Goal: Information Seeking & Learning: Learn about a topic

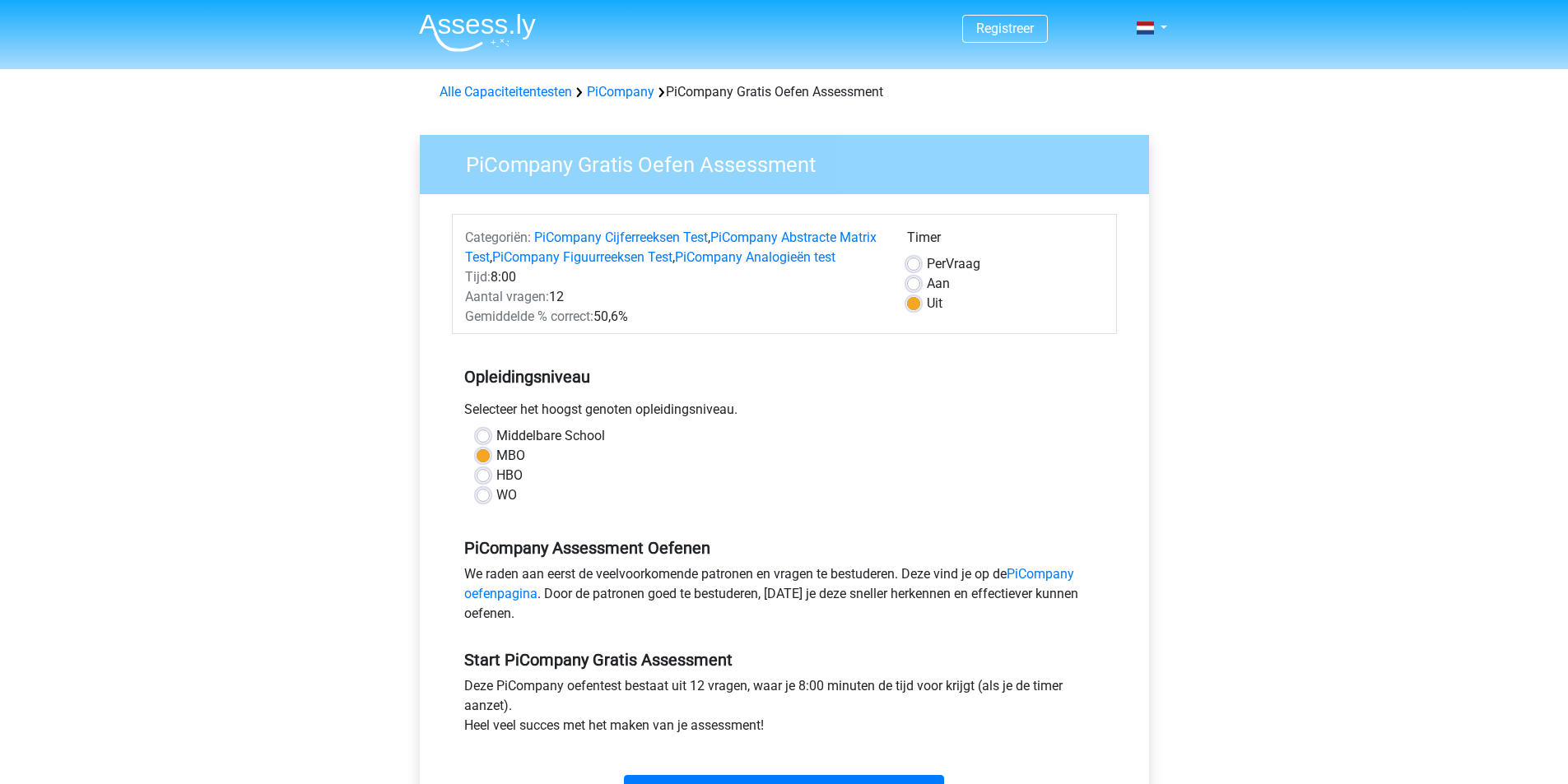
scroll to position [165, 0]
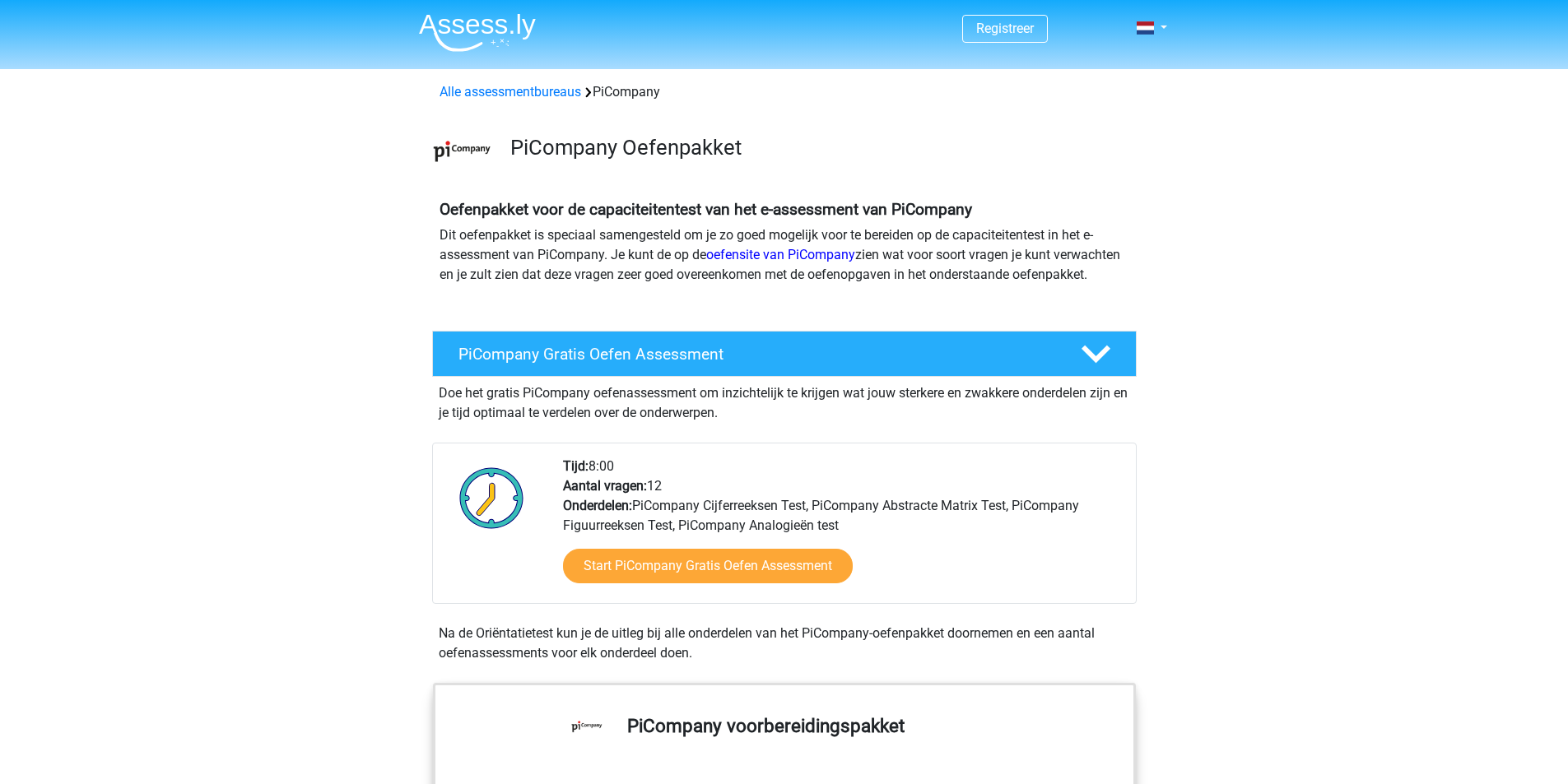
scroll to position [82, 0]
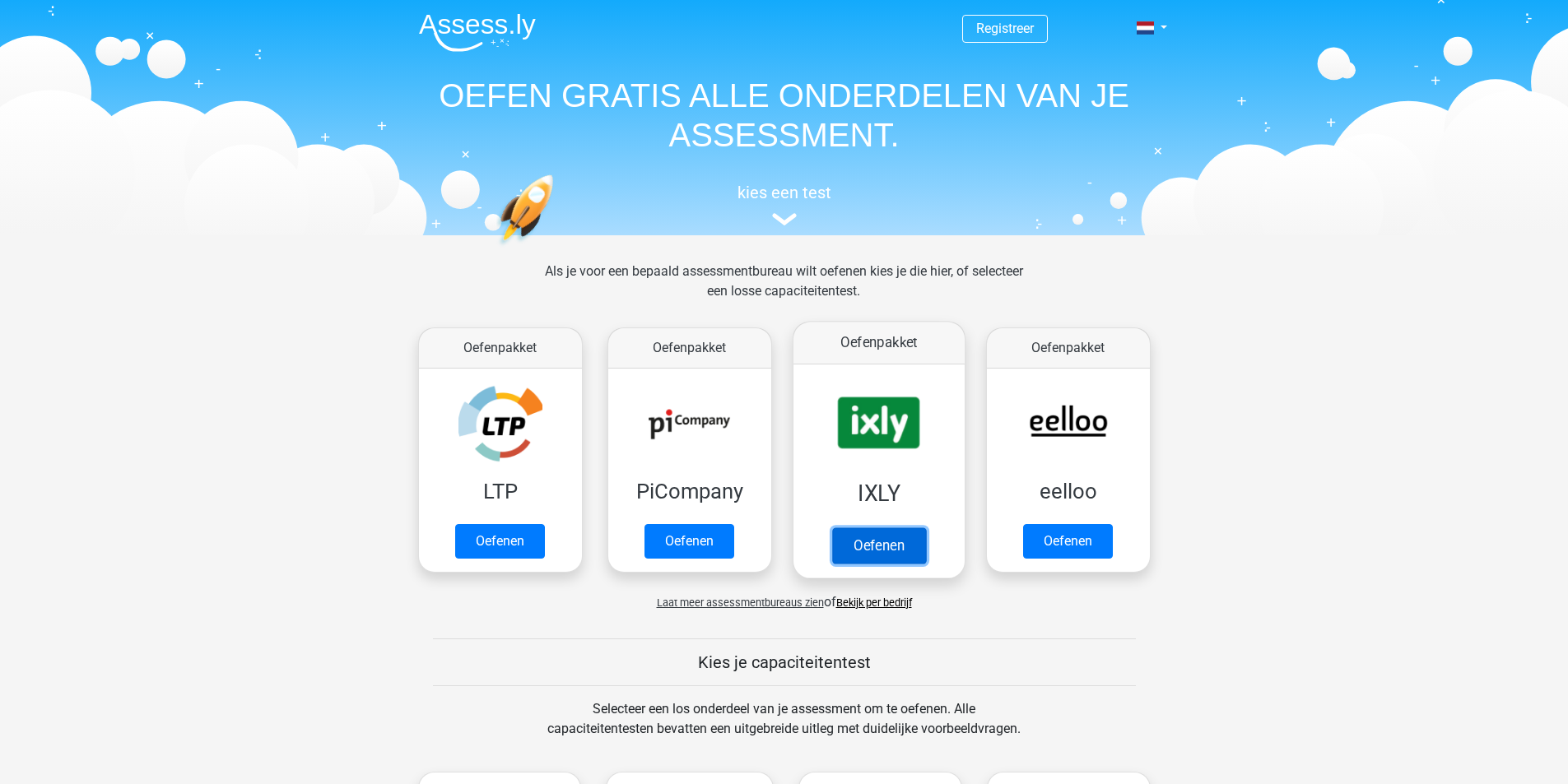
click at [873, 546] on link "Oefenen" at bounding box center [878, 546] width 94 height 36
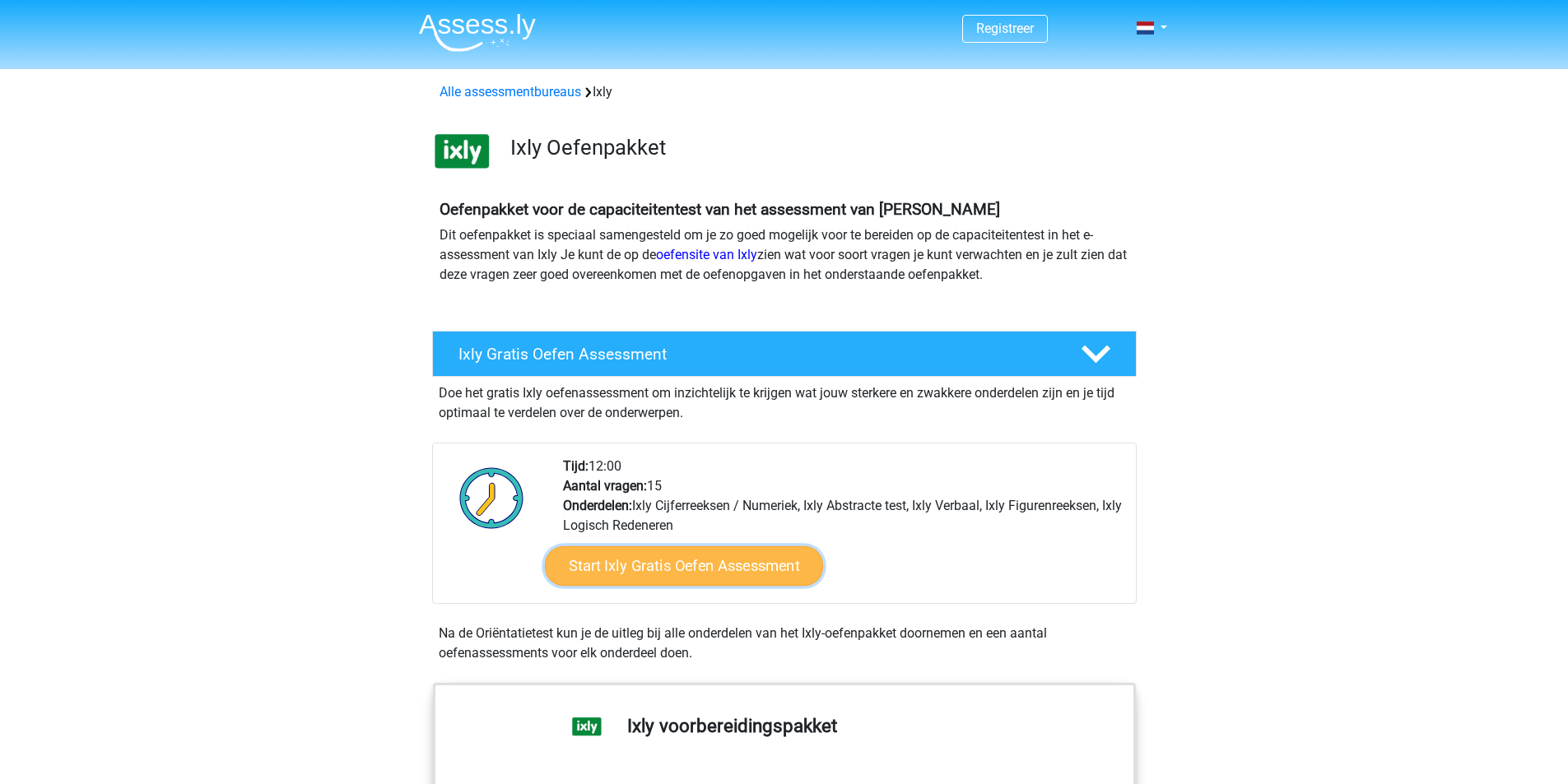
click at [659, 564] on link "Start Ixly Gratis Oefen Assessment" at bounding box center [683, 566] width 278 height 39
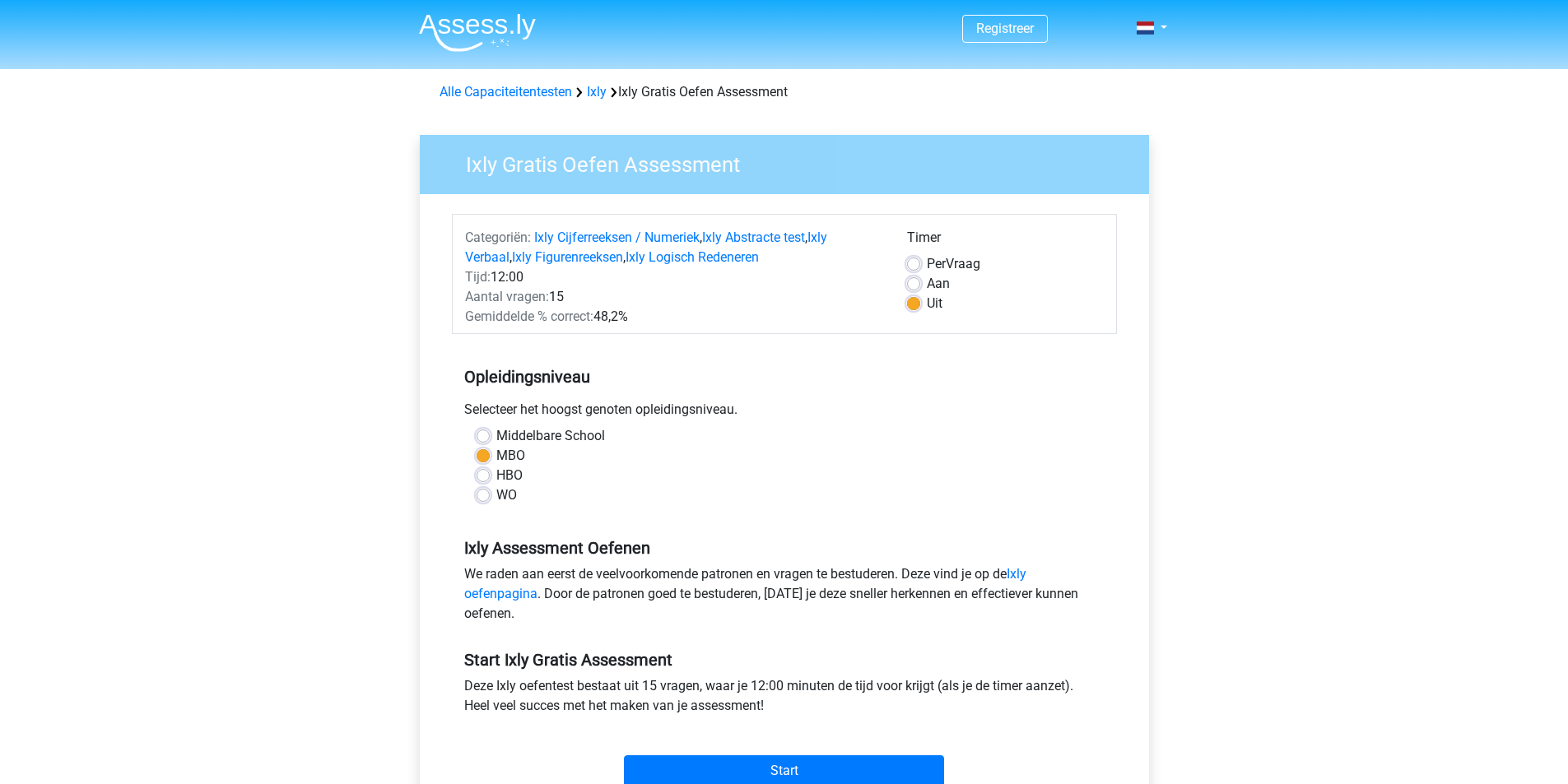
scroll to position [165, 0]
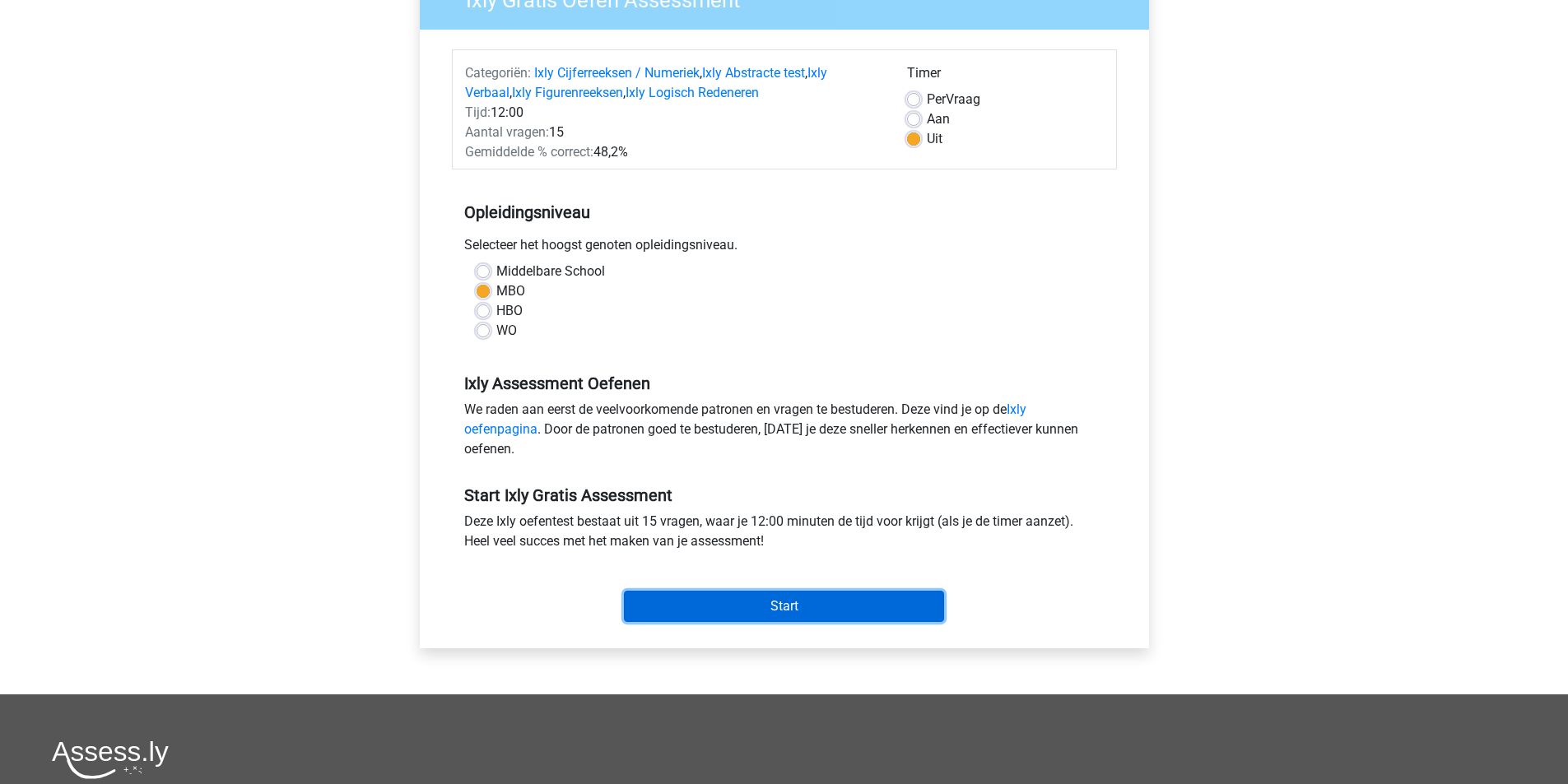
click at [715, 604] on input "Start" at bounding box center [784, 607] width 320 height 31
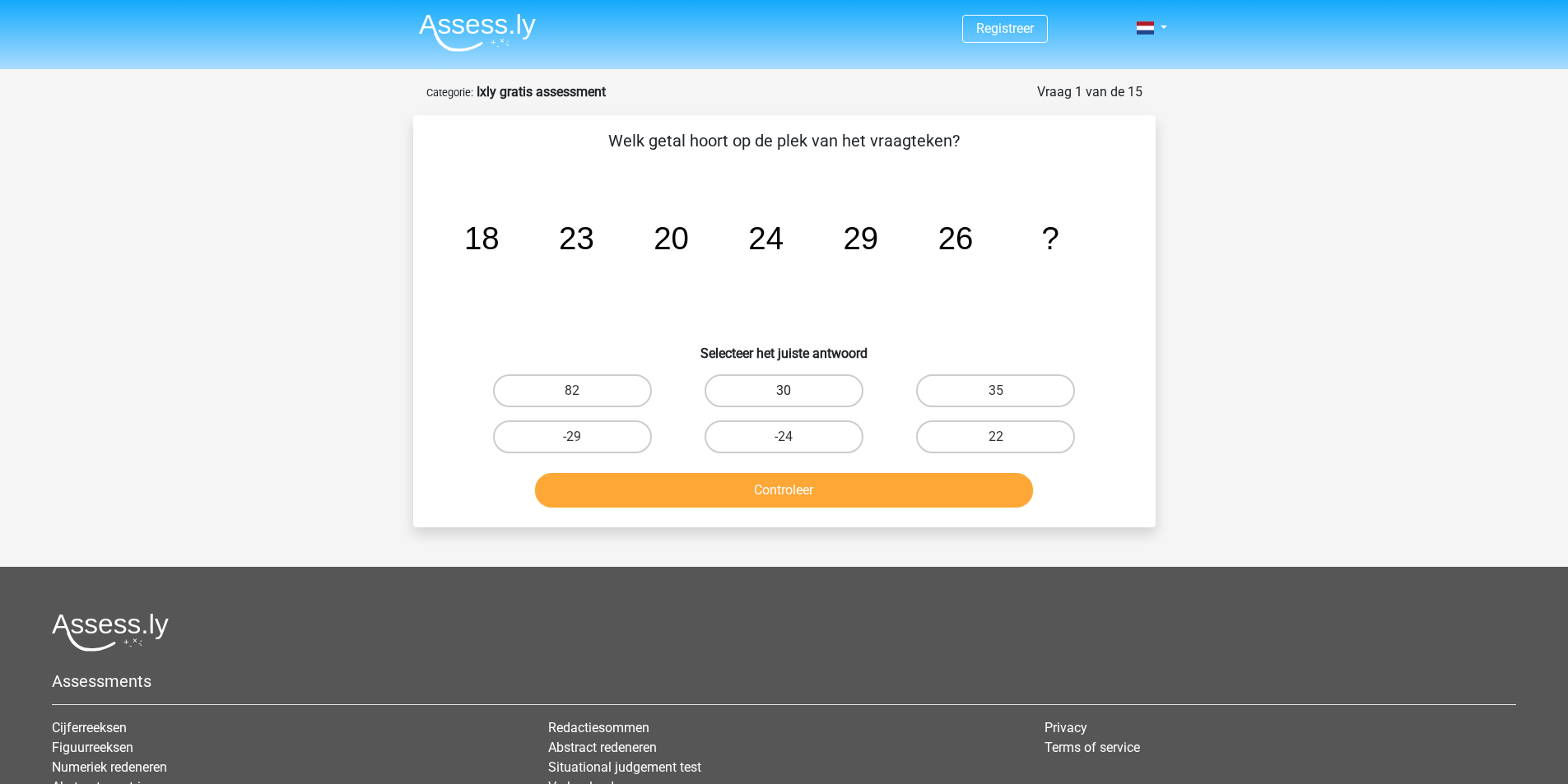
click at [778, 394] on label "30" at bounding box center [784, 391] width 159 height 33
click at [784, 394] on input "30" at bounding box center [789, 397] width 11 height 11
radio input "true"
click at [801, 488] on button "Controleer" at bounding box center [784, 490] width 498 height 35
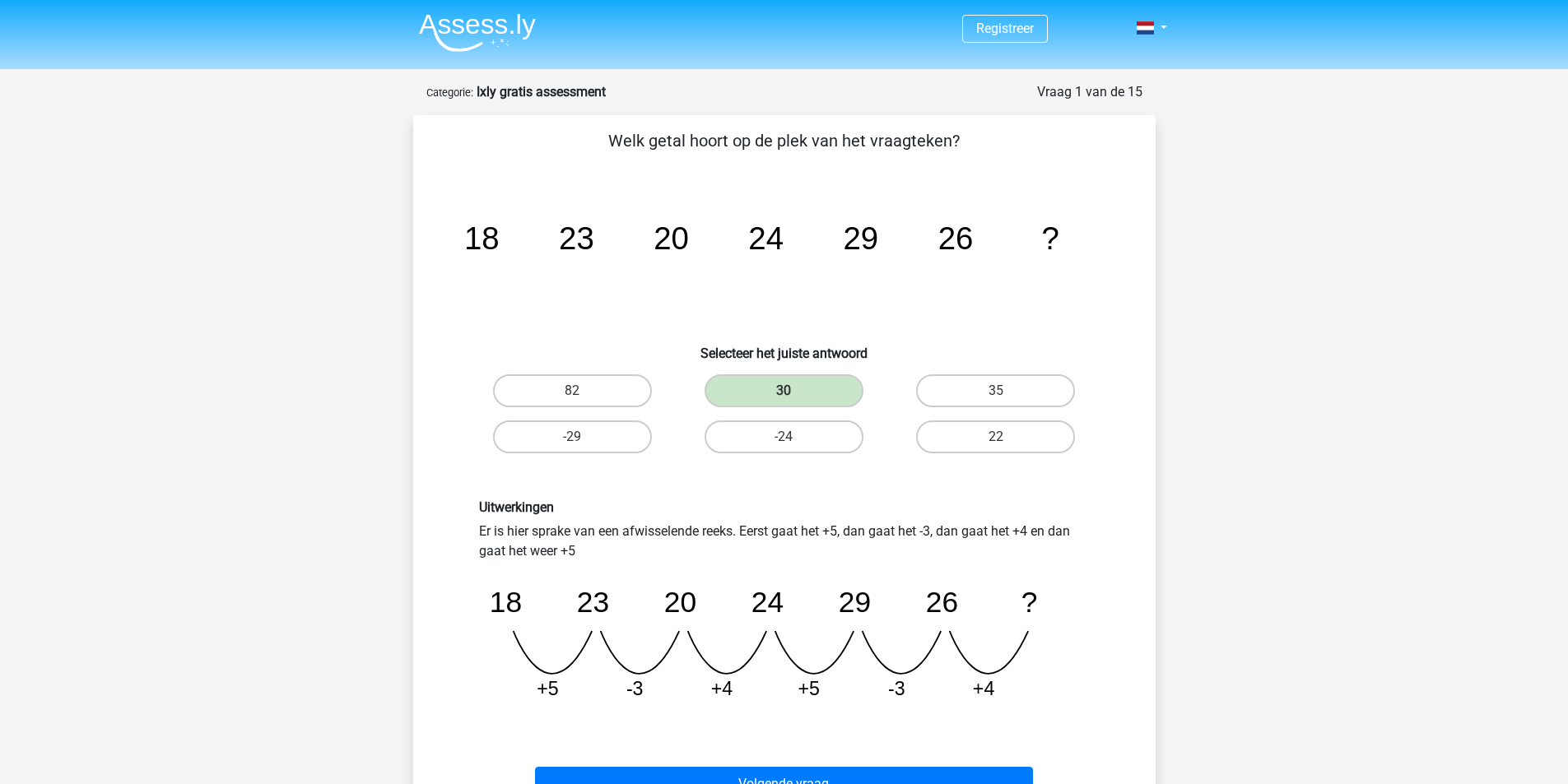
scroll to position [246, 0]
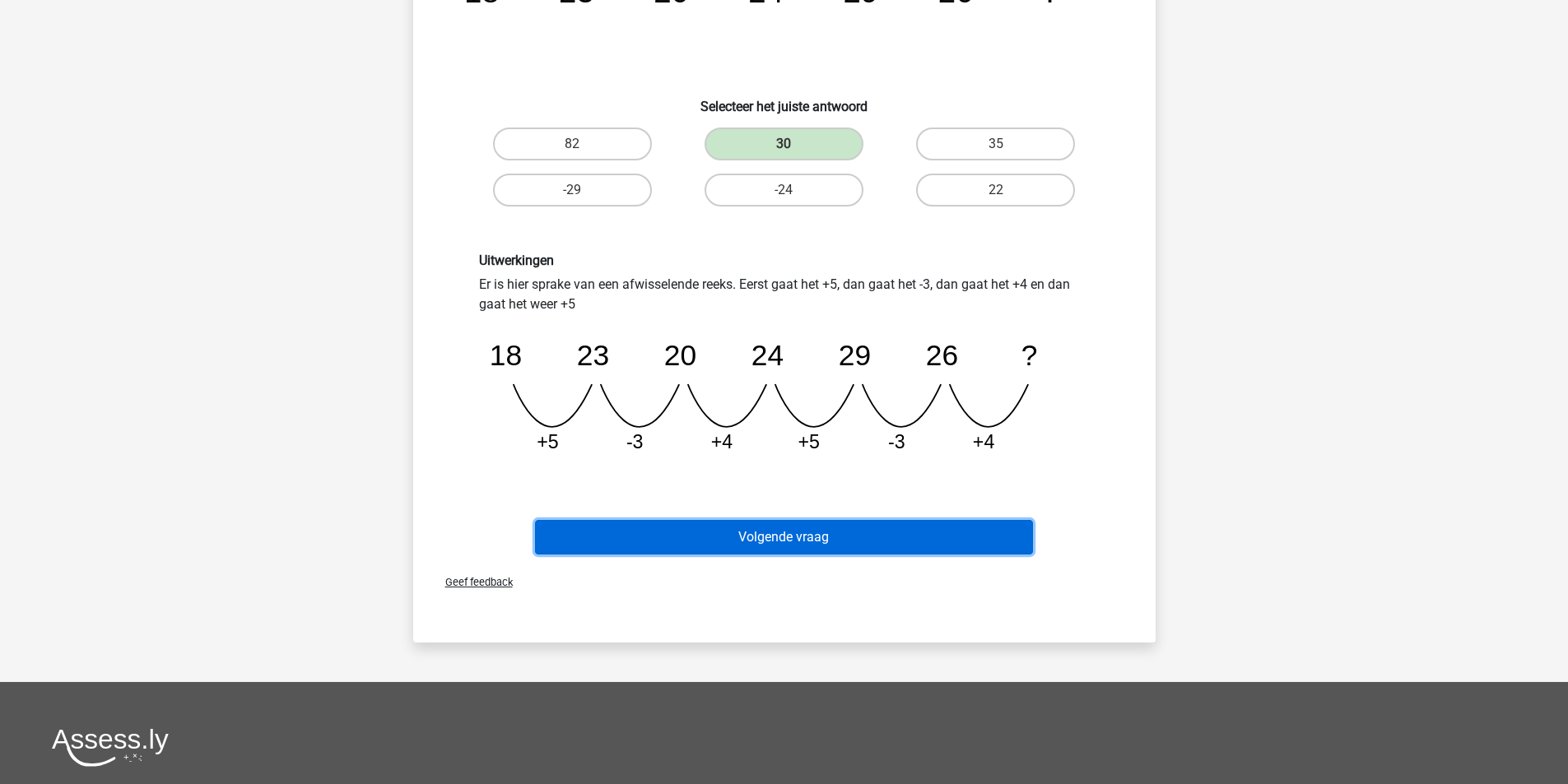
click at [740, 547] on button "Volgende vraag" at bounding box center [784, 538] width 498 height 35
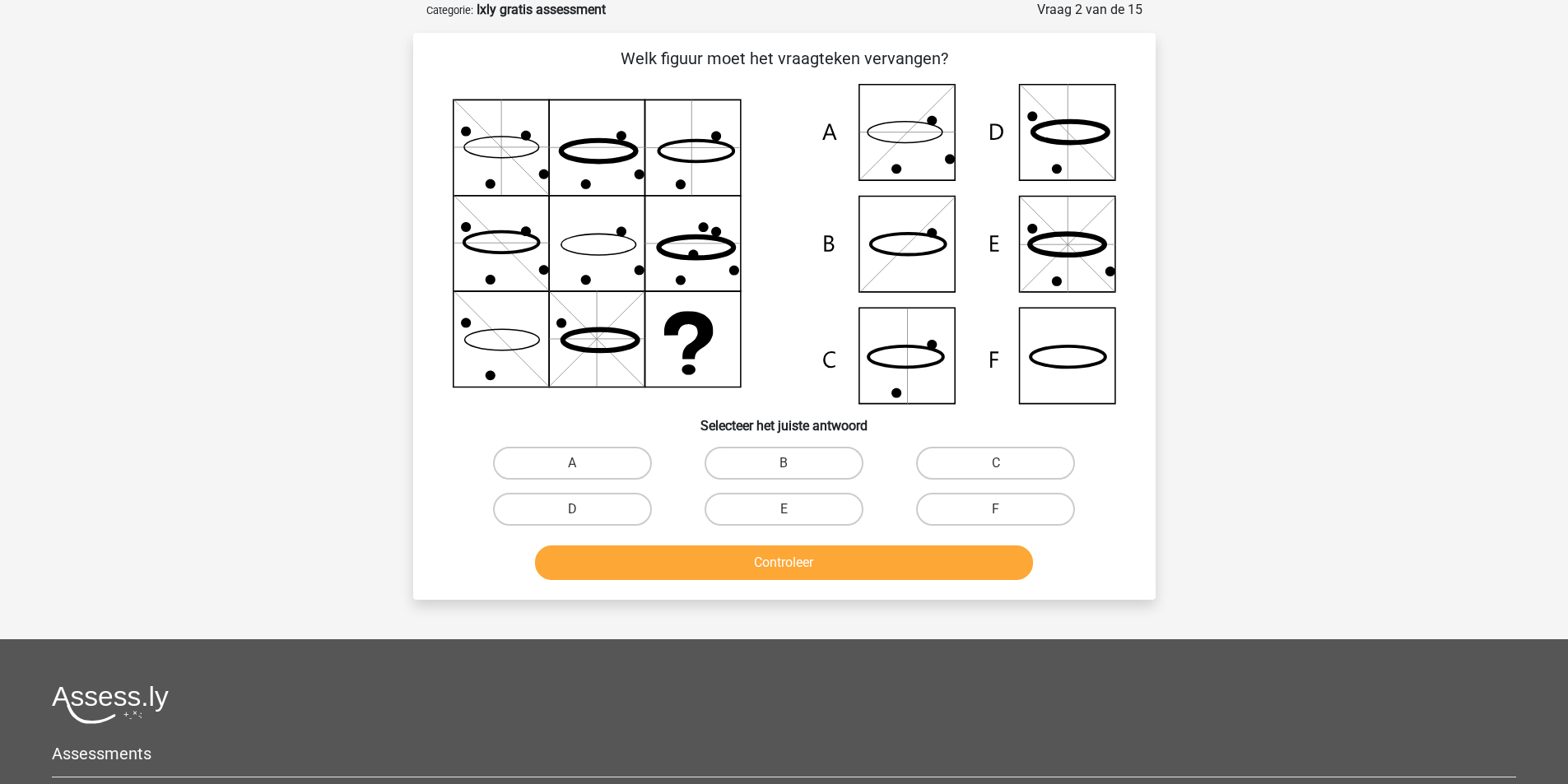
scroll to position [0, 0]
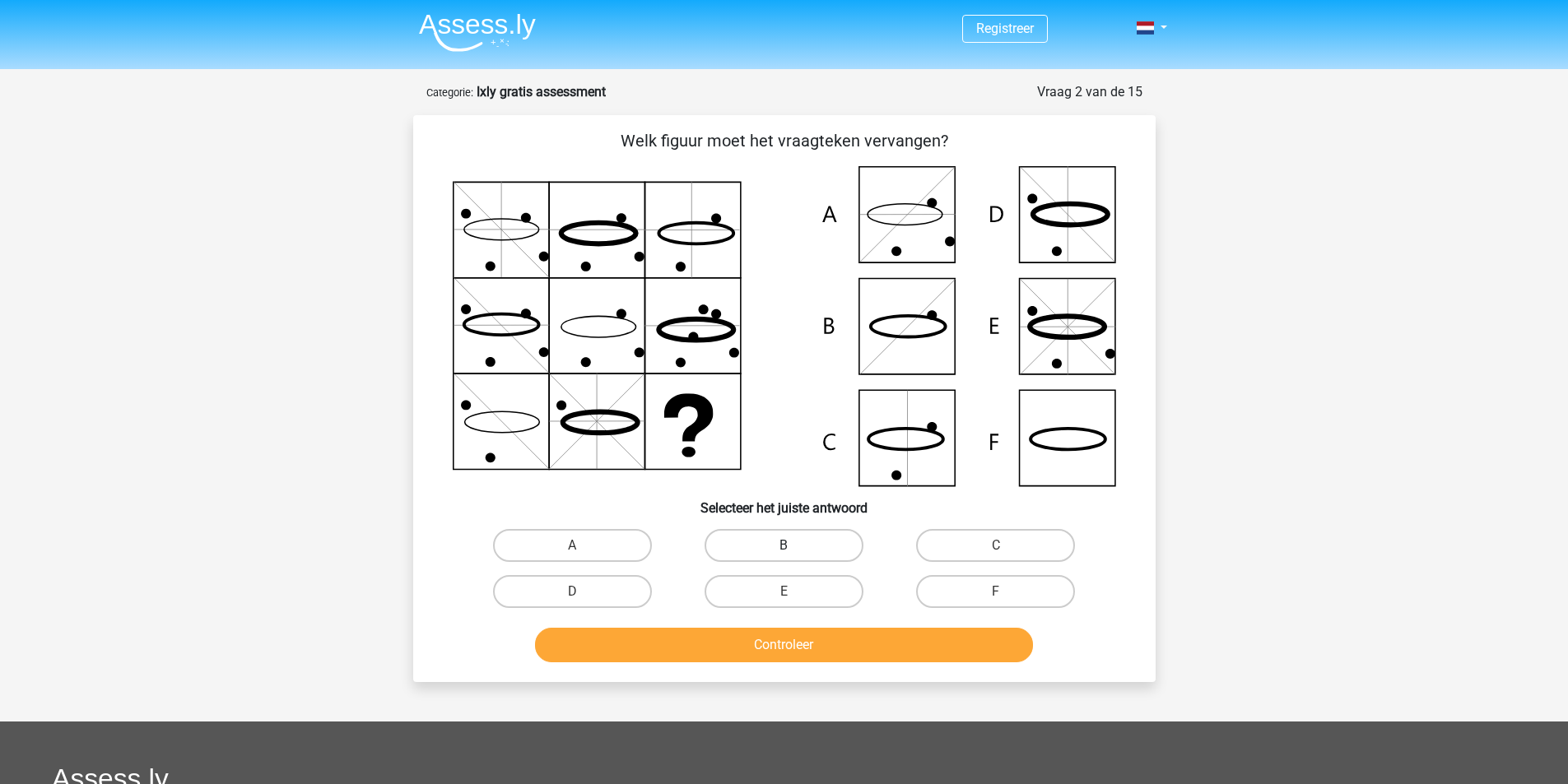
click at [803, 551] on label "B" at bounding box center [784, 546] width 159 height 33
click at [794, 551] on input "B" at bounding box center [789, 551] width 11 height 11
radio input "true"
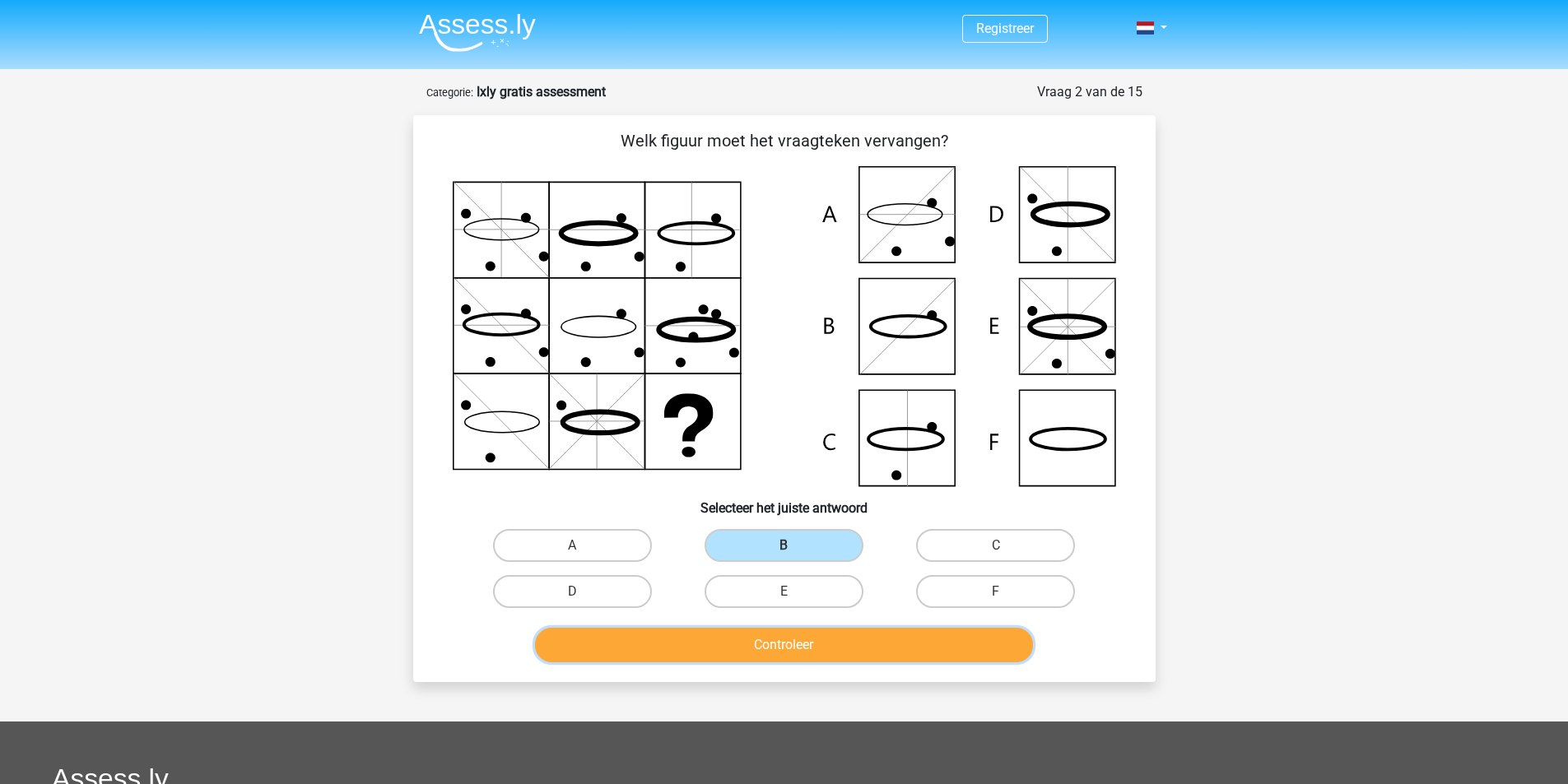
click at [835, 637] on button "Controleer" at bounding box center [784, 645] width 498 height 35
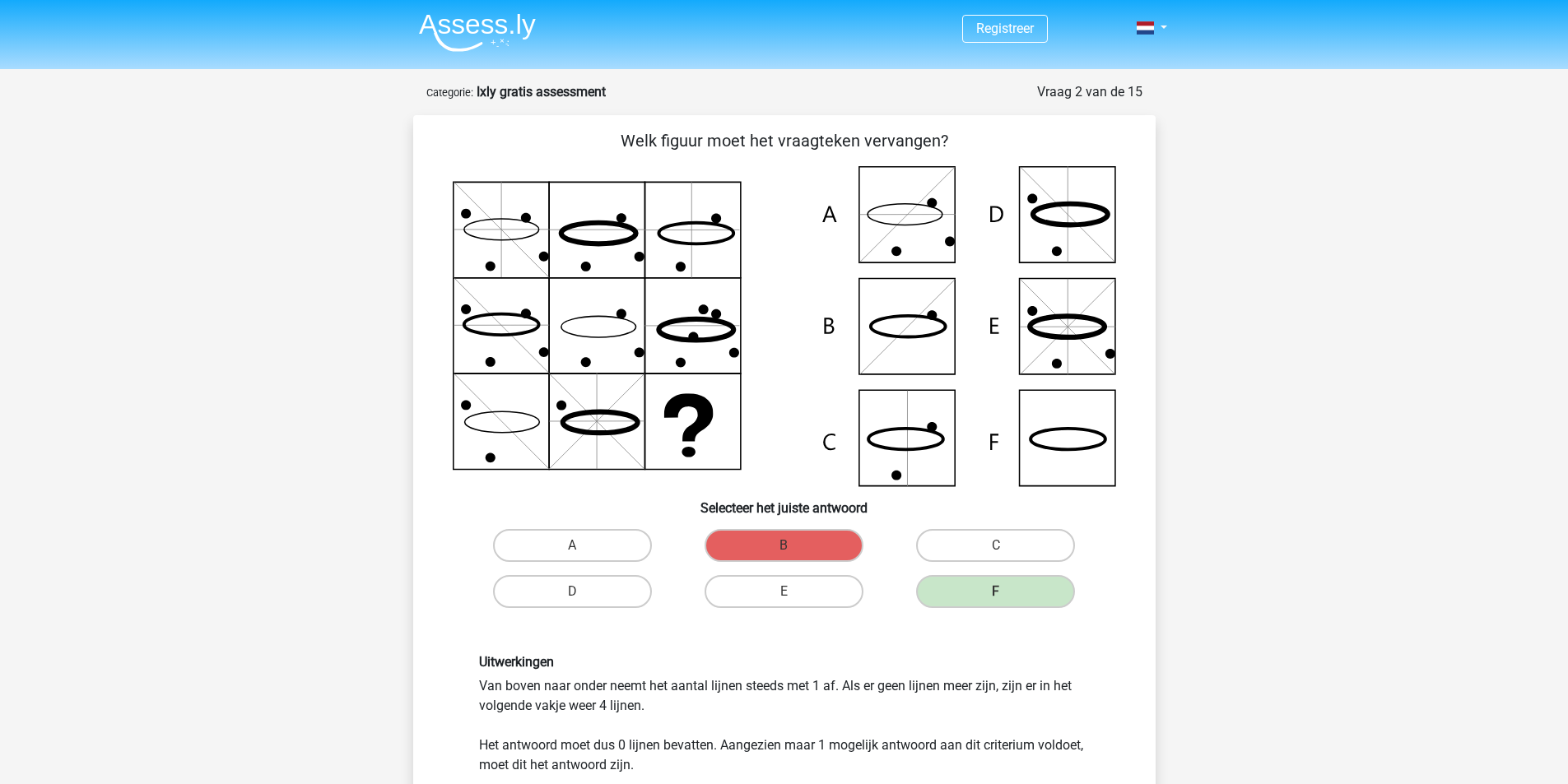
scroll to position [494, 0]
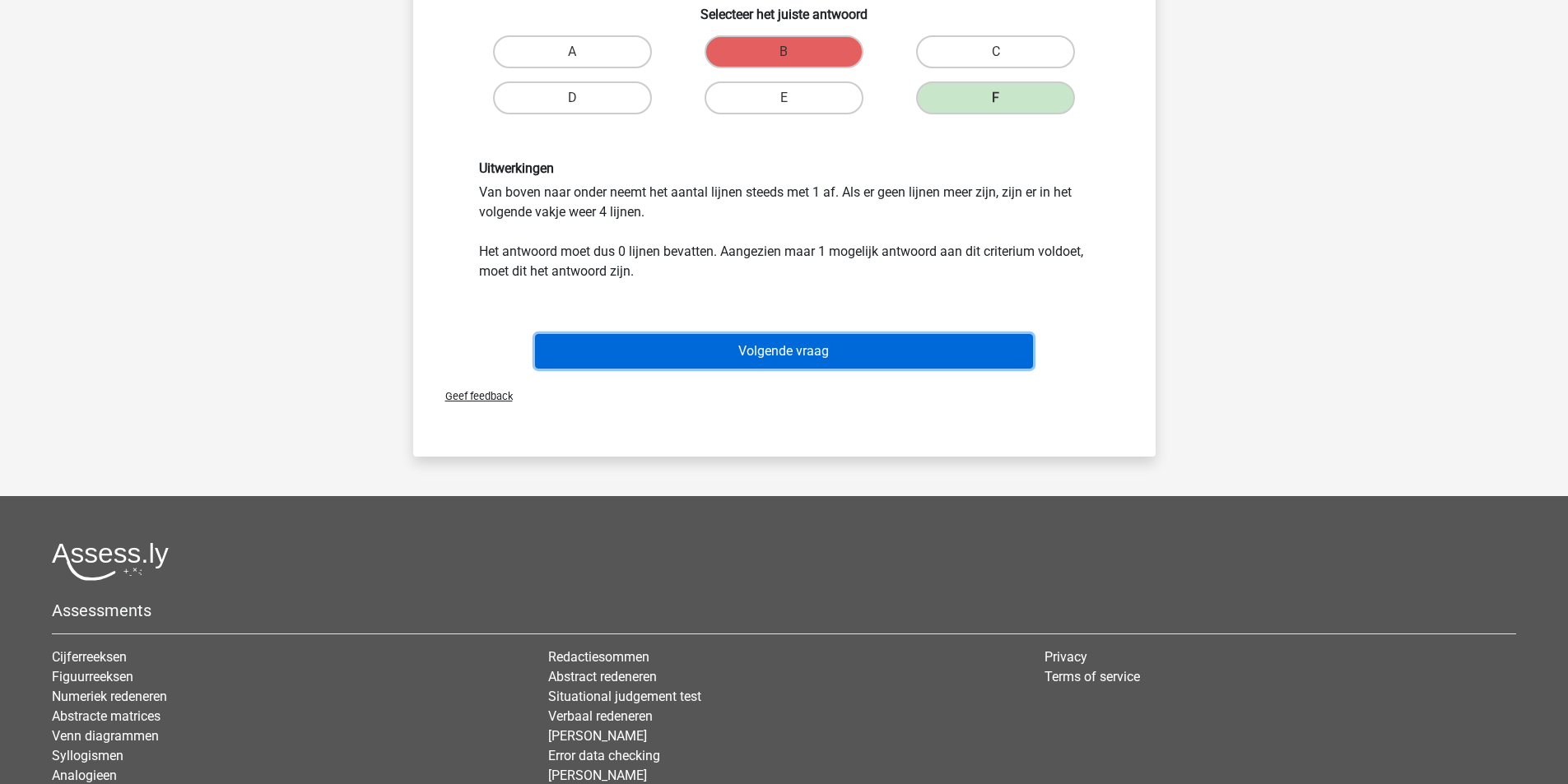
click at [870, 351] on button "Volgende vraag" at bounding box center [784, 351] width 498 height 35
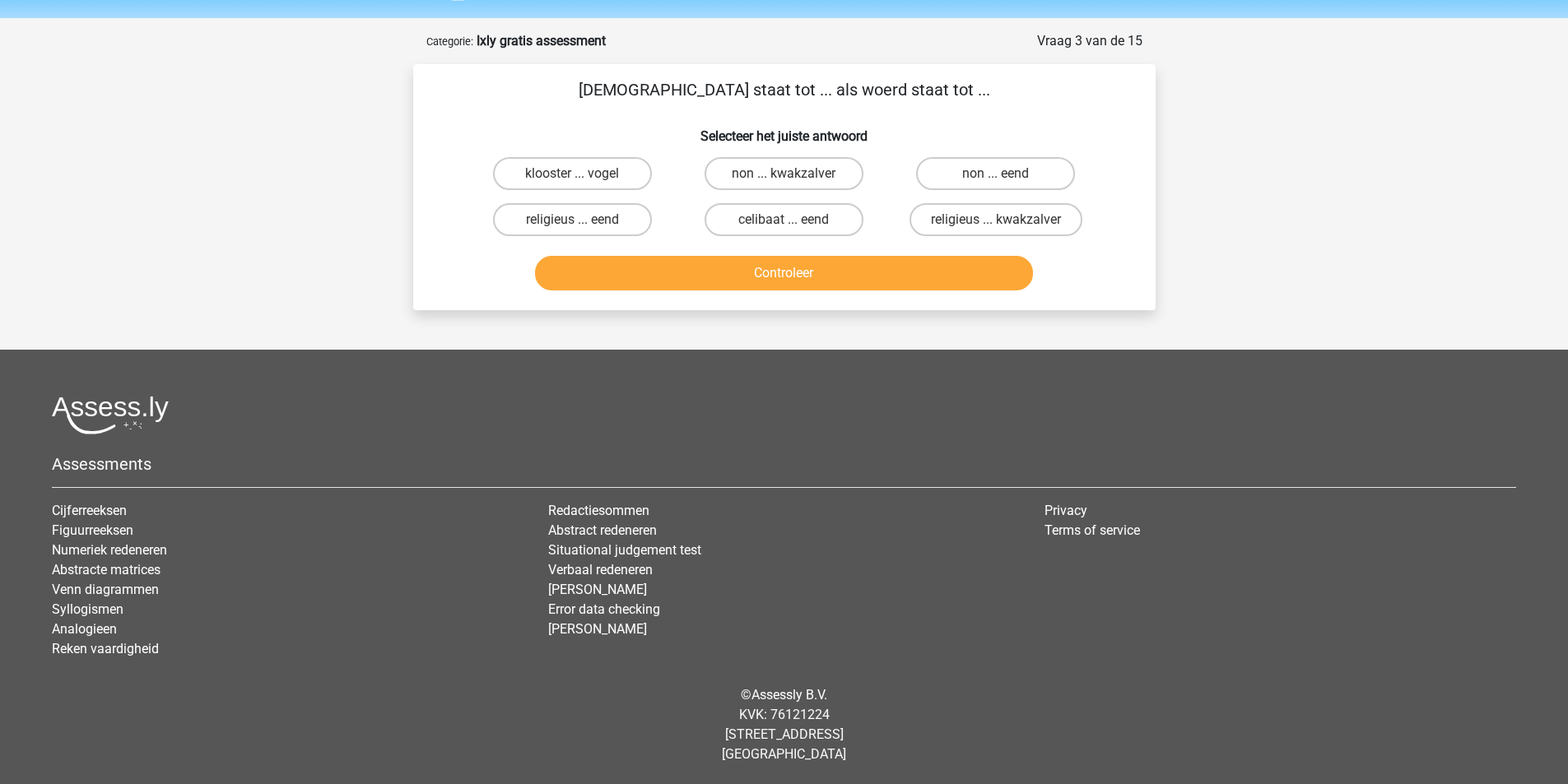
scroll to position [0, 0]
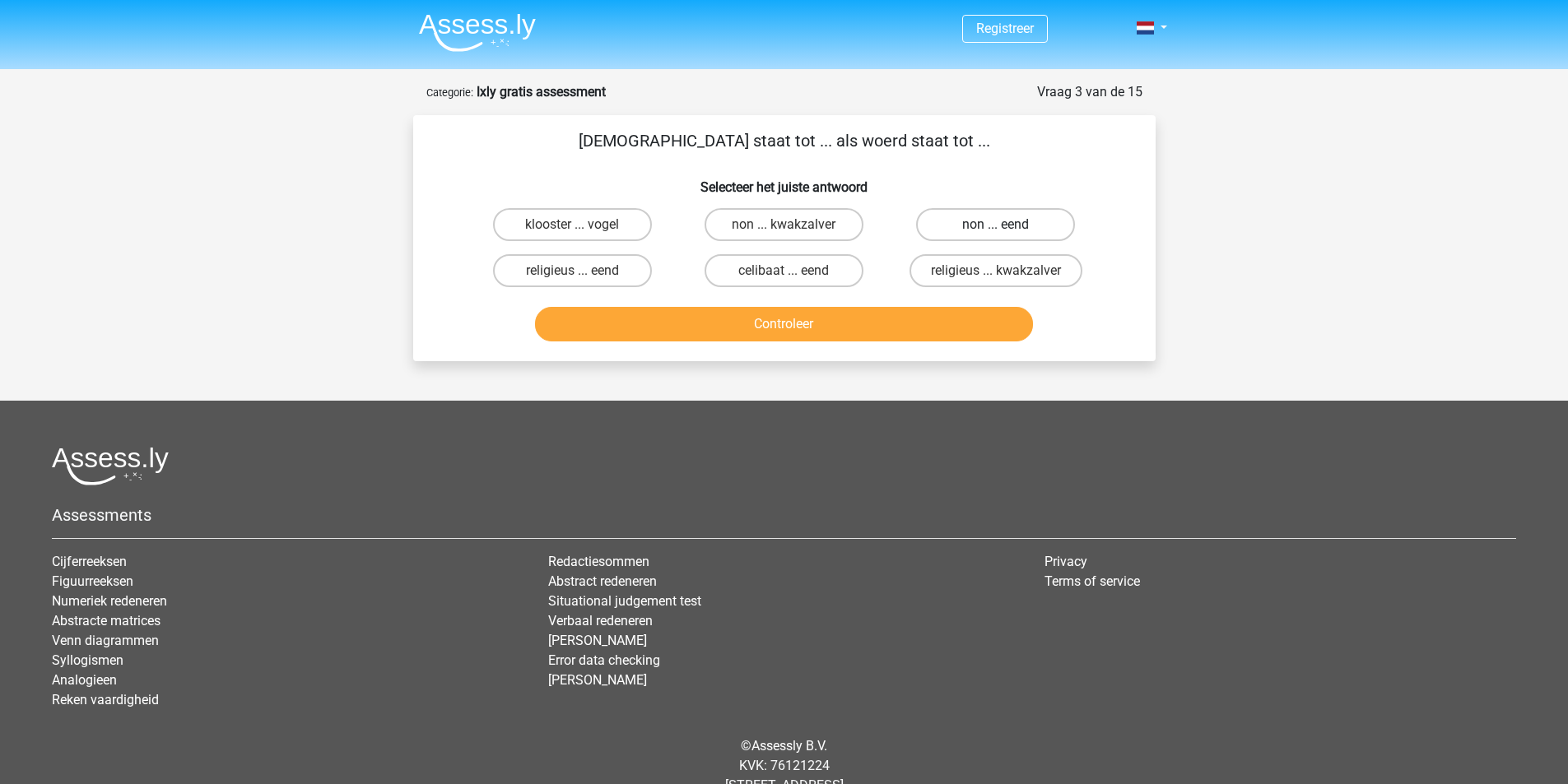
click at [981, 216] on label "non ... eend" at bounding box center [995, 225] width 159 height 33
click at [996, 225] on input "non ... eend" at bounding box center [1001, 230] width 11 height 11
radio input "true"
click at [792, 317] on button "Controleer" at bounding box center [784, 325] width 498 height 35
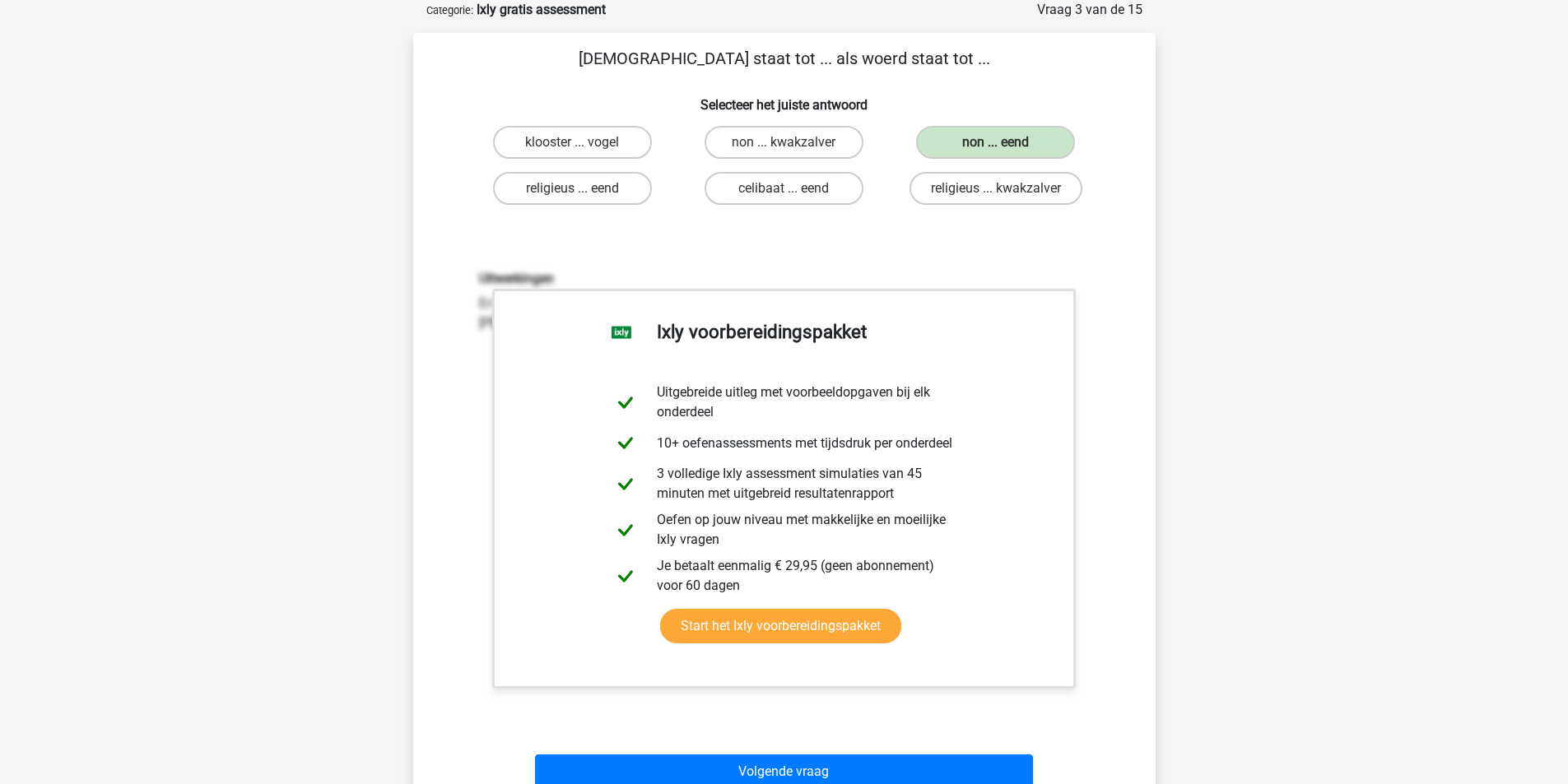
scroll to position [411, 0]
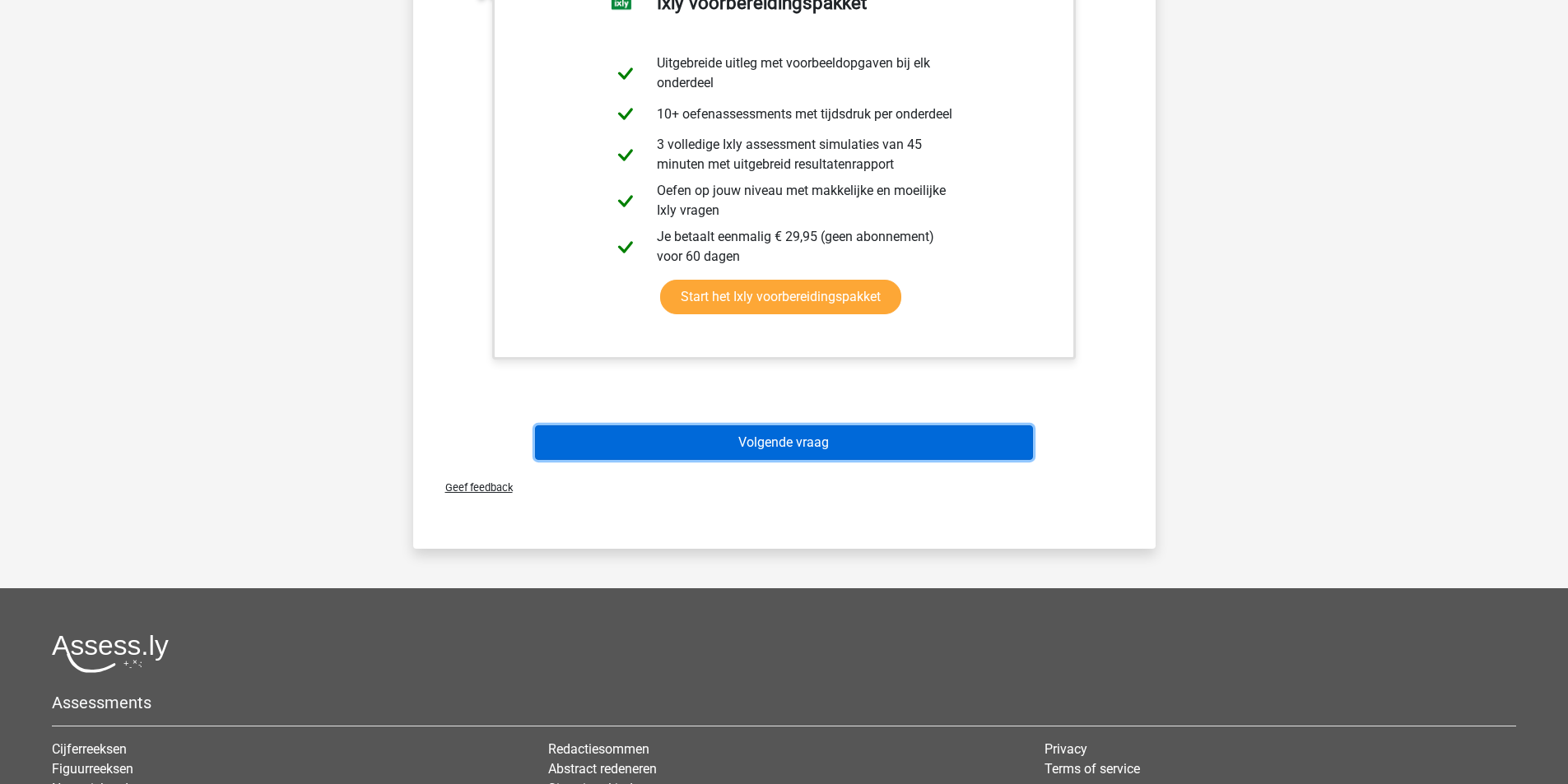
click at [628, 452] on button "Volgende vraag" at bounding box center [784, 443] width 498 height 35
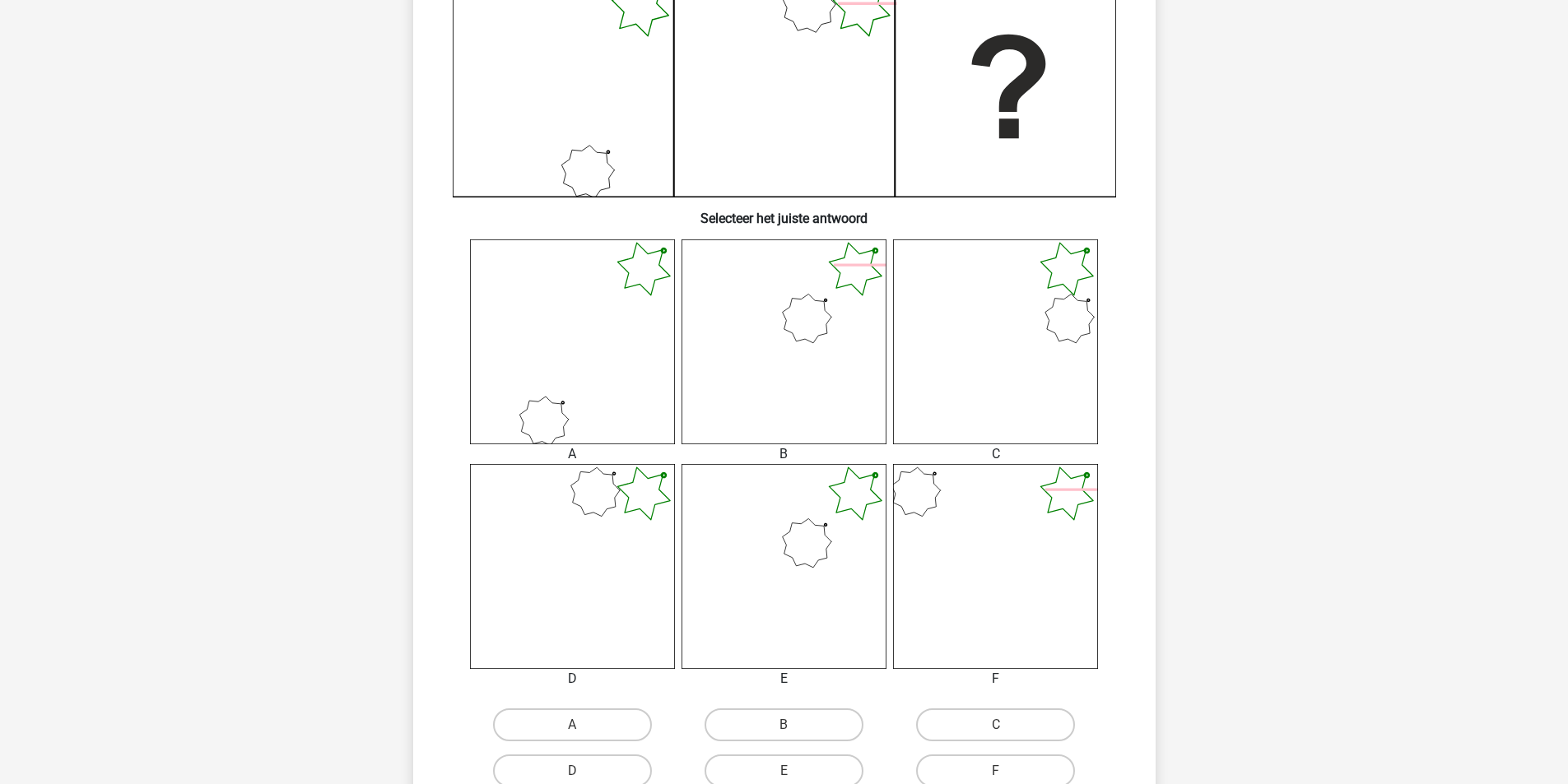
scroll to position [658, 0]
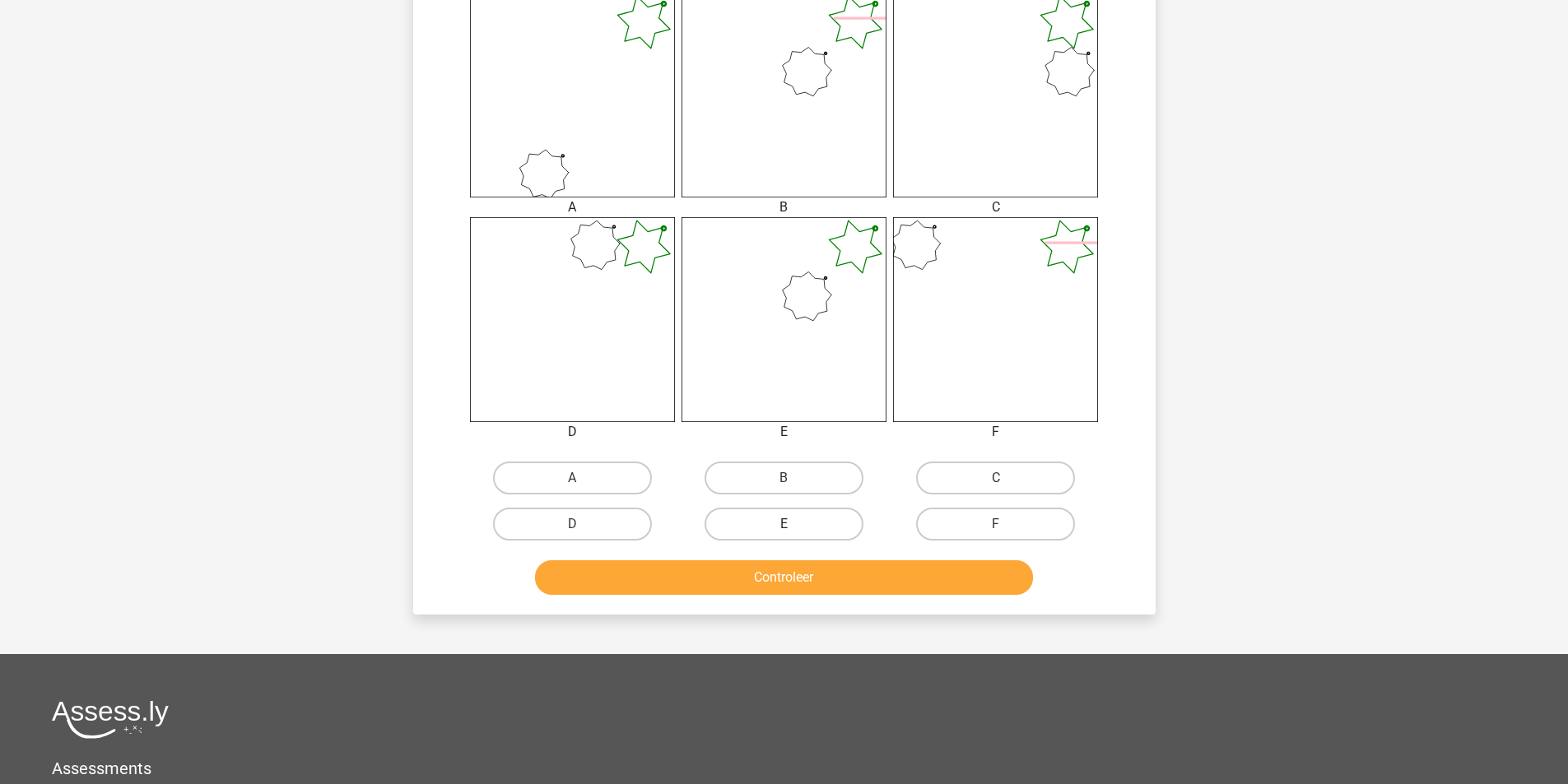
click at [810, 529] on label "E" at bounding box center [784, 524] width 159 height 33
click at [794, 529] on input "E" at bounding box center [789, 529] width 11 height 11
radio input "true"
click at [809, 575] on button "Controleer" at bounding box center [784, 578] width 498 height 35
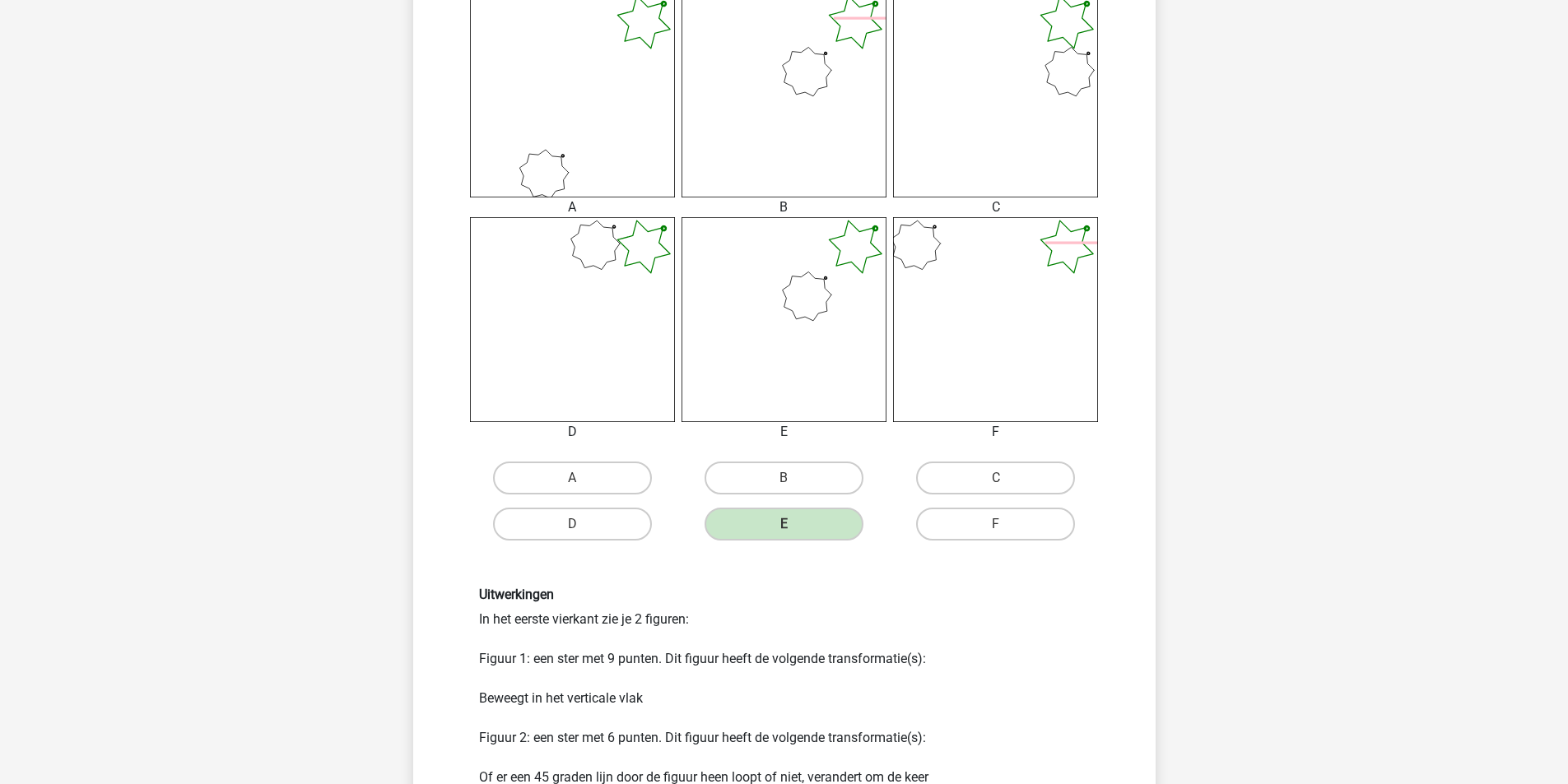
scroll to position [823, 0]
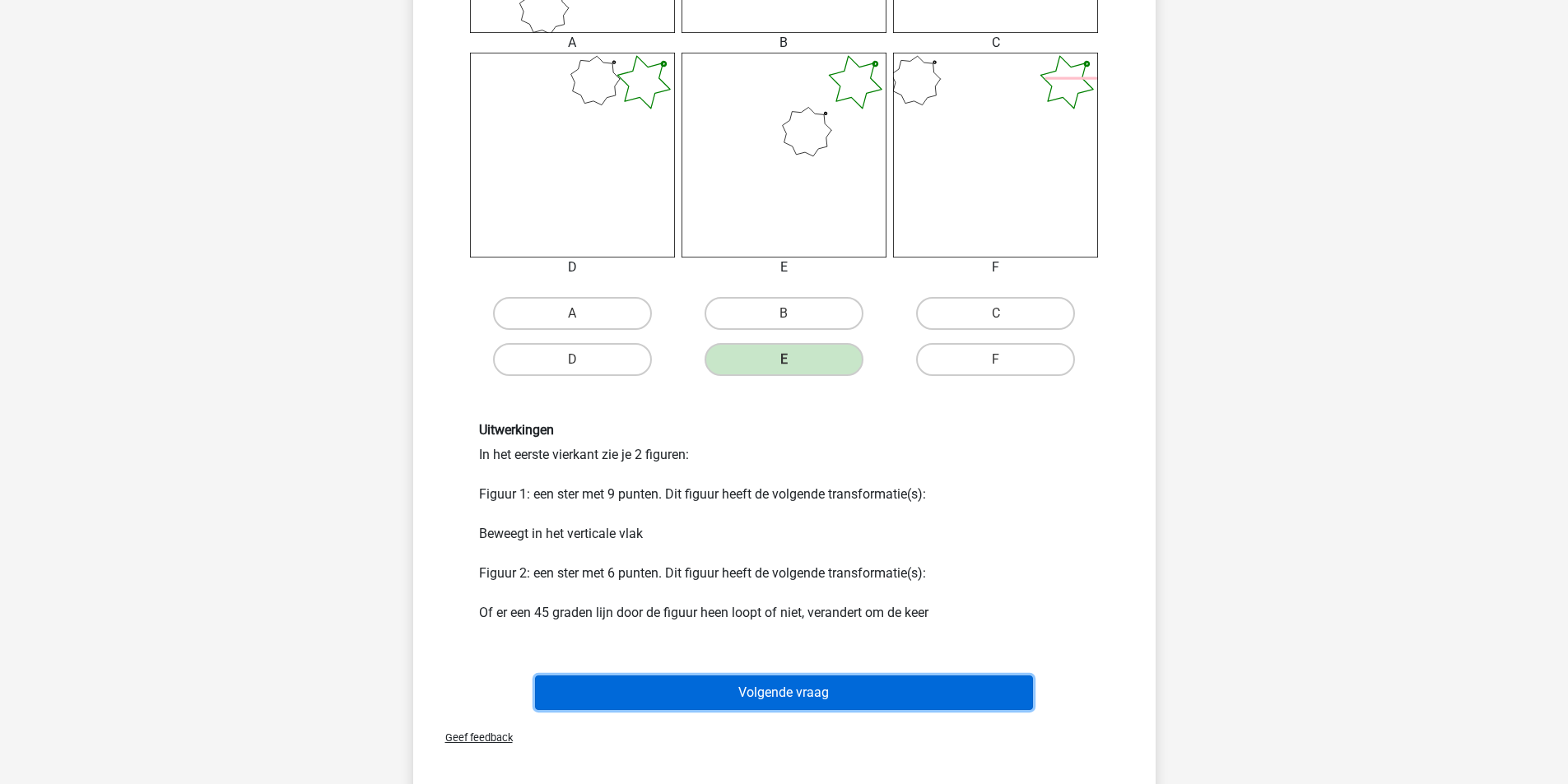
click at [839, 689] on button "Volgende vraag" at bounding box center [784, 693] width 498 height 35
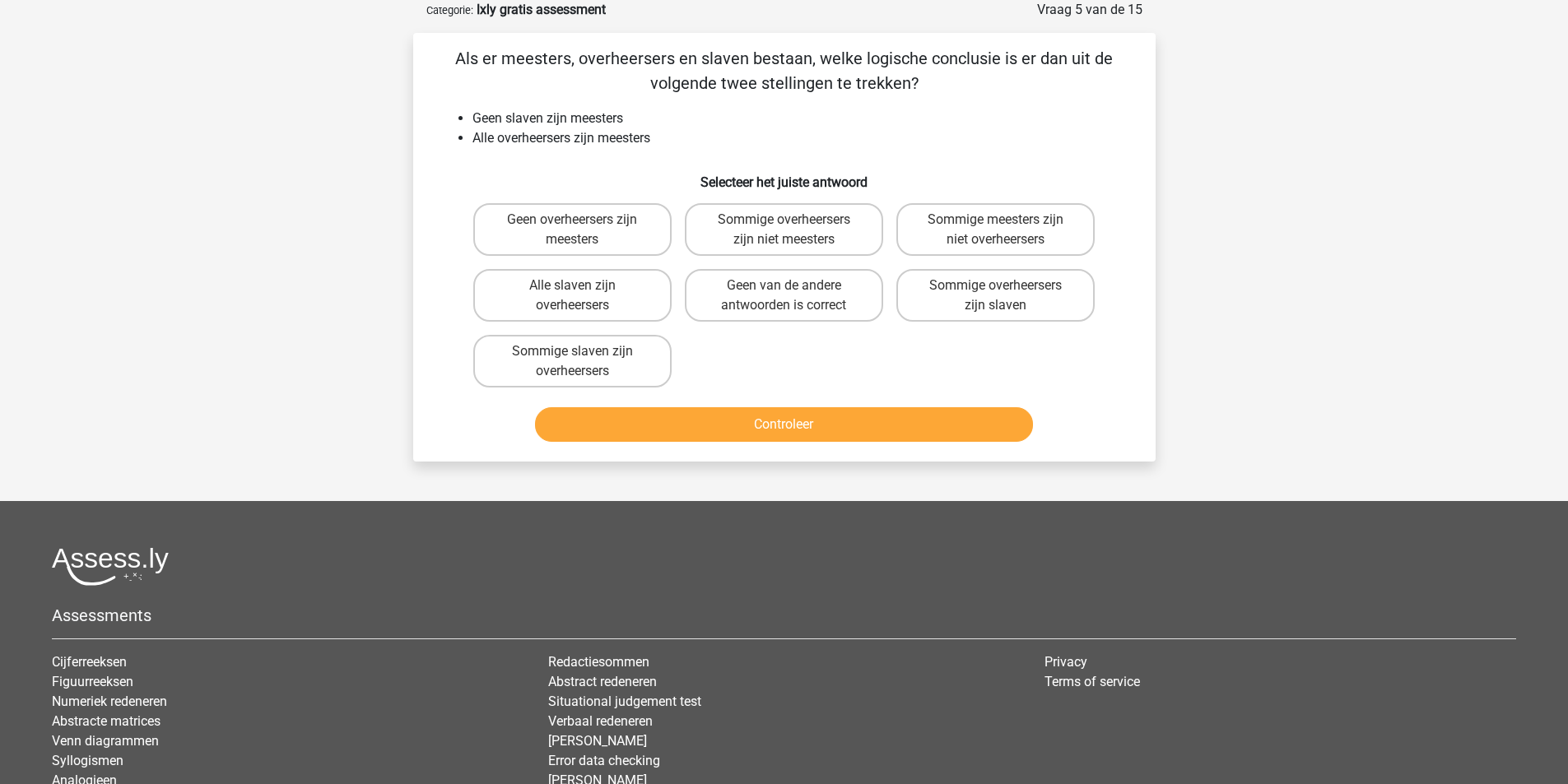
scroll to position [0, 0]
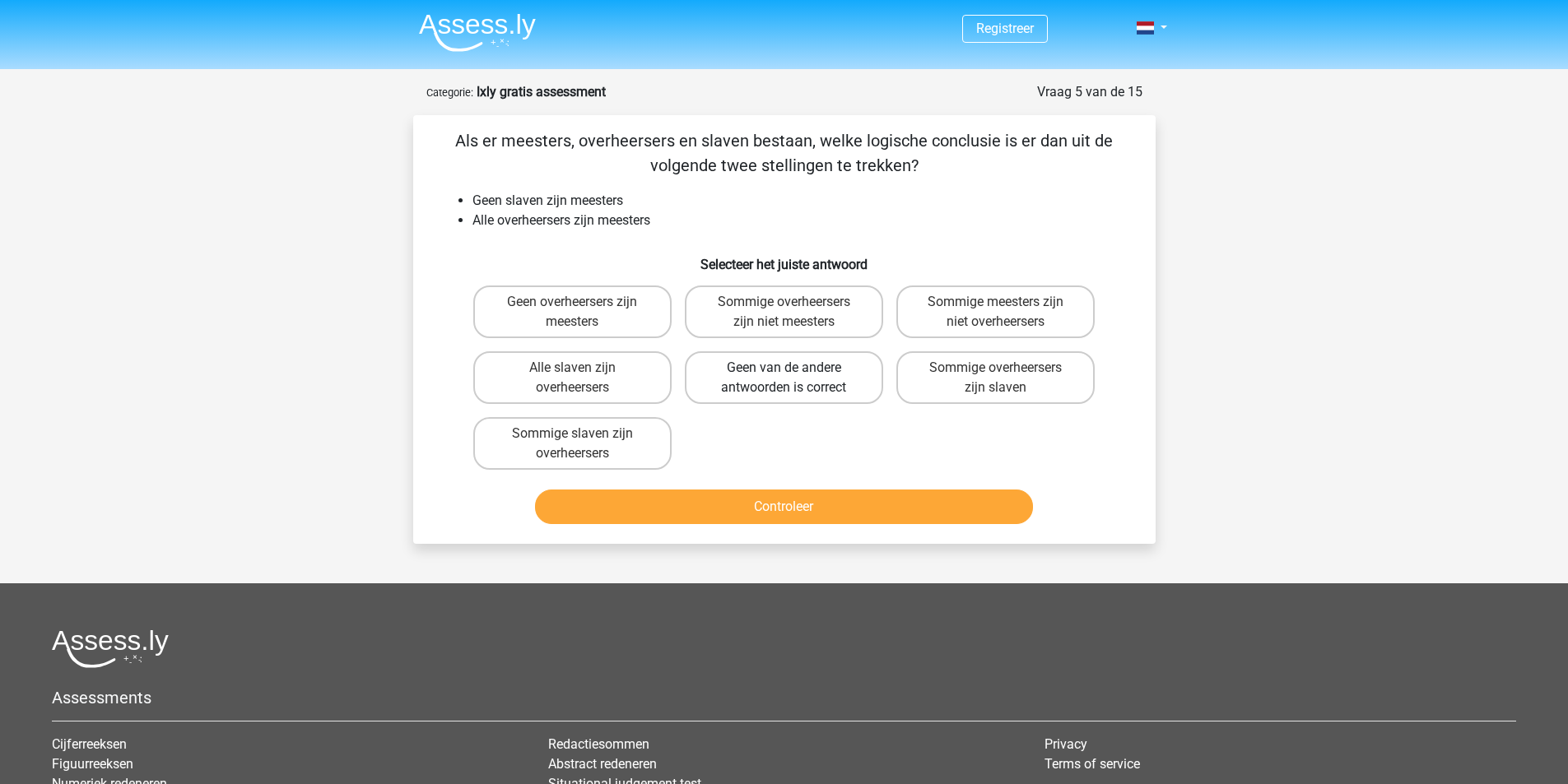
click at [786, 385] on label "Geen van de andere antwoorden is correct" at bounding box center [784, 377] width 198 height 53
click at [786, 378] on input "Geen van de andere antwoorden is correct" at bounding box center [789, 374] width 11 height 11
radio input "true"
click at [810, 494] on button "Controleer" at bounding box center [784, 507] width 498 height 35
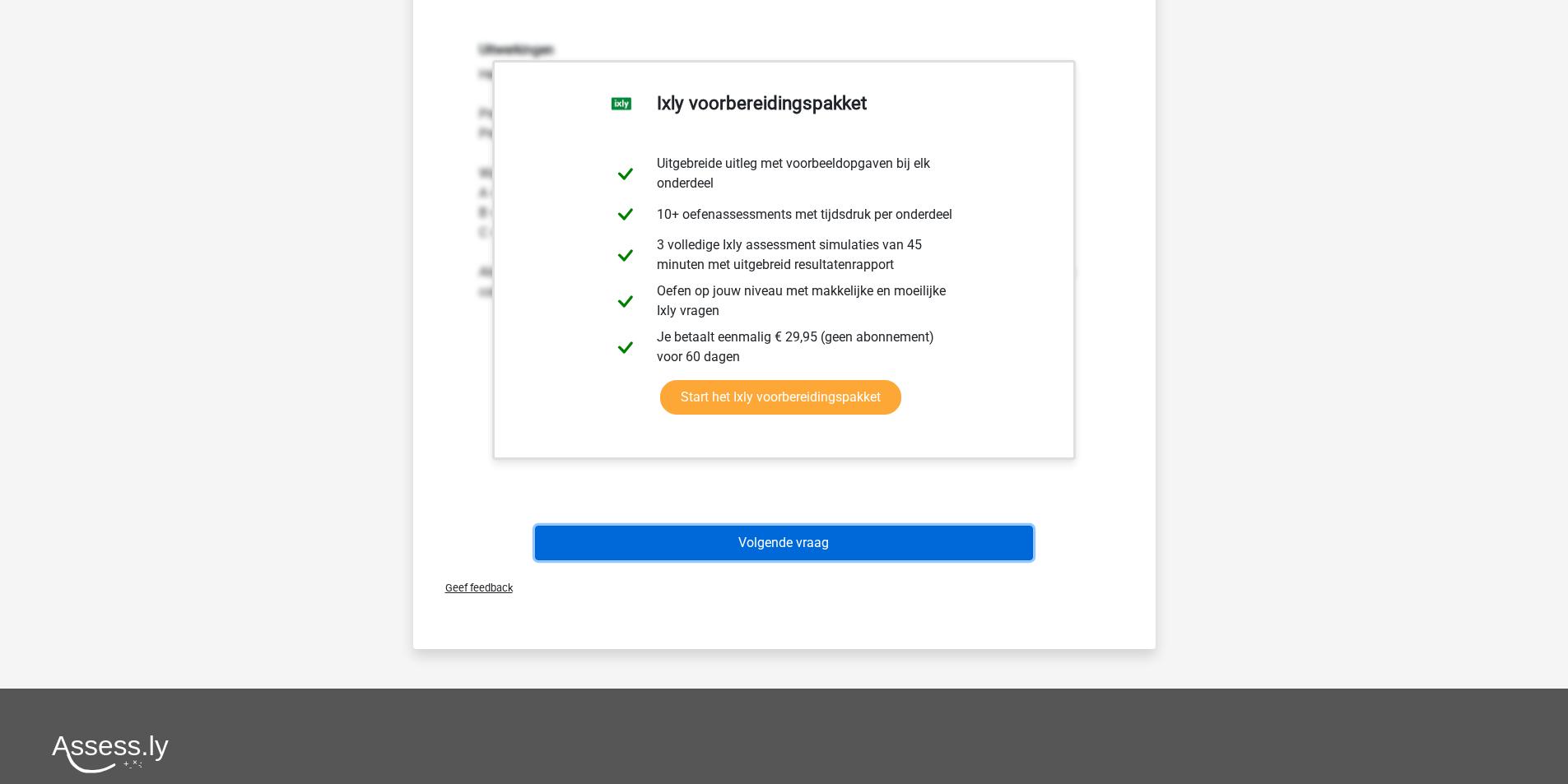
click at [610, 559] on button "Volgende vraag" at bounding box center [784, 543] width 498 height 35
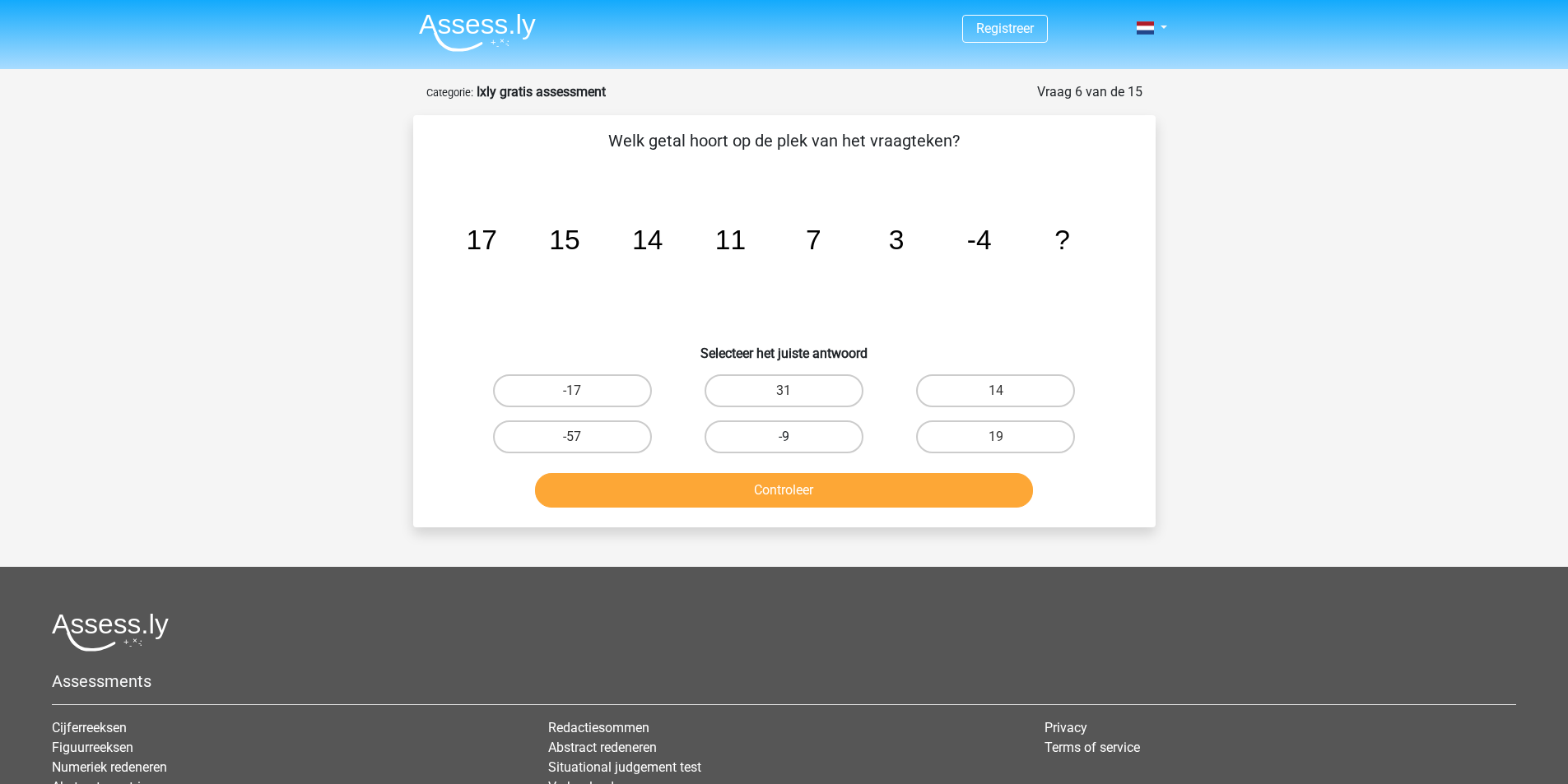
click at [838, 433] on label "-9" at bounding box center [784, 437] width 159 height 33
click at [794, 437] on input "-9" at bounding box center [789, 443] width 11 height 11
radio input "true"
click at [880, 498] on button "Controleer" at bounding box center [784, 490] width 498 height 35
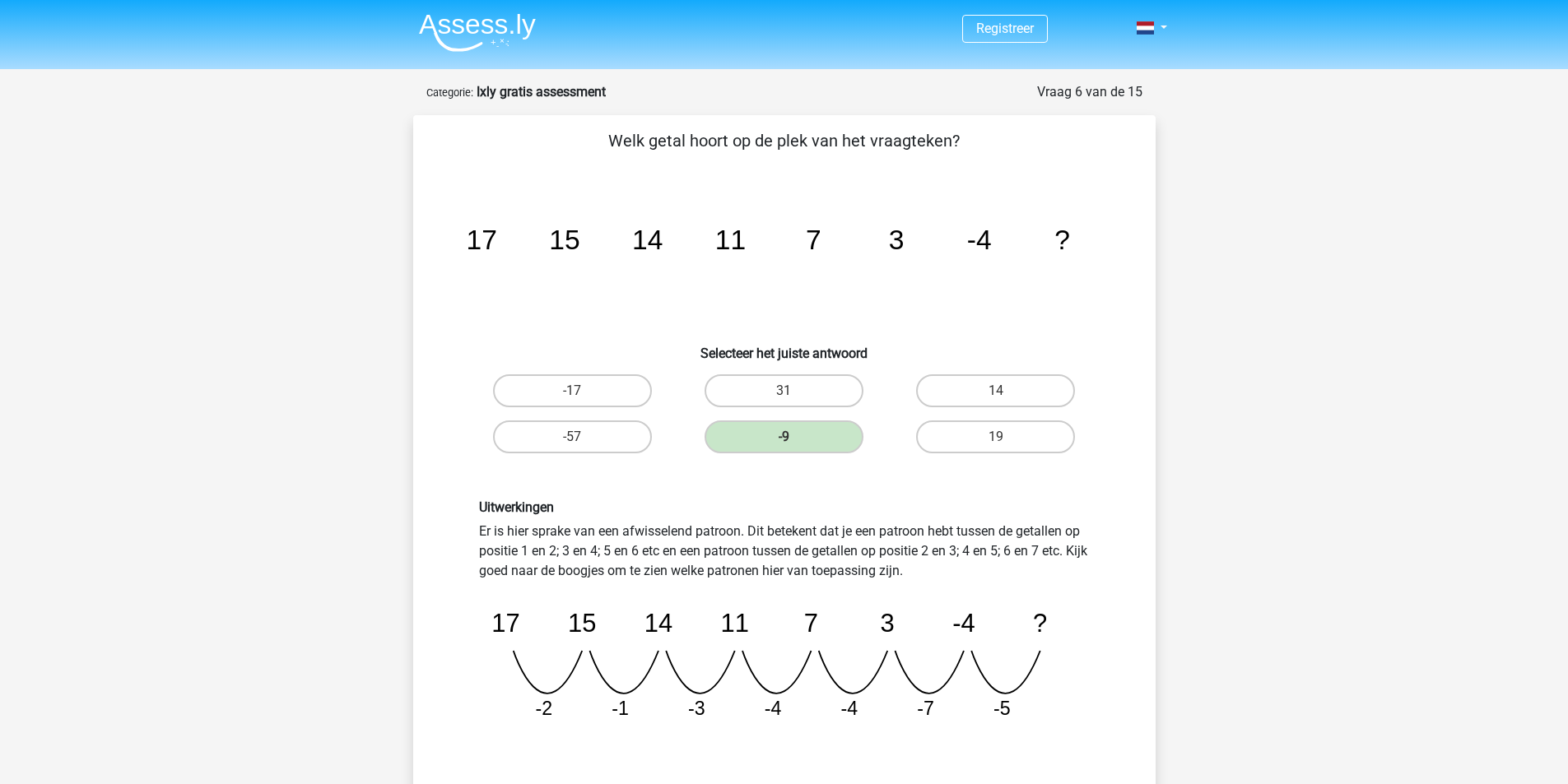
scroll to position [165, 0]
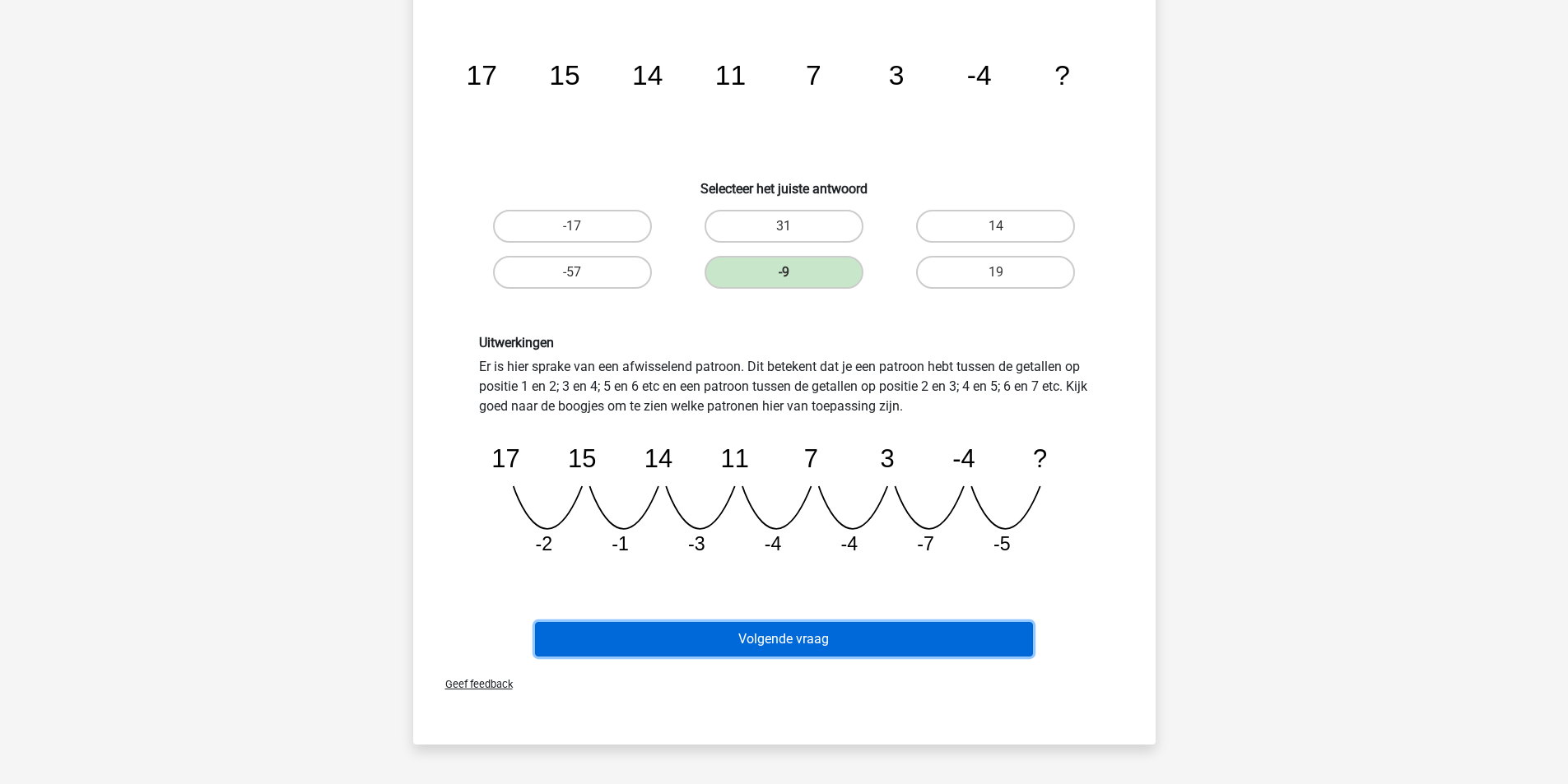
click at [856, 629] on button "Volgende vraag" at bounding box center [784, 639] width 498 height 35
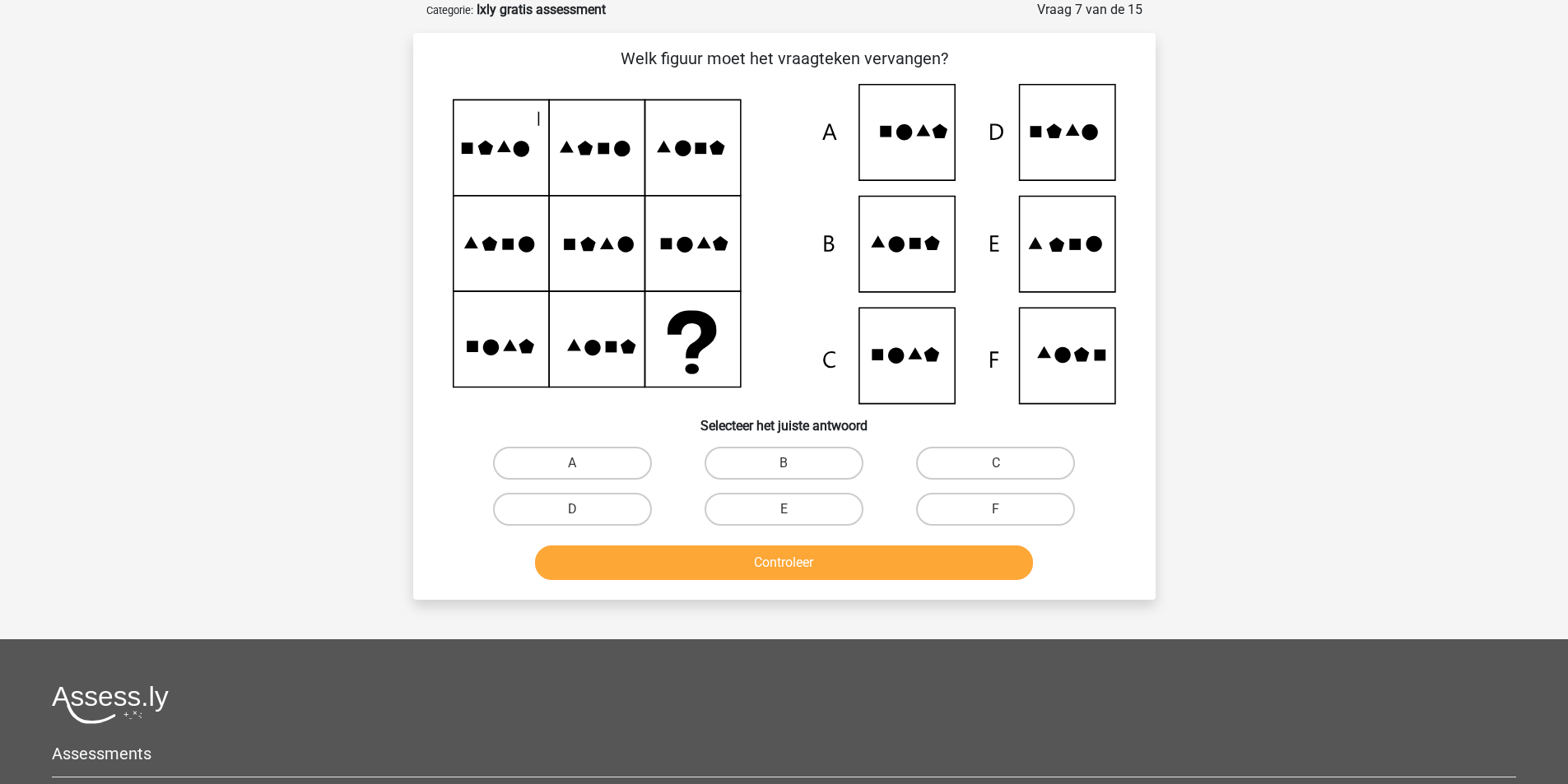
scroll to position [0, 0]
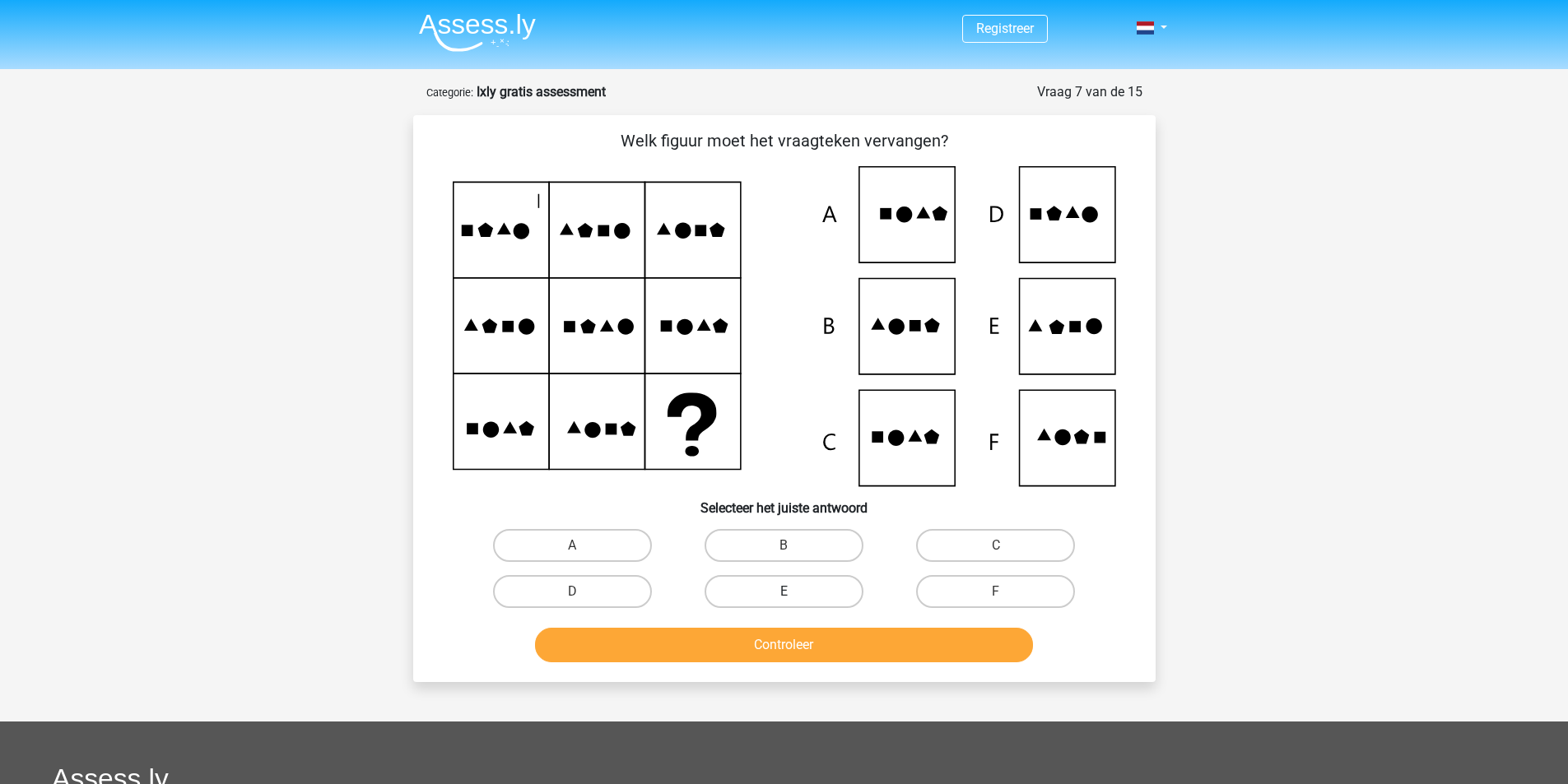
click at [767, 599] on label "E" at bounding box center [784, 592] width 159 height 33
click at [784, 599] on input "E" at bounding box center [789, 598] width 11 height 11
radio input "true"
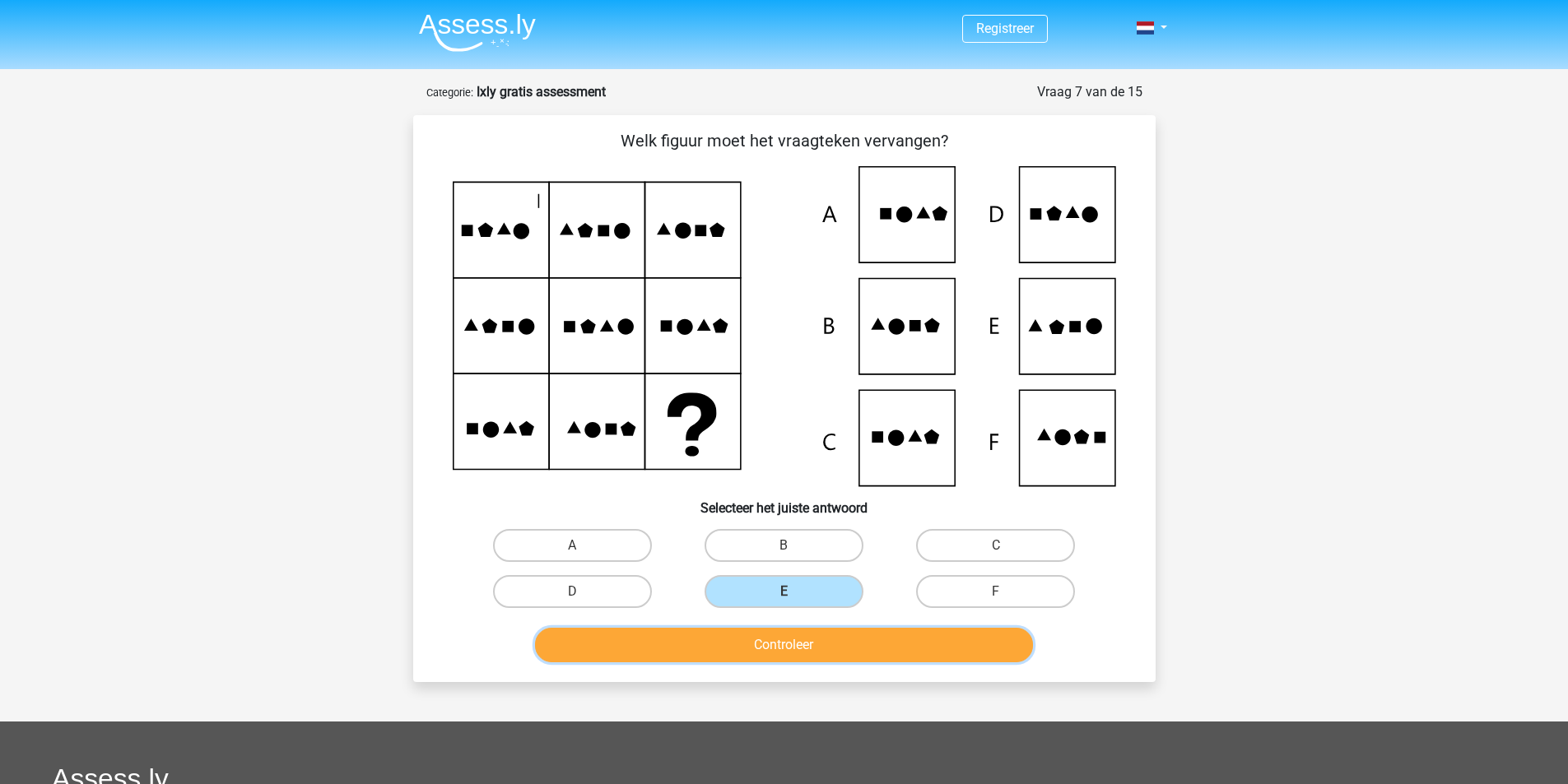
click at [769, 640] on button "Controleer" at bounding box center [784, 645] width 498 height 35
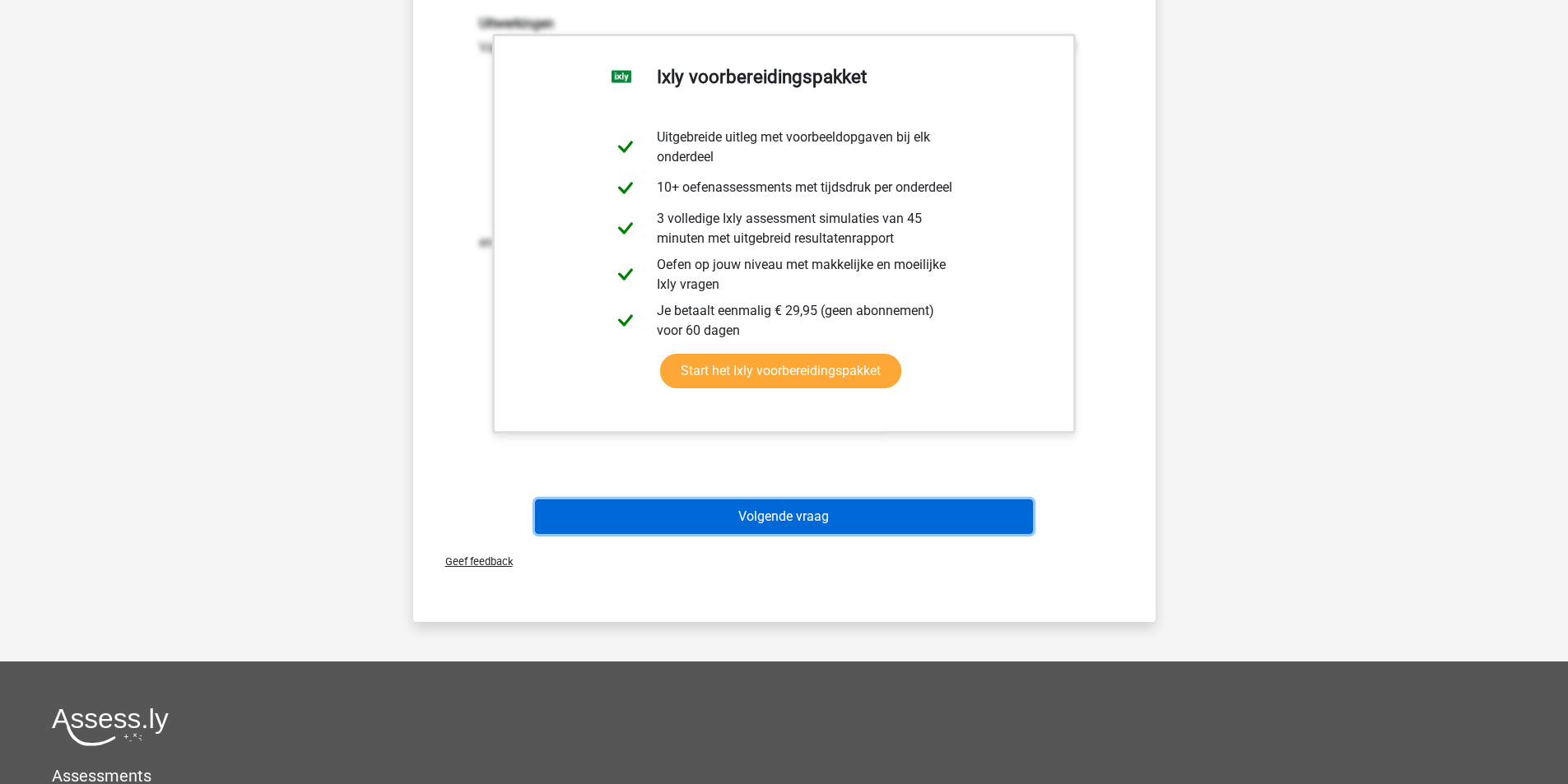
click at [871, 524] on button "Volgende vraag" at bounding box center [784, 517] width 498 height 35
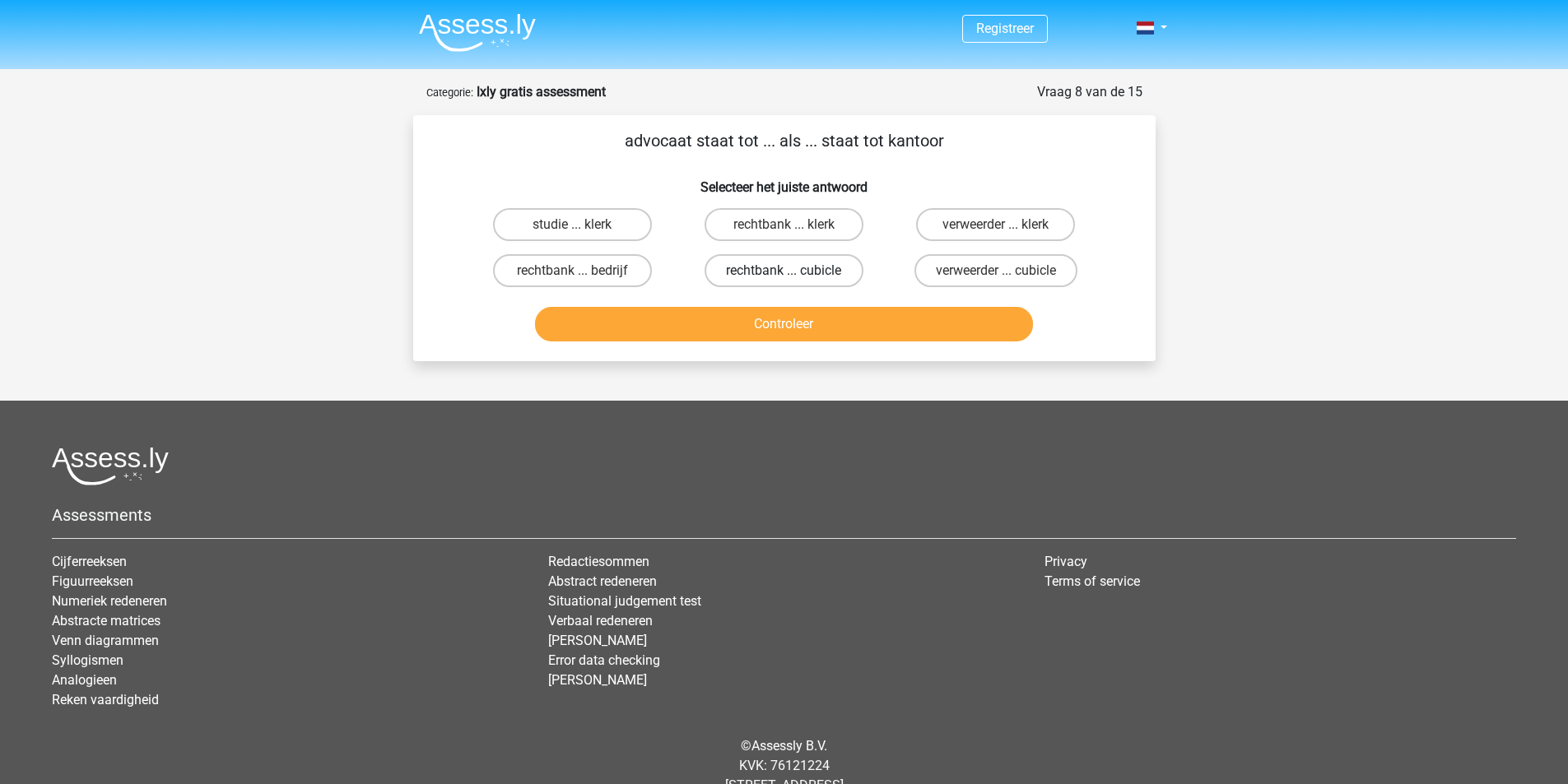
click at [828, 272] on label "rechtbank ... cubicle" at bounding box center [784, 271] width 159 height 33
click at [794, 272] on input "rechtbank ... cubicle" at bounding box center [789, 276] width 11 height 11
radio input "true"
click at [828, 312] on button "Controleer" at bounding box center [784, 325] width 498 height 35
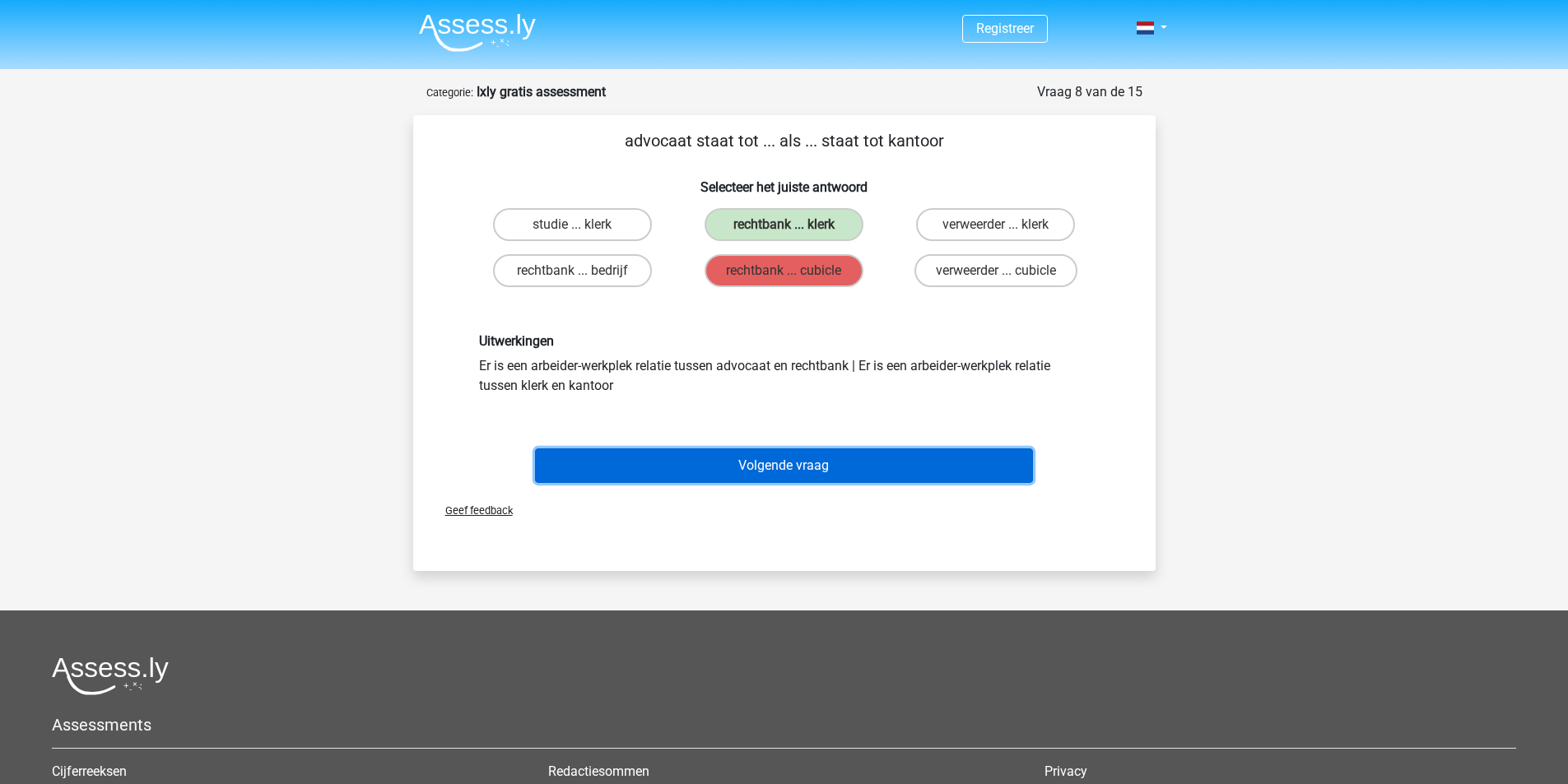
click at [592, 464] on button "Volgende vraag" at bounding box center [784, 466] width 498 height 35
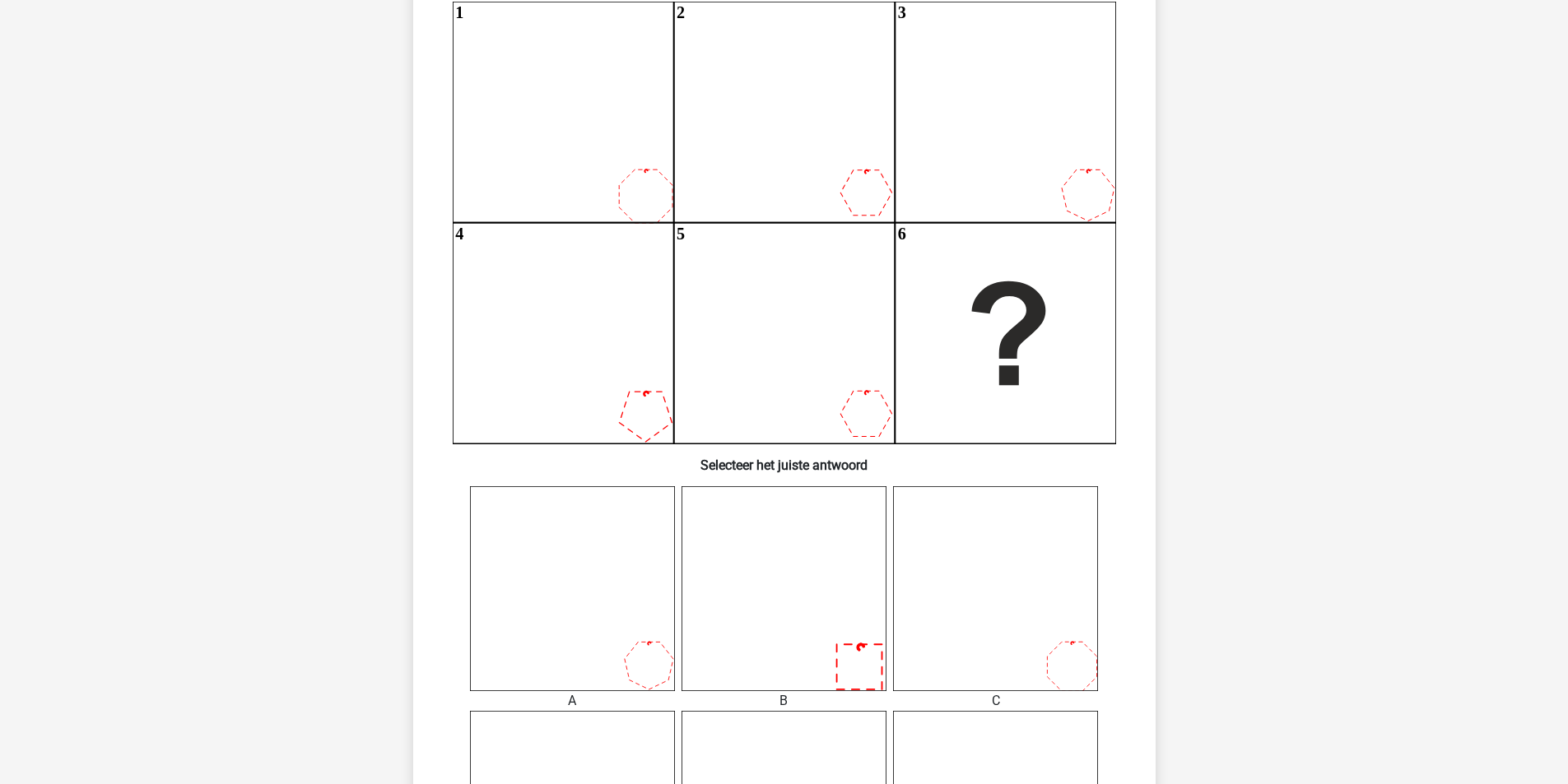
scroll to position [411, 0]
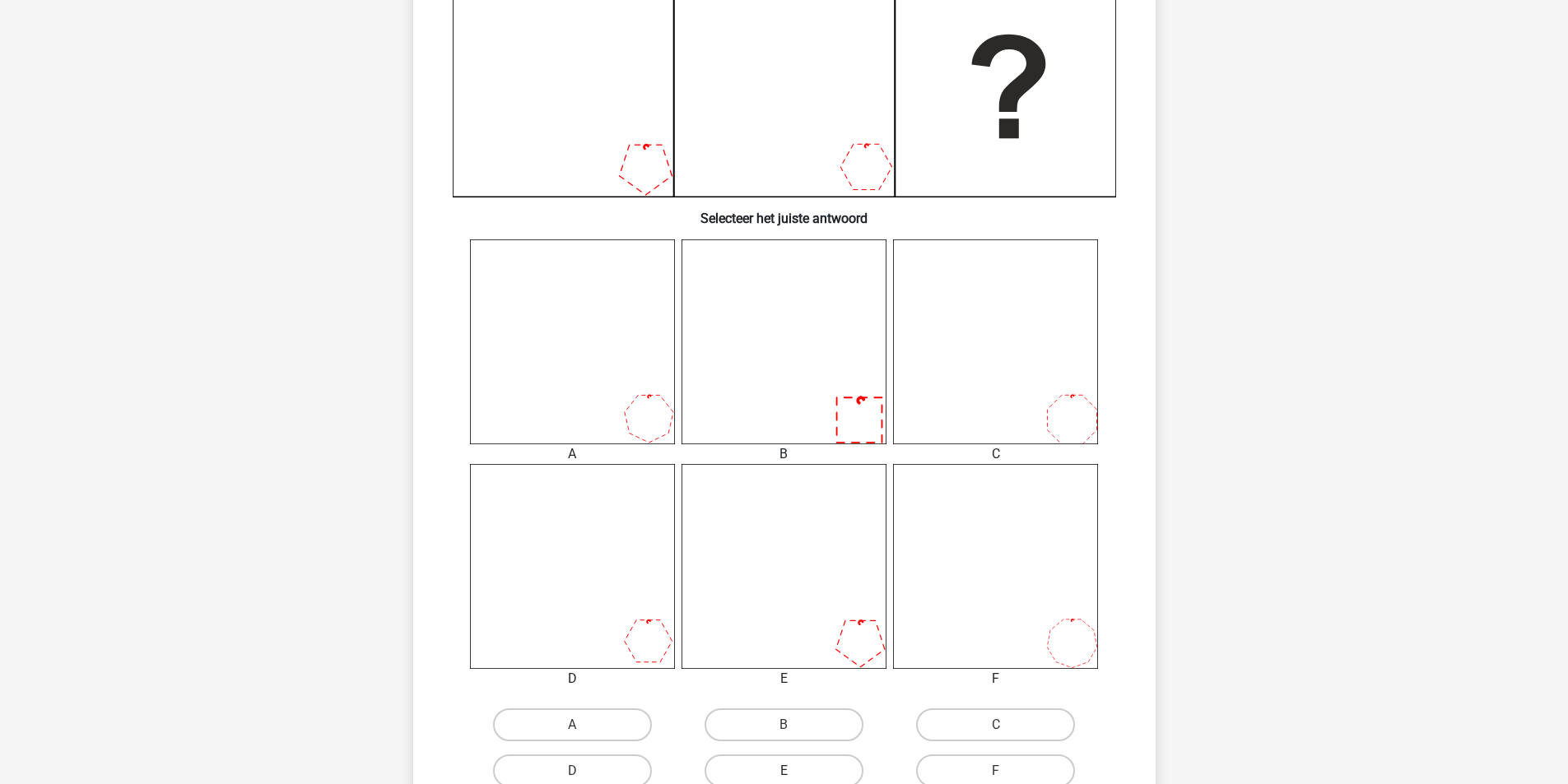
click at [806, 774] on label "E" at bounding box center [784, 771] width 159 height 33
click at [794, 774] on input "E" at bounding box center [789, 777] width 11 height 11
radio input "true"
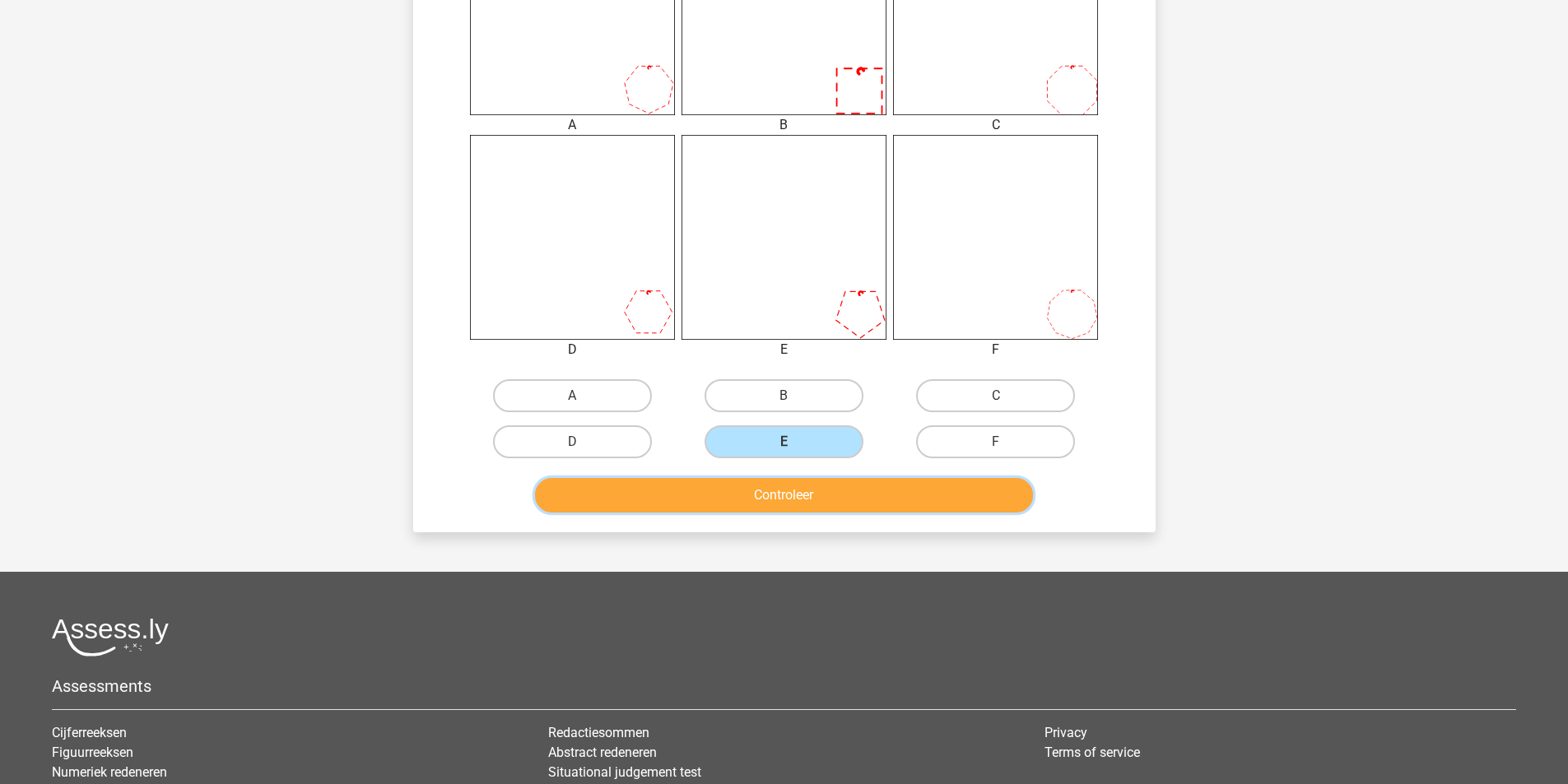
click at [941, 488] on button "Controleer" at bounding box center [784, 496] width 498 height 35
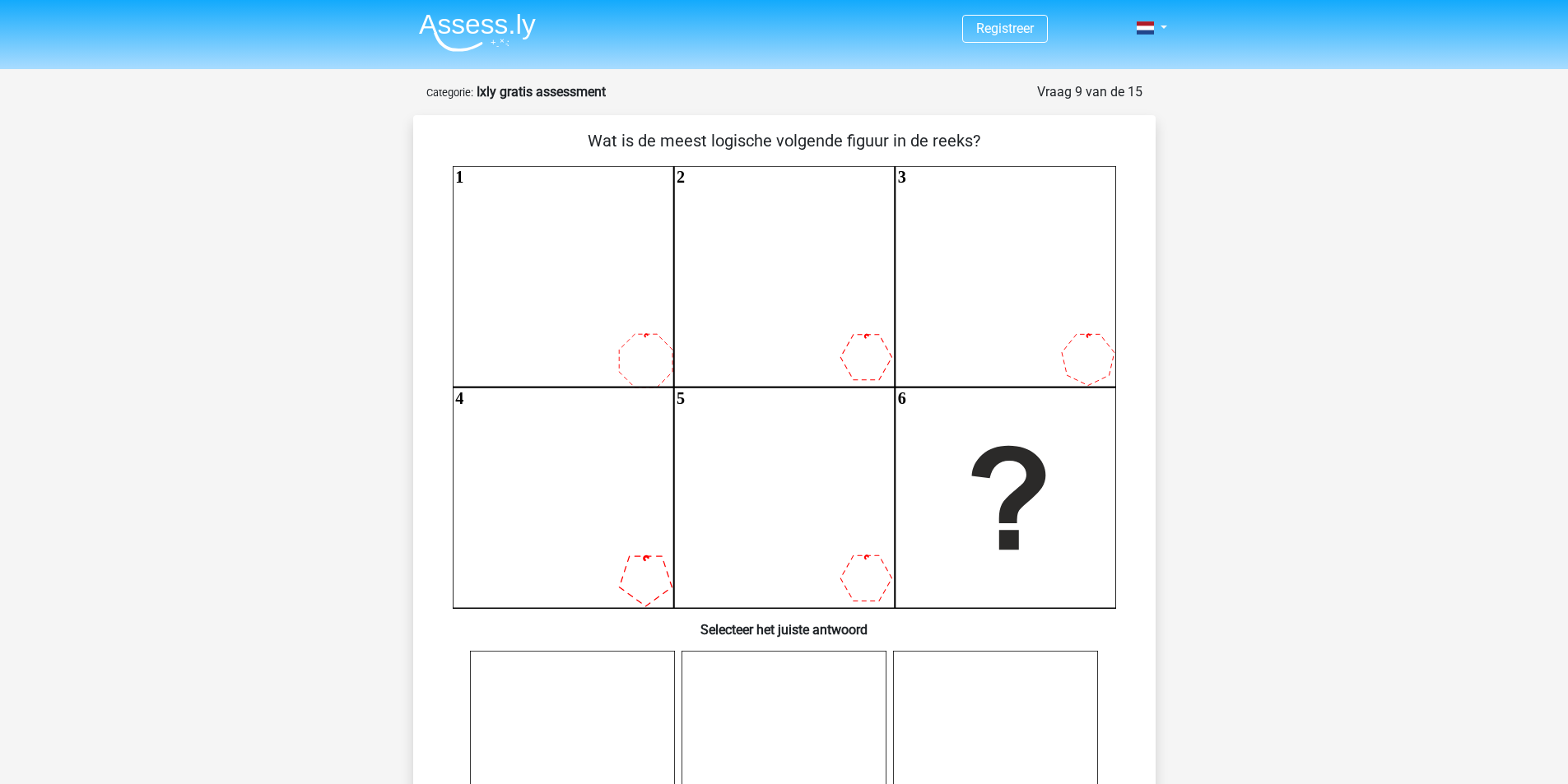
scroll to position [494, 0]
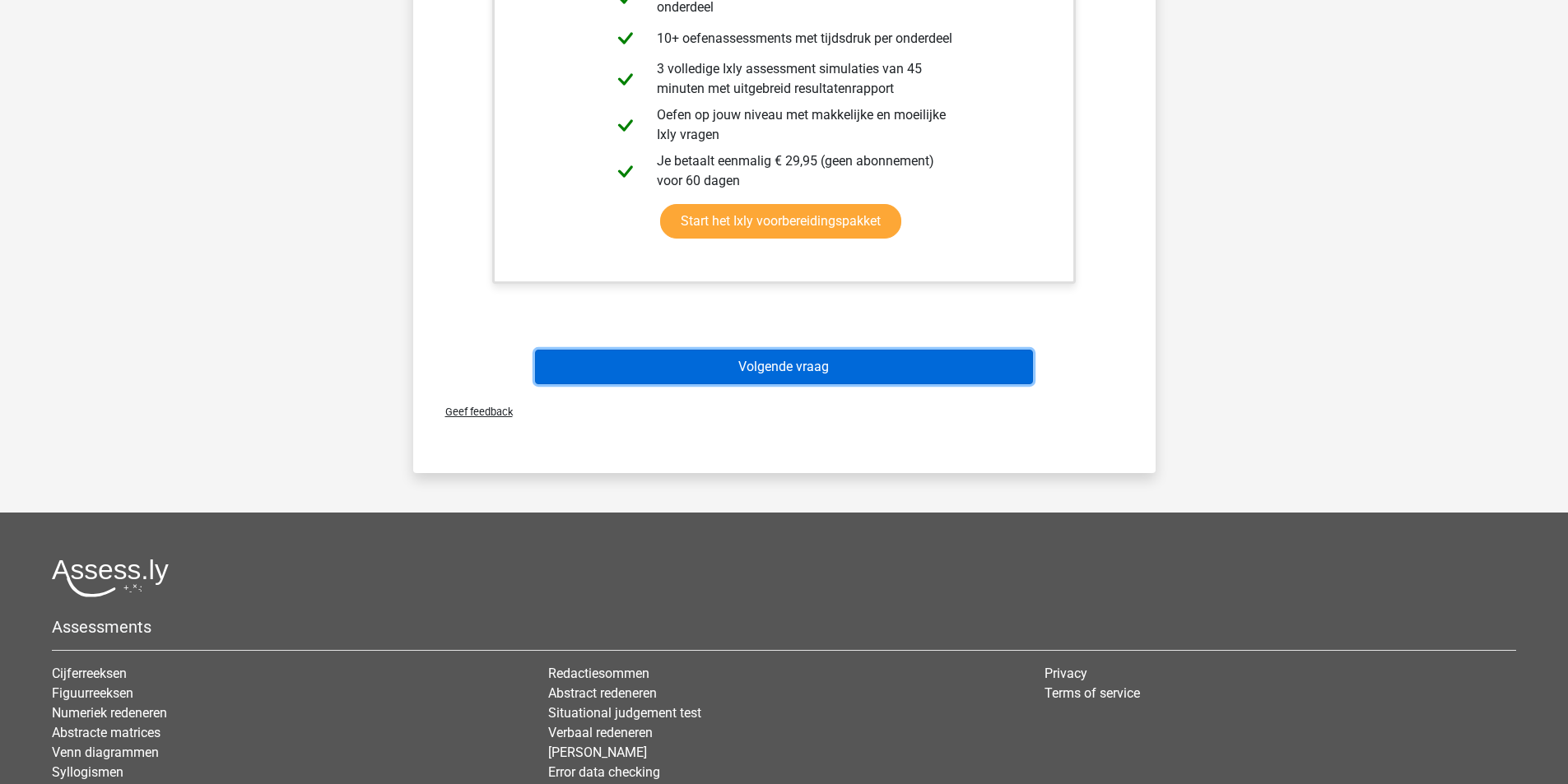
click at [930, 367] on button "Volgende vraag" at bounding box center [784, 367] width 498 height 35
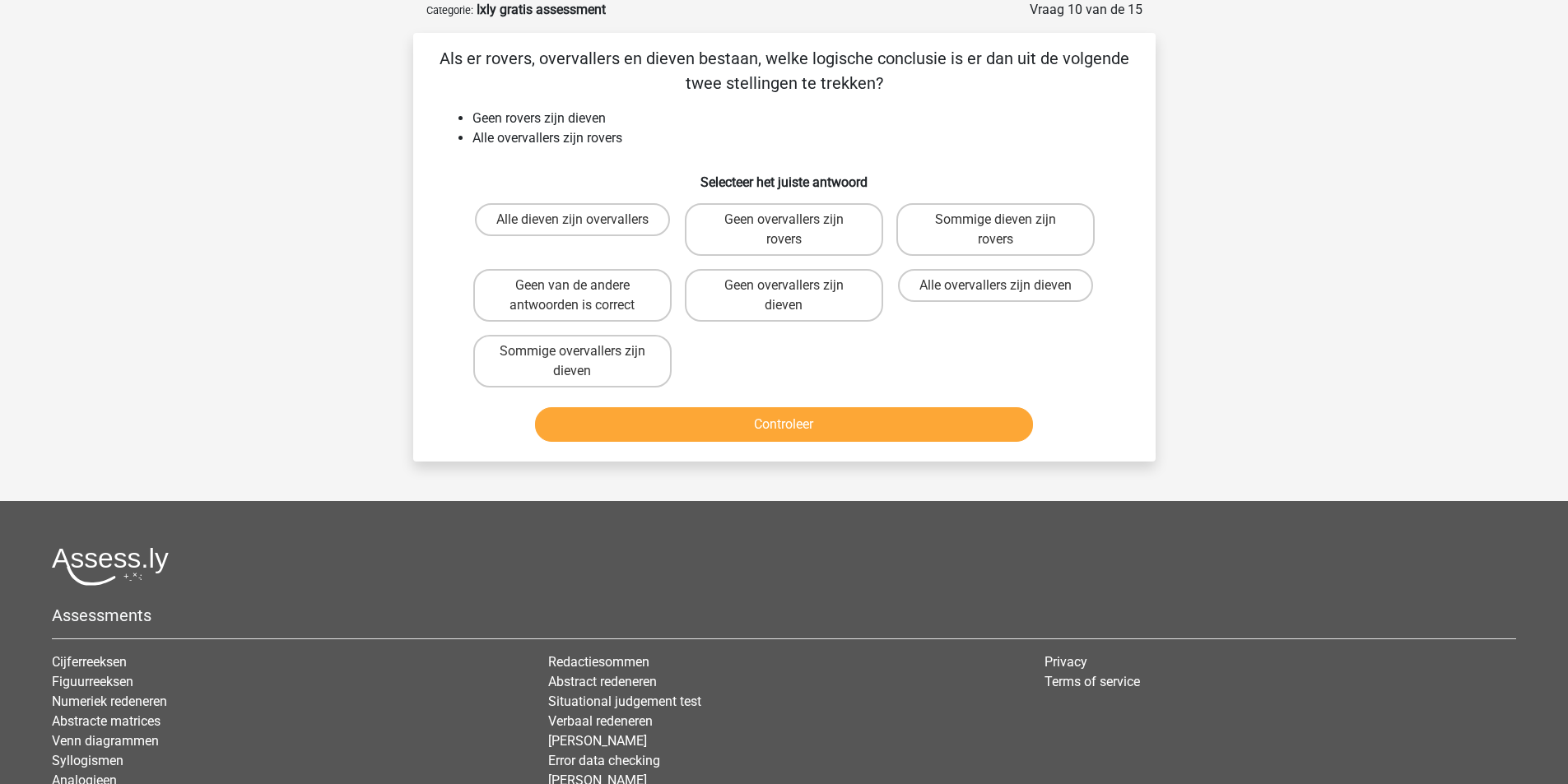
scroll to position [0, 0]
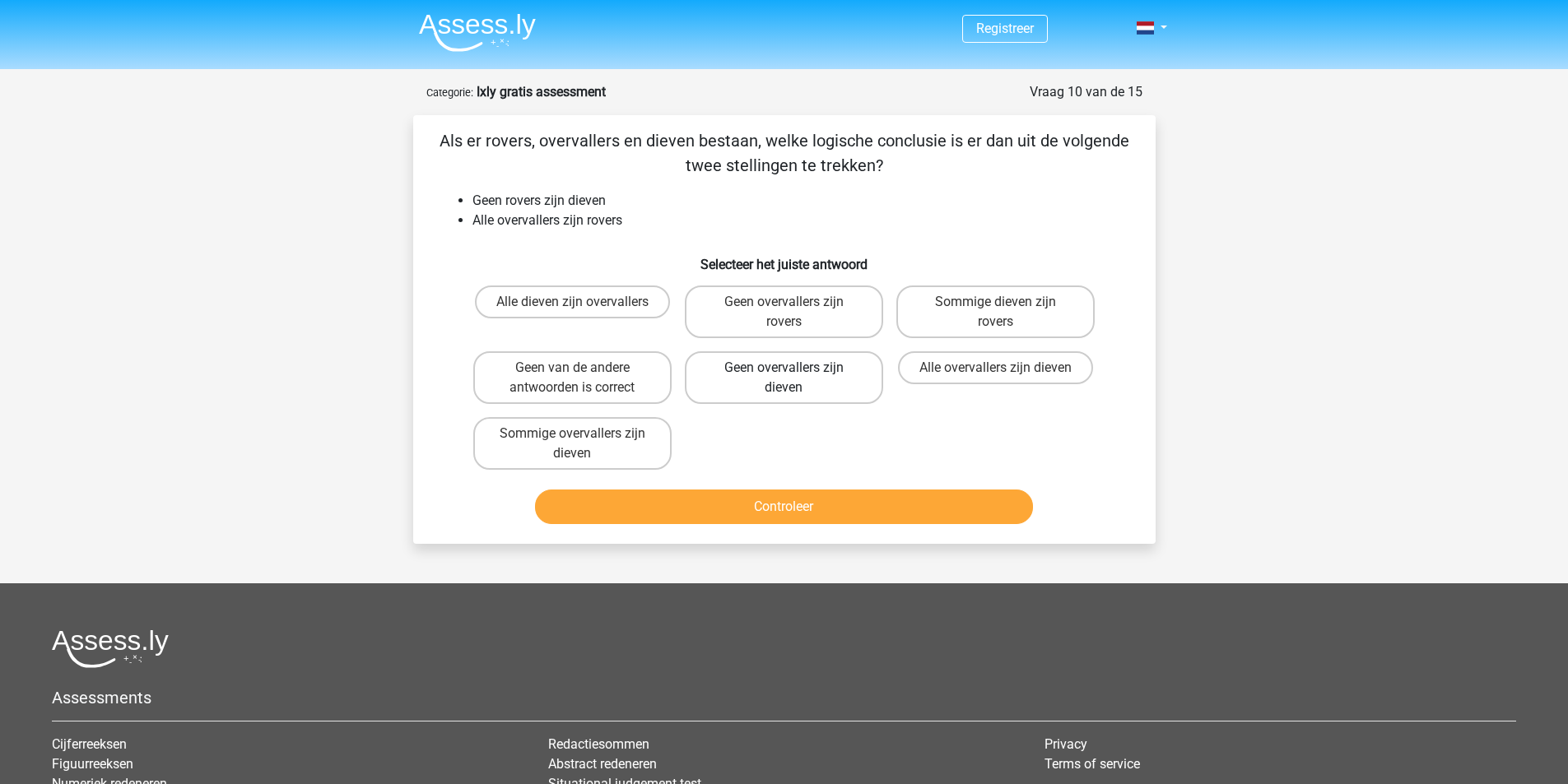
click at [731, 378] on label "Geen overvallers zijn dieven" at bounding box center [784, 377] width 198 height 53
click at [784, 378] on input "Geen overvallers zijn dieven" at bounding box center [789, 374] width 11 height 11
radio input "true"
click at [803, 520] on button "Controleer" at bounding box center [784, 507] width 498 height 35
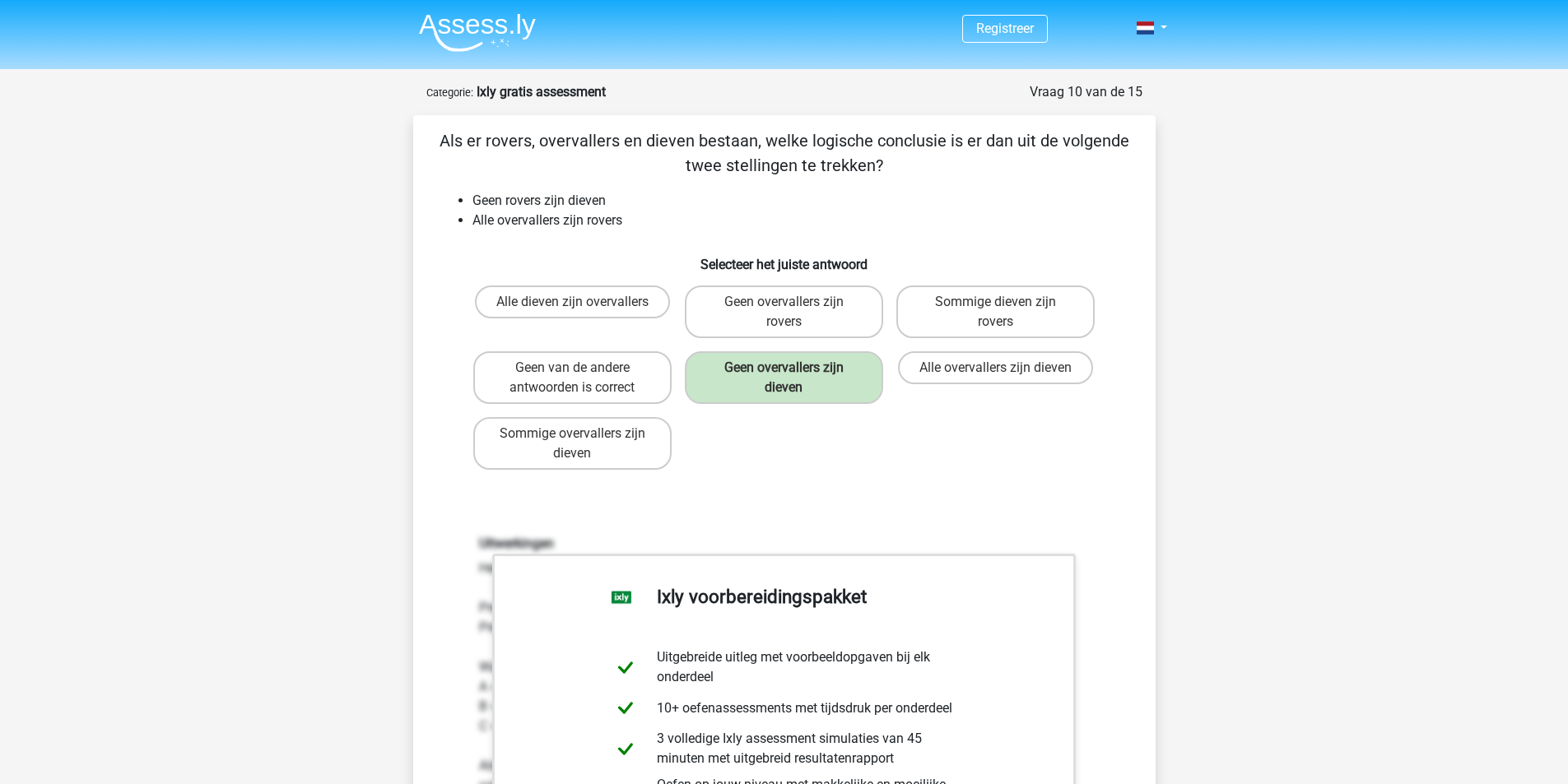
scroll to position [411, 0]
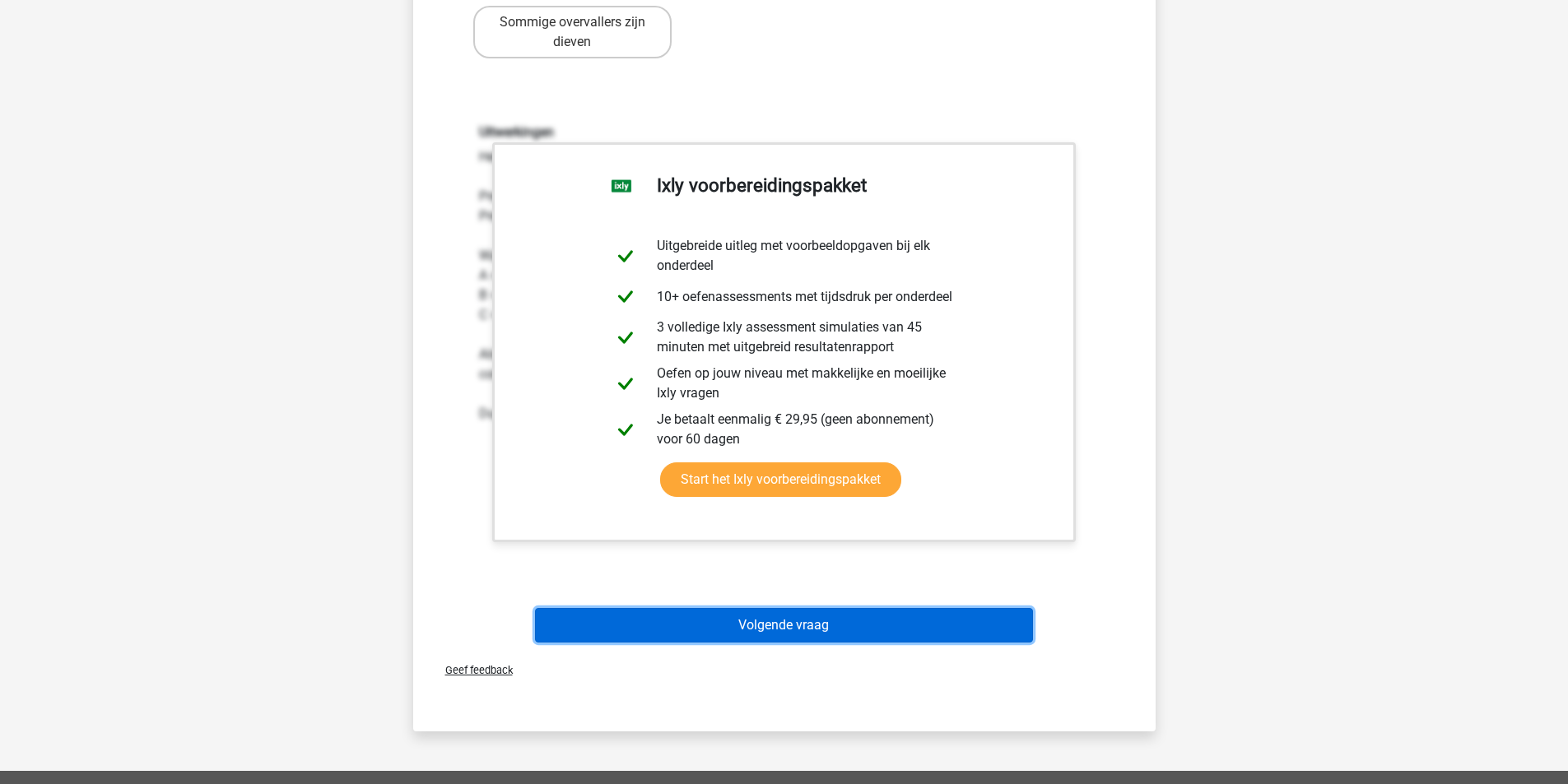
click at [682, 628] on button "Volgende vraag" at bounding box center [784, 626] width 498 height 35
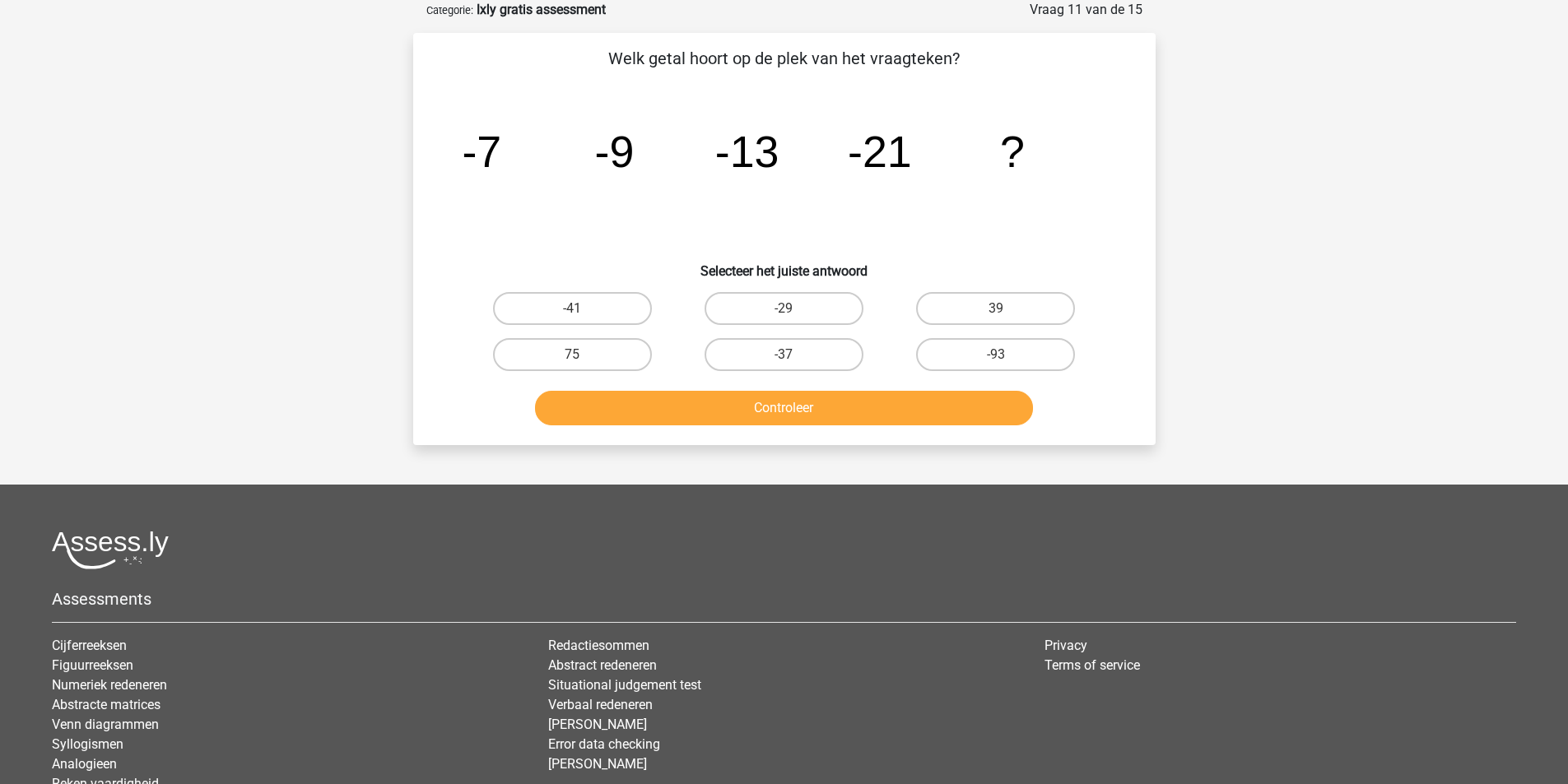
scroll to position [0, 0]
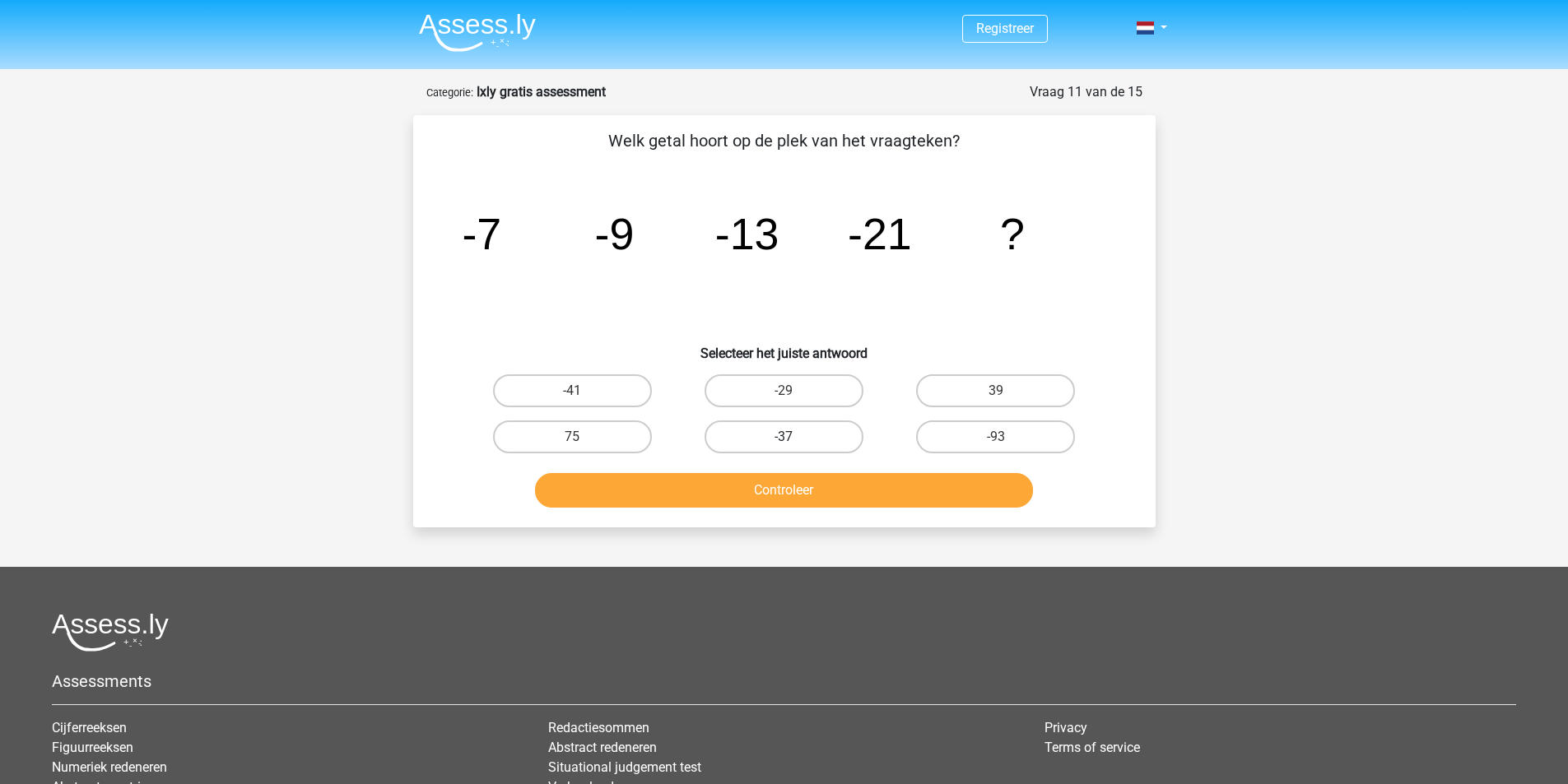
click at [784, 430] on label "-37" at bounding box center [784, 437] width 159 height 33
click at [784, 437] on input "-37" at bounding box center [789, 443] width 11 height 11
radio input "true"
click at [846, 487] on button "Controleer" at bounding box center [784, 490] width 498 height 35
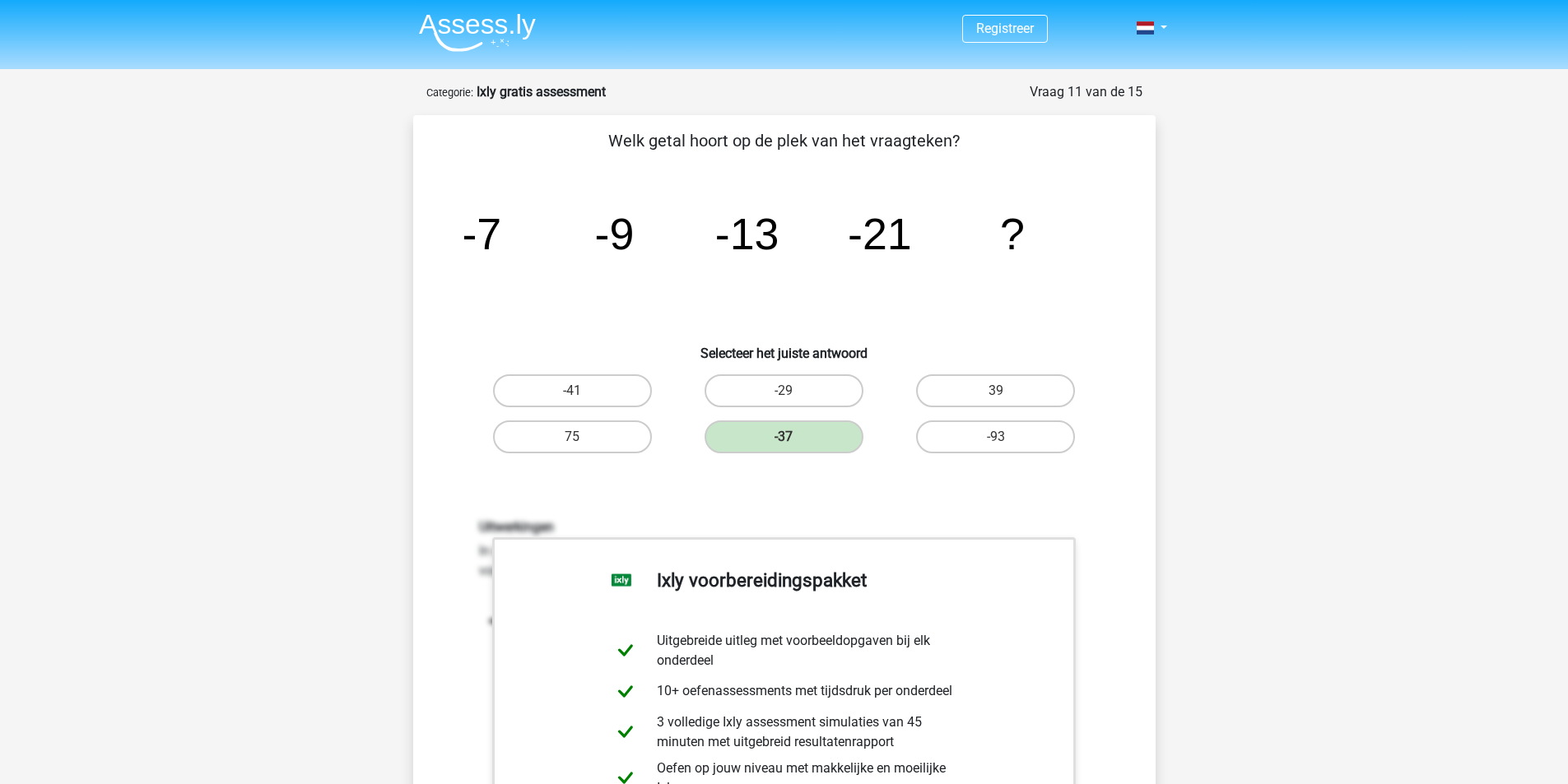
scroll to position [494, 0]
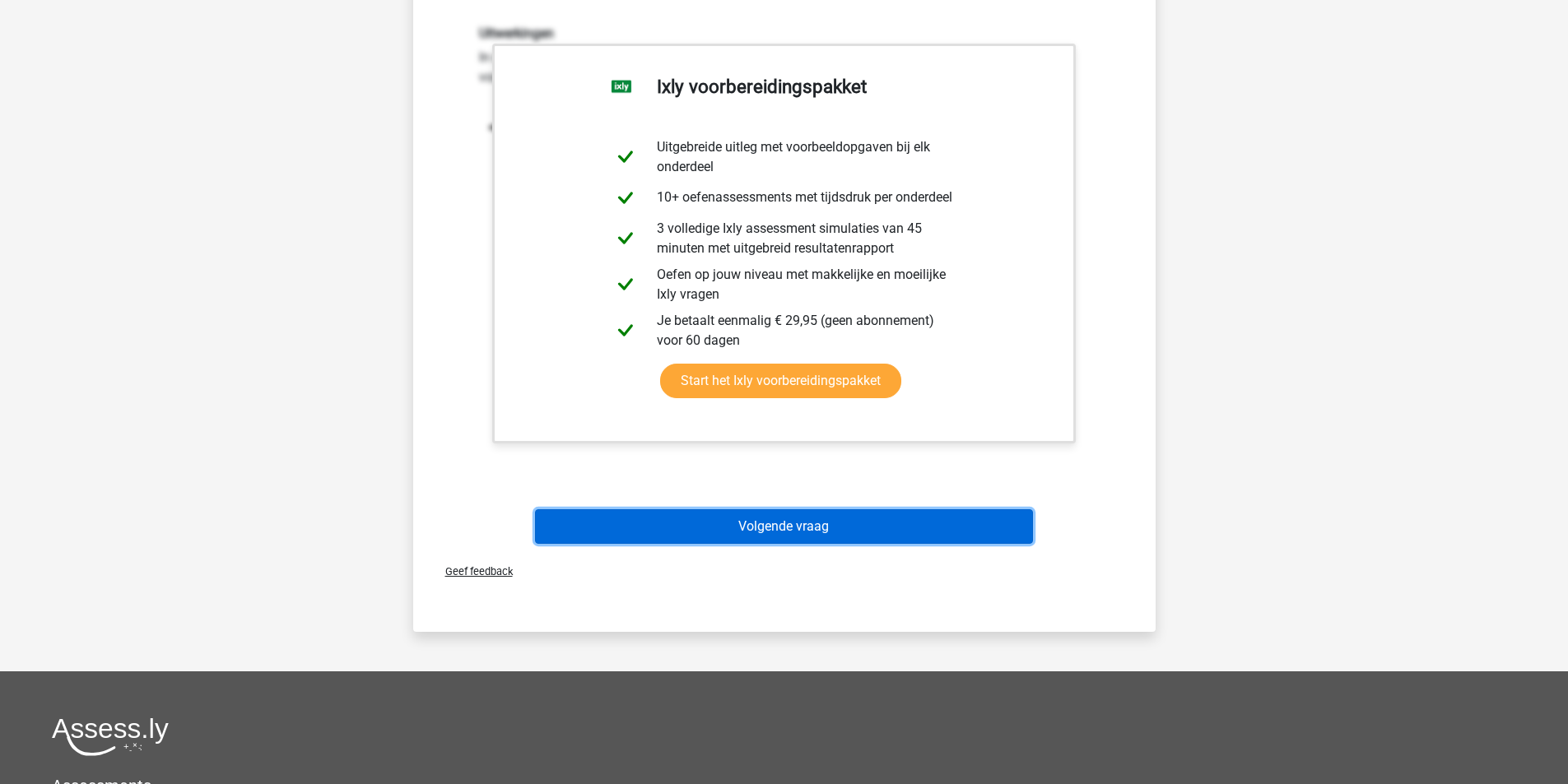
click at [776, 535] on button "Volgende vraag" at bounding box center [784, 527] width 498 height 35
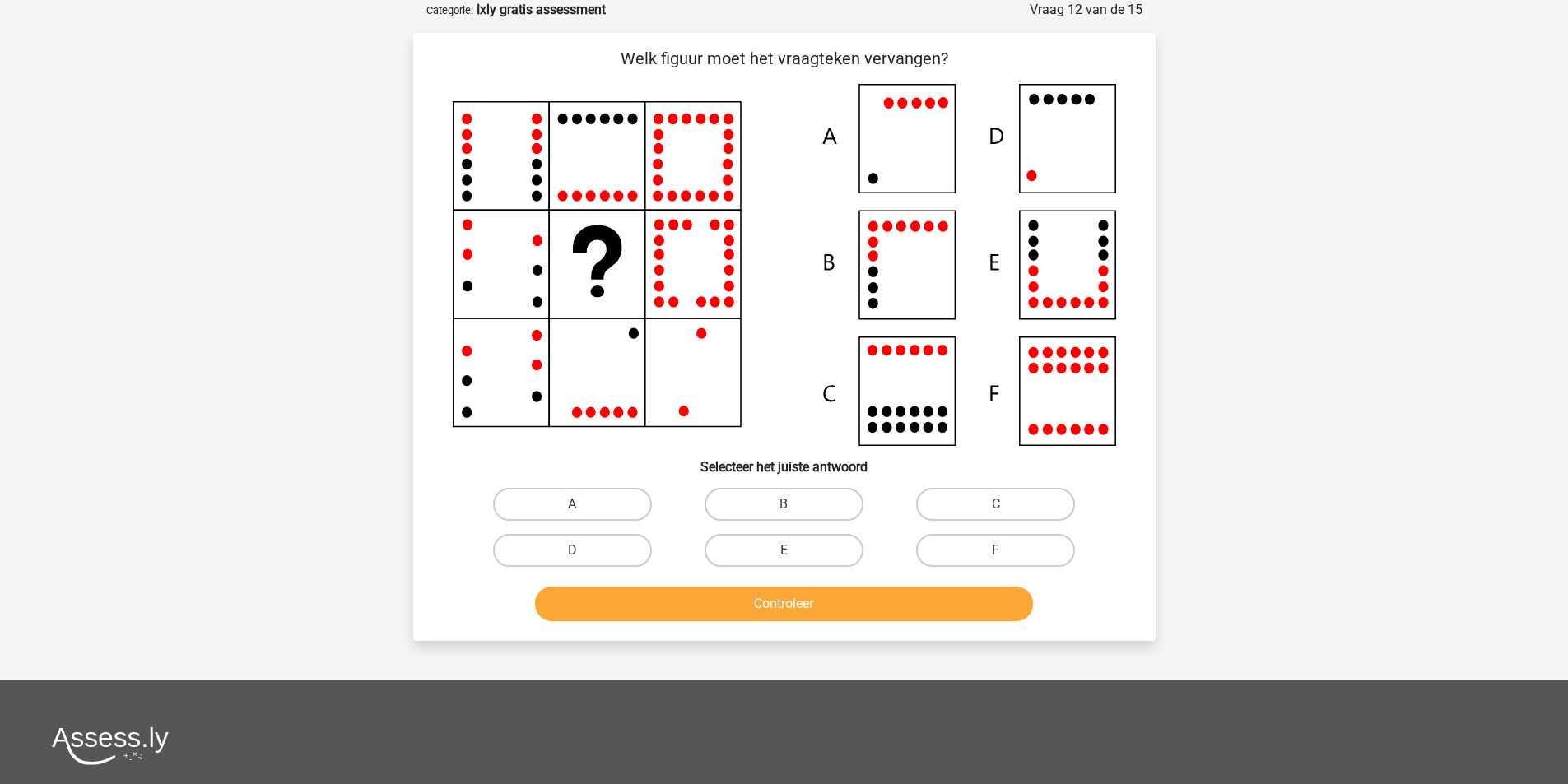
scroll to position [0, 0]
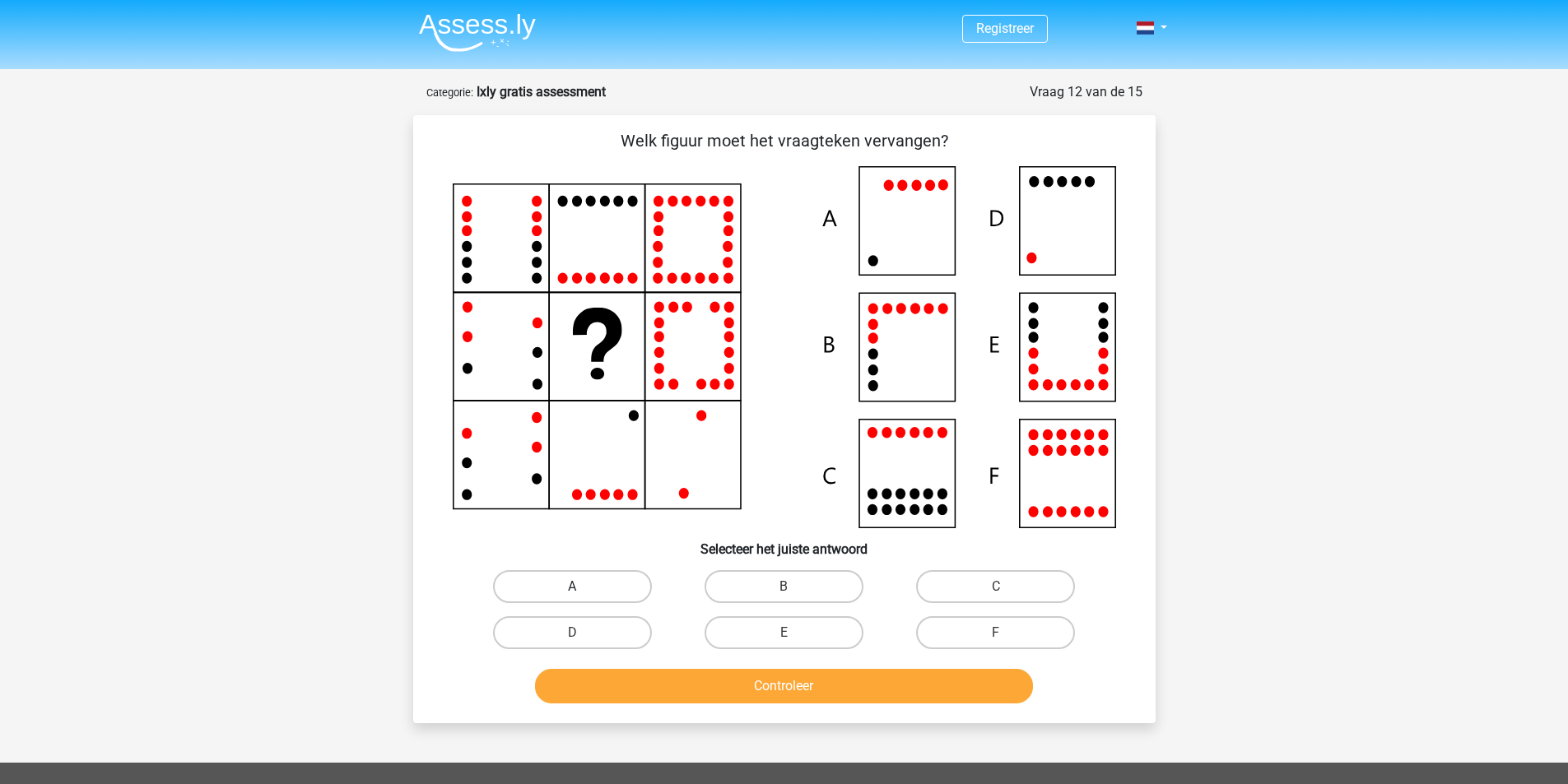
click at [585, 580] on label "A" at bounding box center [572, 587] width 159 height 33
click at [583, 587] on input "A" at bounding box center [578, 592] width 11 height 11
radio input "true"
click at [588, 631] on label "D" at bounding box center [572, 633] width 159 height 33
click at [583, 633] on input "D" at bounding box center [578, 638] width 11 height 11
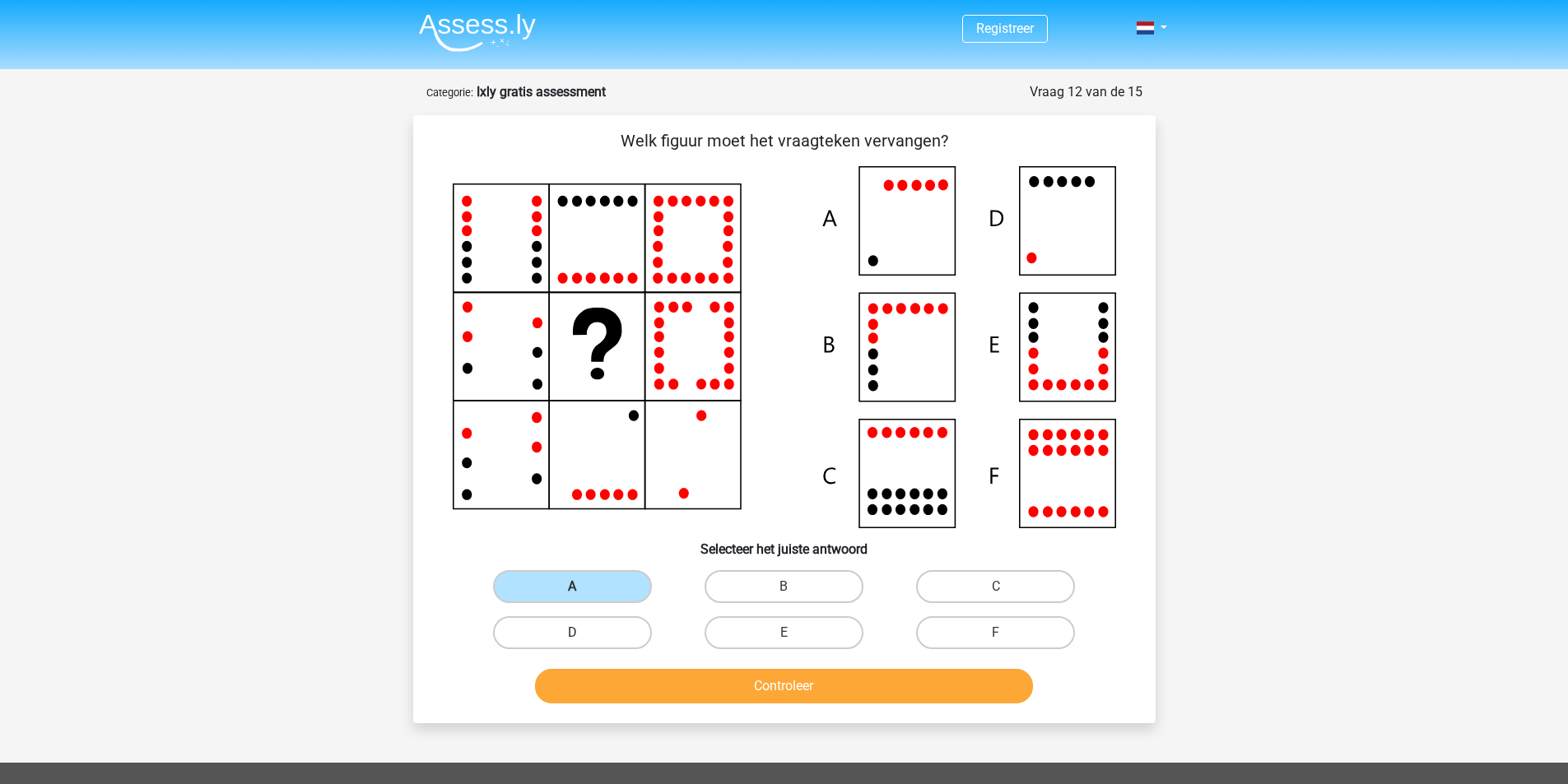
radio input "true"
click at [728, 677] on button "Controleer" at bounding box center [784, 687] width 498 height 35
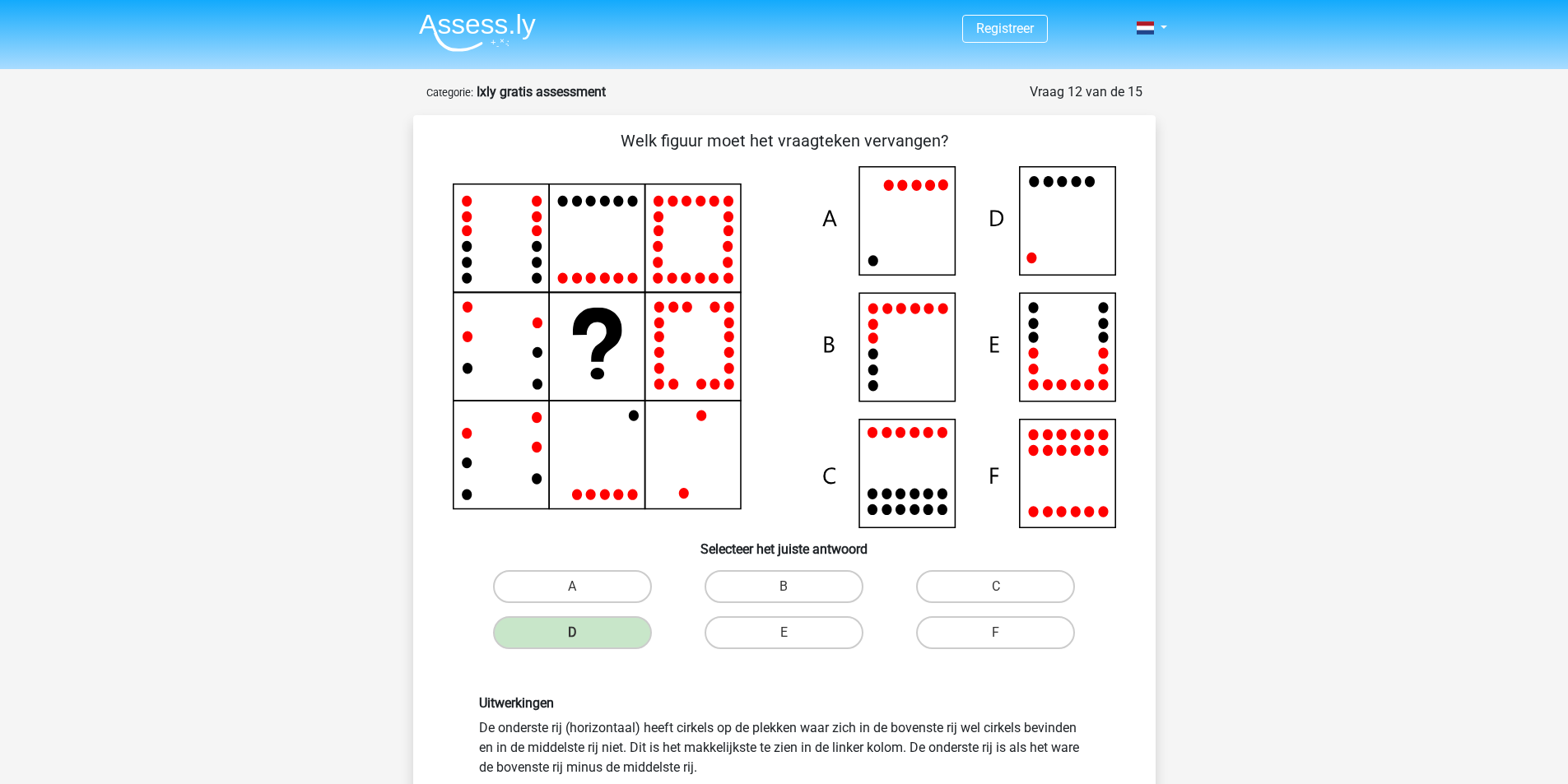
scroll to position [411, 0]
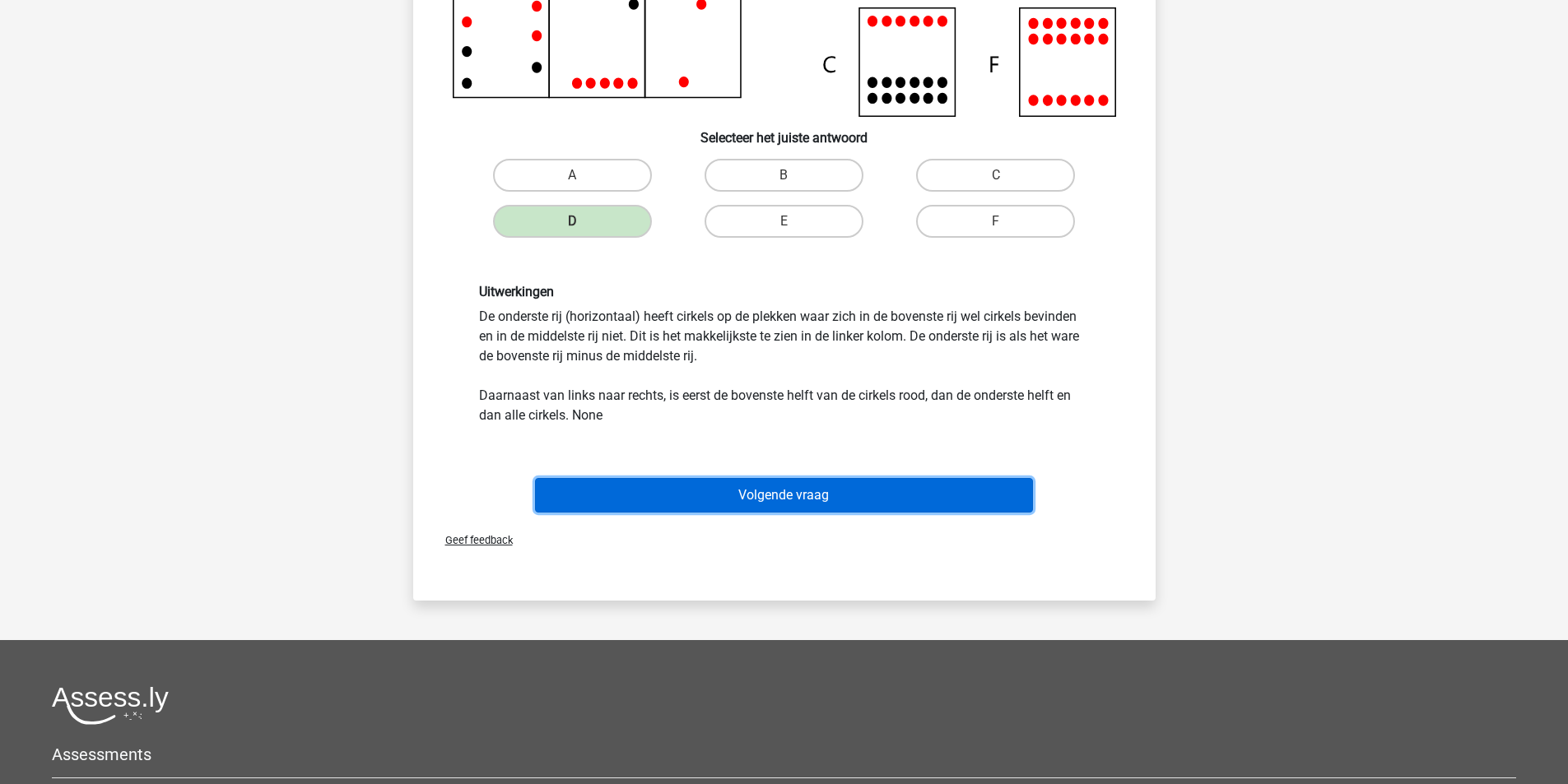
click at [919, 508] on button "Volgende vraag" at bounding box center [784, 496] width 498 height 35
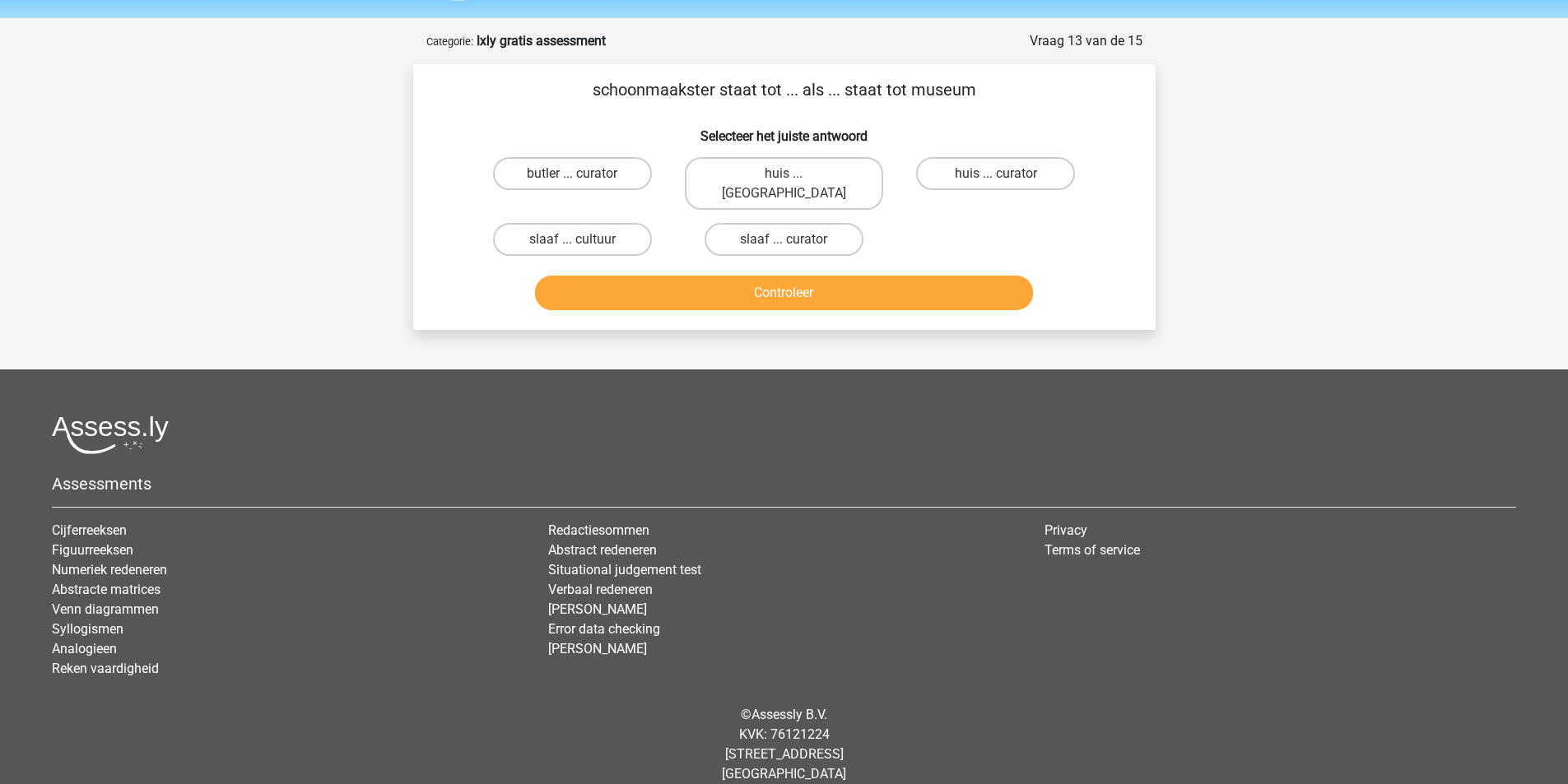
scroll to position [0, 0]
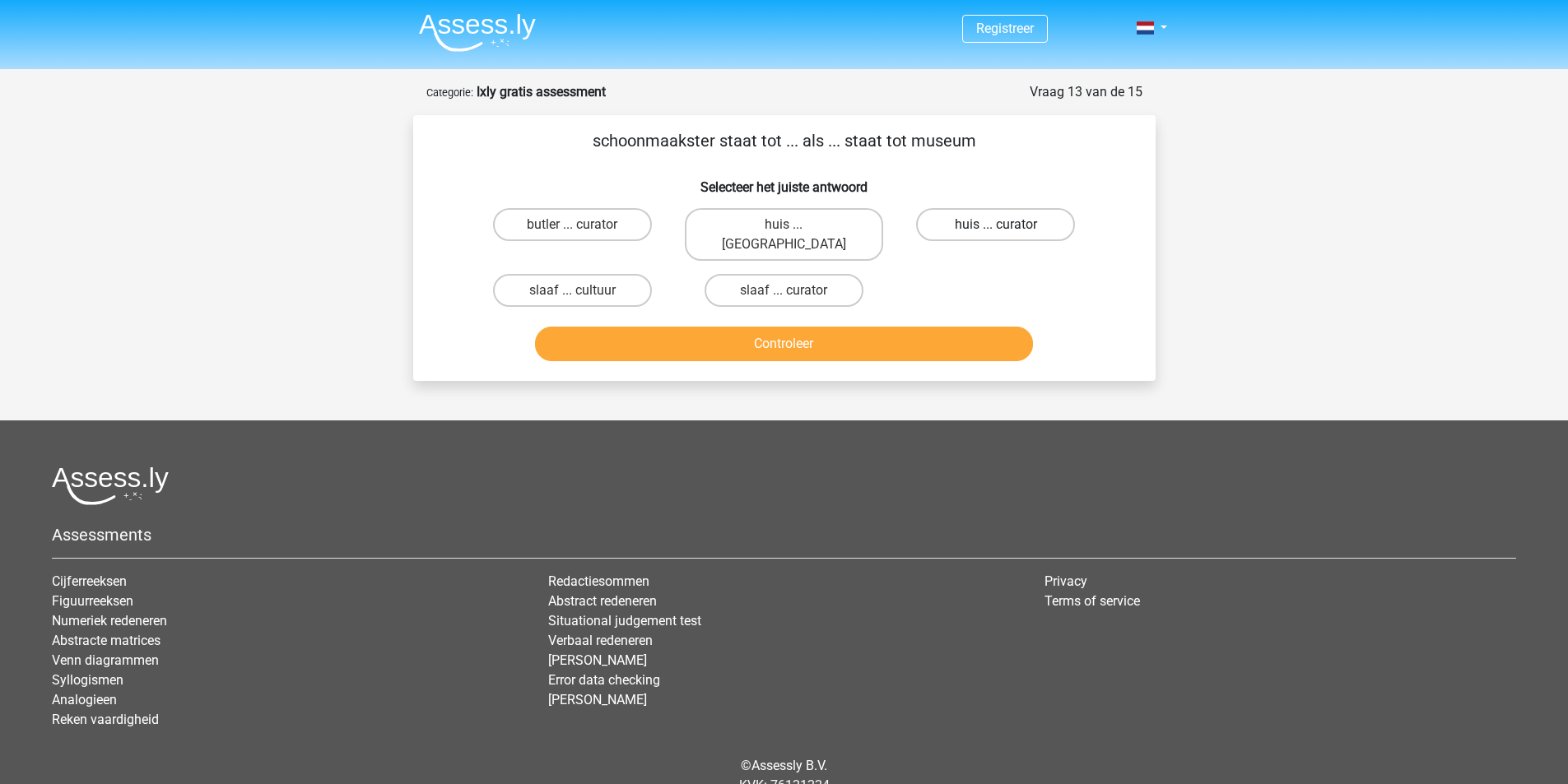
click at [1008, 215] on label "huis ... curator" at bounding box center [995, 225] width 159 height 33
click at [1007, 225] on input "huis ... curator" at bounding box center [1001, 230] width 11 height 11
radio input "true"
click at [960, 327] on button "Controleer" at bounding box center [784, 344] width 498 height 35
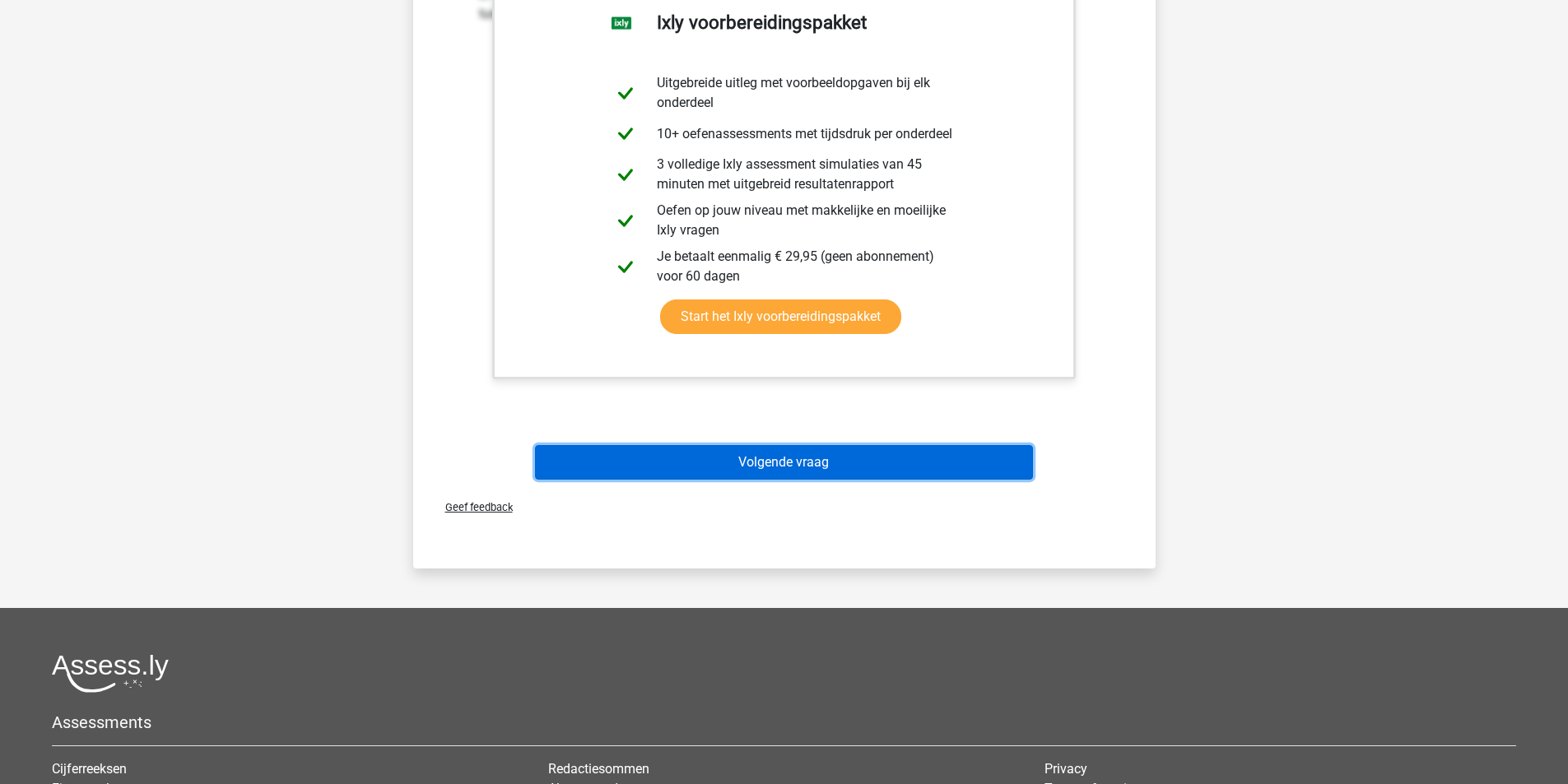
click at [855, 446] on button "Volgende vraag" at bounding box center [784, 463] width 498 height 35
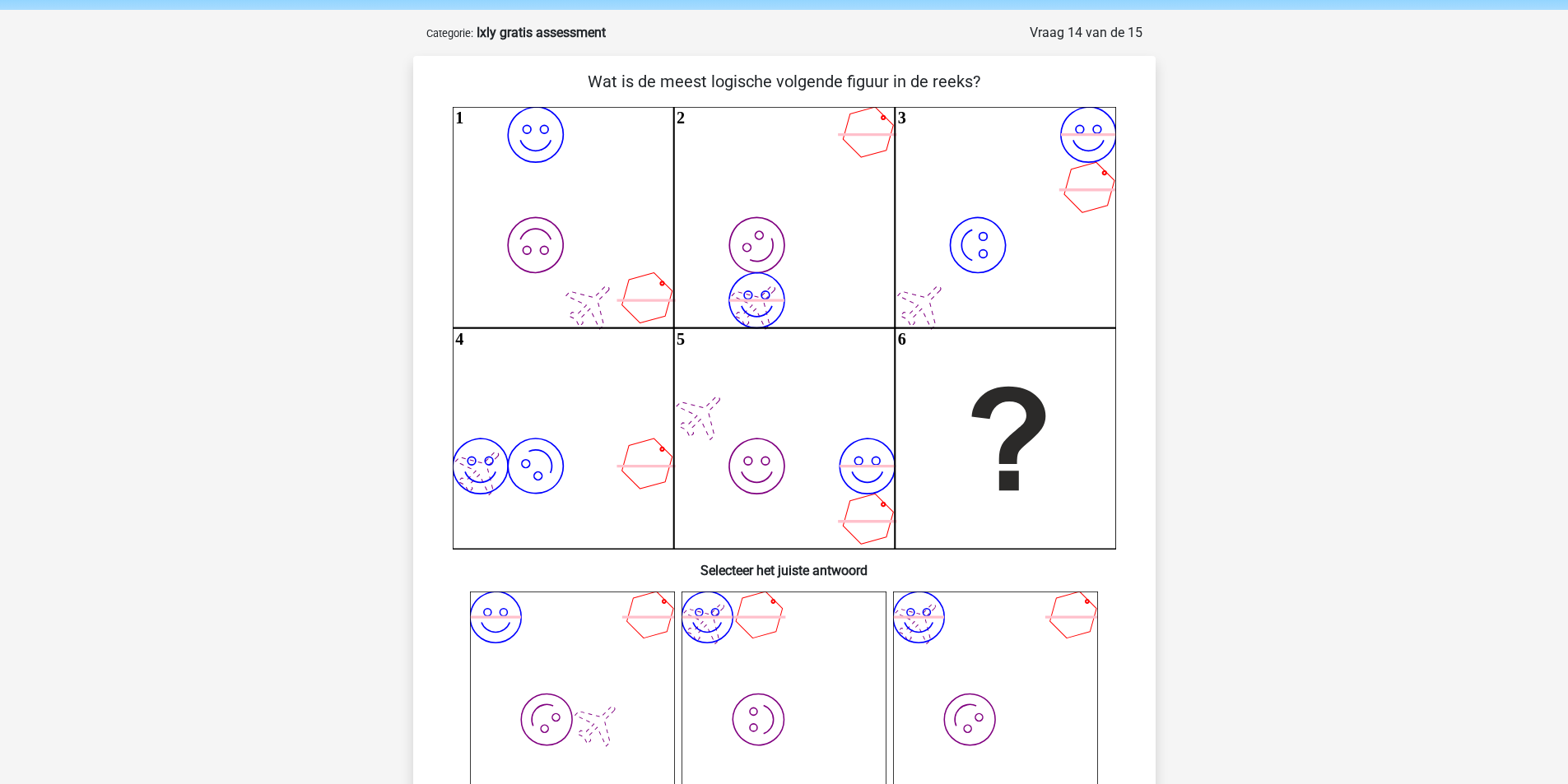
scroll to position [636, 0]
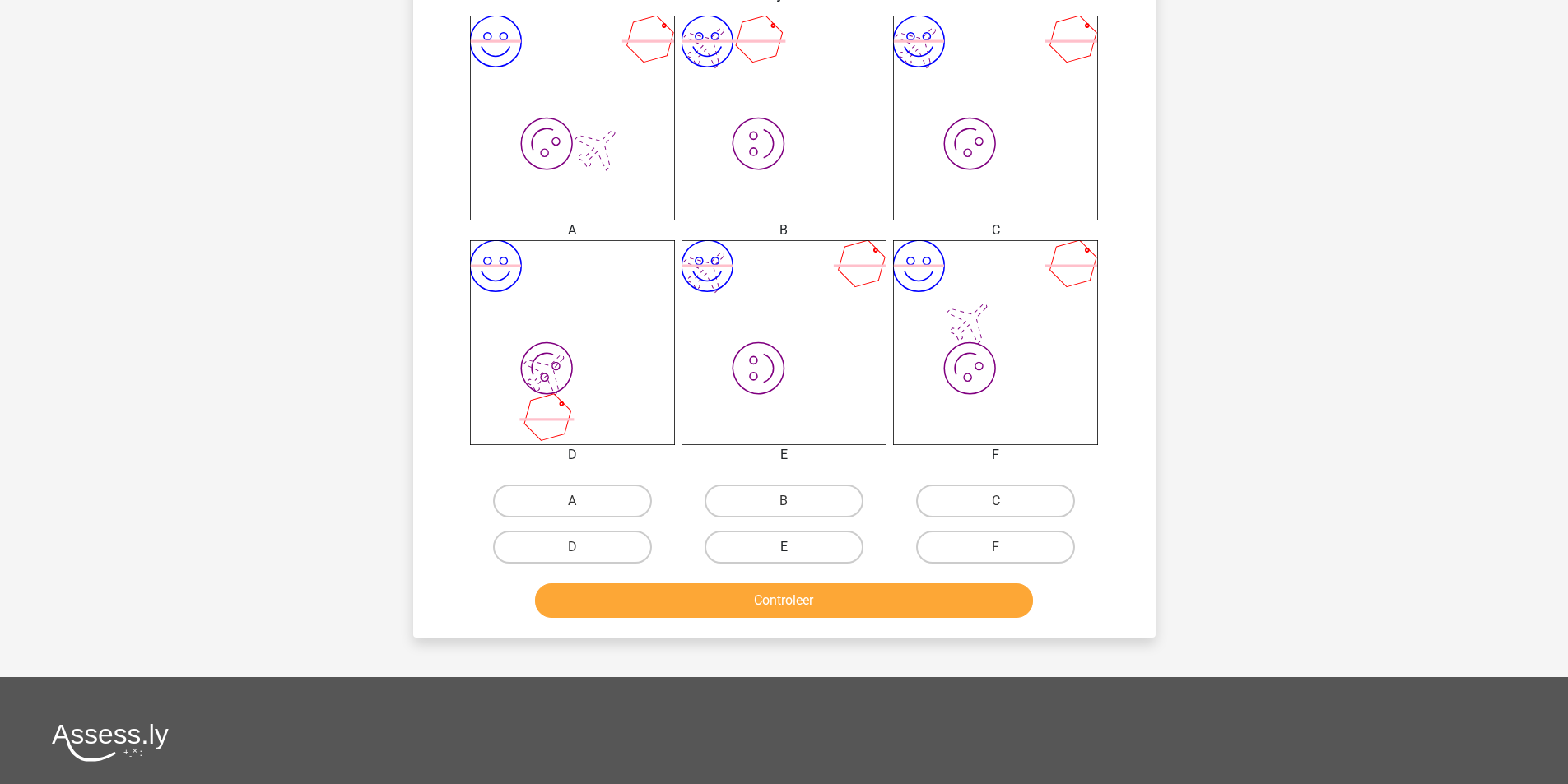
click at [830, 548] on label "E" at bounding box center [784, 548] width 159 height 33
click at [794, 548] on input "E" at bounding box center [789, 553] width 11 height 11
radio input "true"
click at [837, 593] on button "Controleer" at bounding box center [784, 601] width 498 height 35
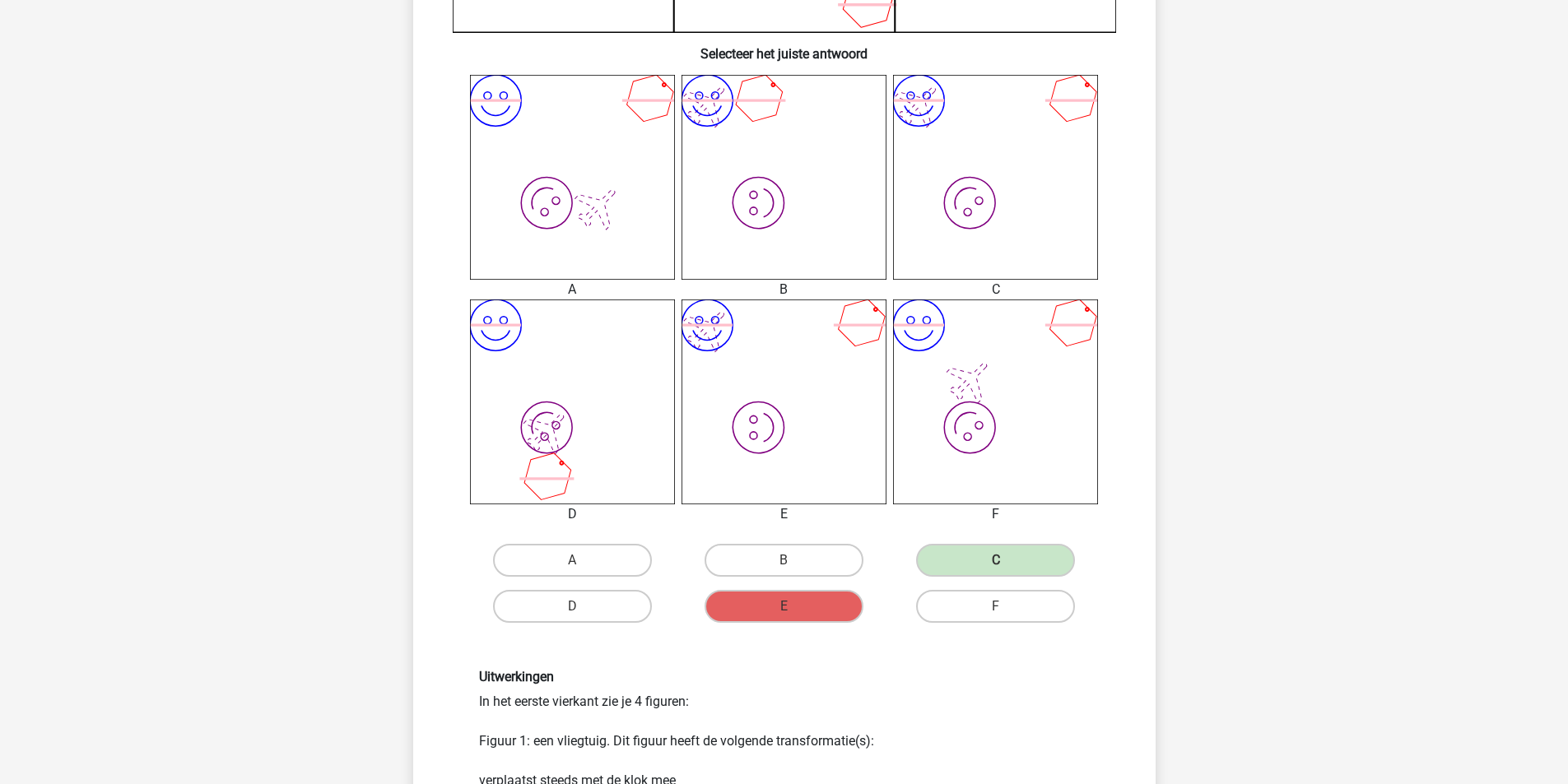
scroll to position [905, 0]
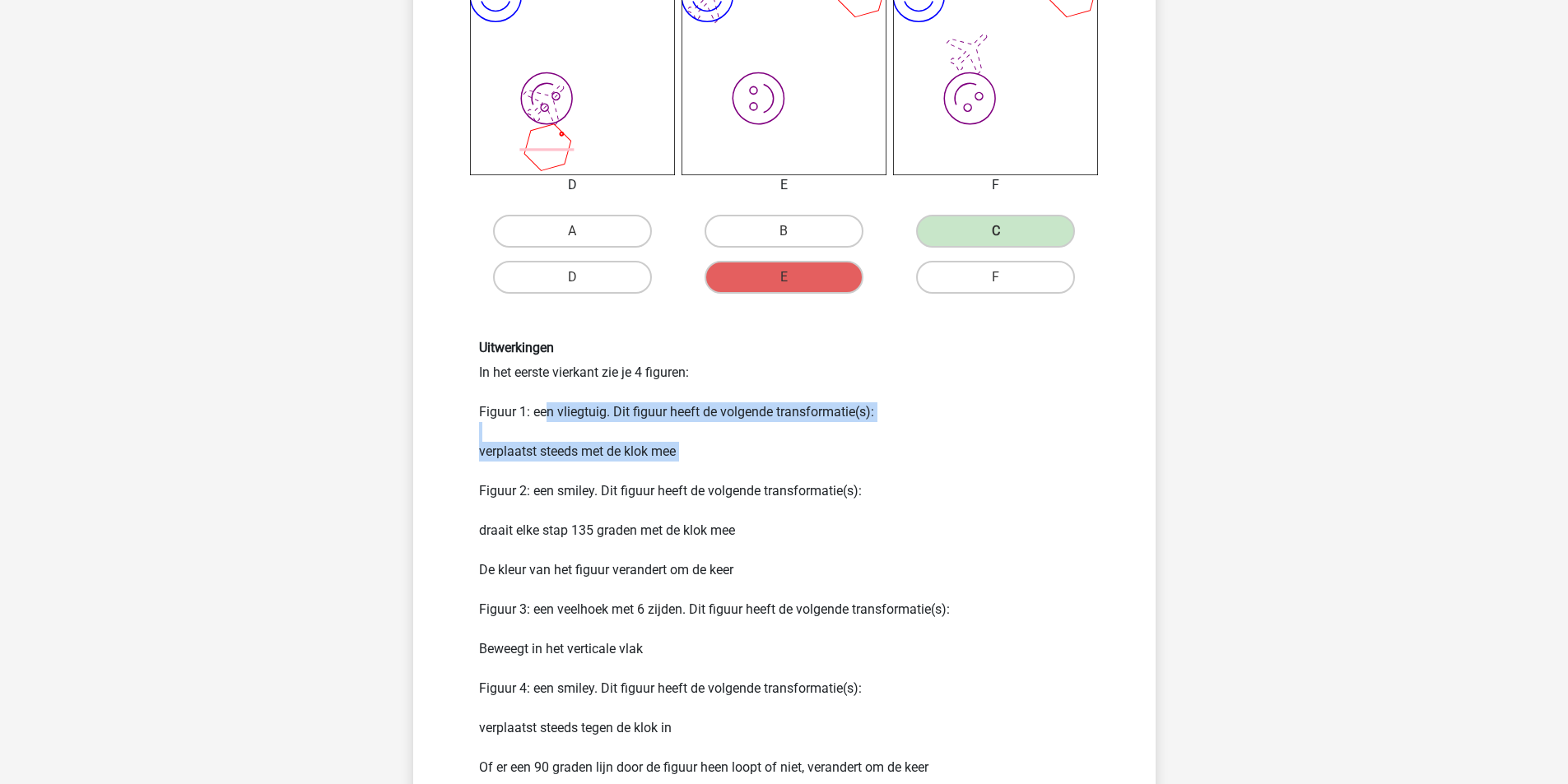
drag, startPoint x: 543, startPoint y: 418, endPoint x: 651, endPoint y: 463, distance: 117.0
click at [642, 464] on div "Uitwerkingen In het eerste vierkant zie je 4 figuren: Figuur 1: een vliegtuig. …" at bounding box center [784, 558] width 636 height 437
click at [726, 453] on div "Uitwerkingen In het eerste vierkant zie je 4 figuren: Figuur 1: een vliegtuig. …" at bounding box center [784, 558] width 636 height 437
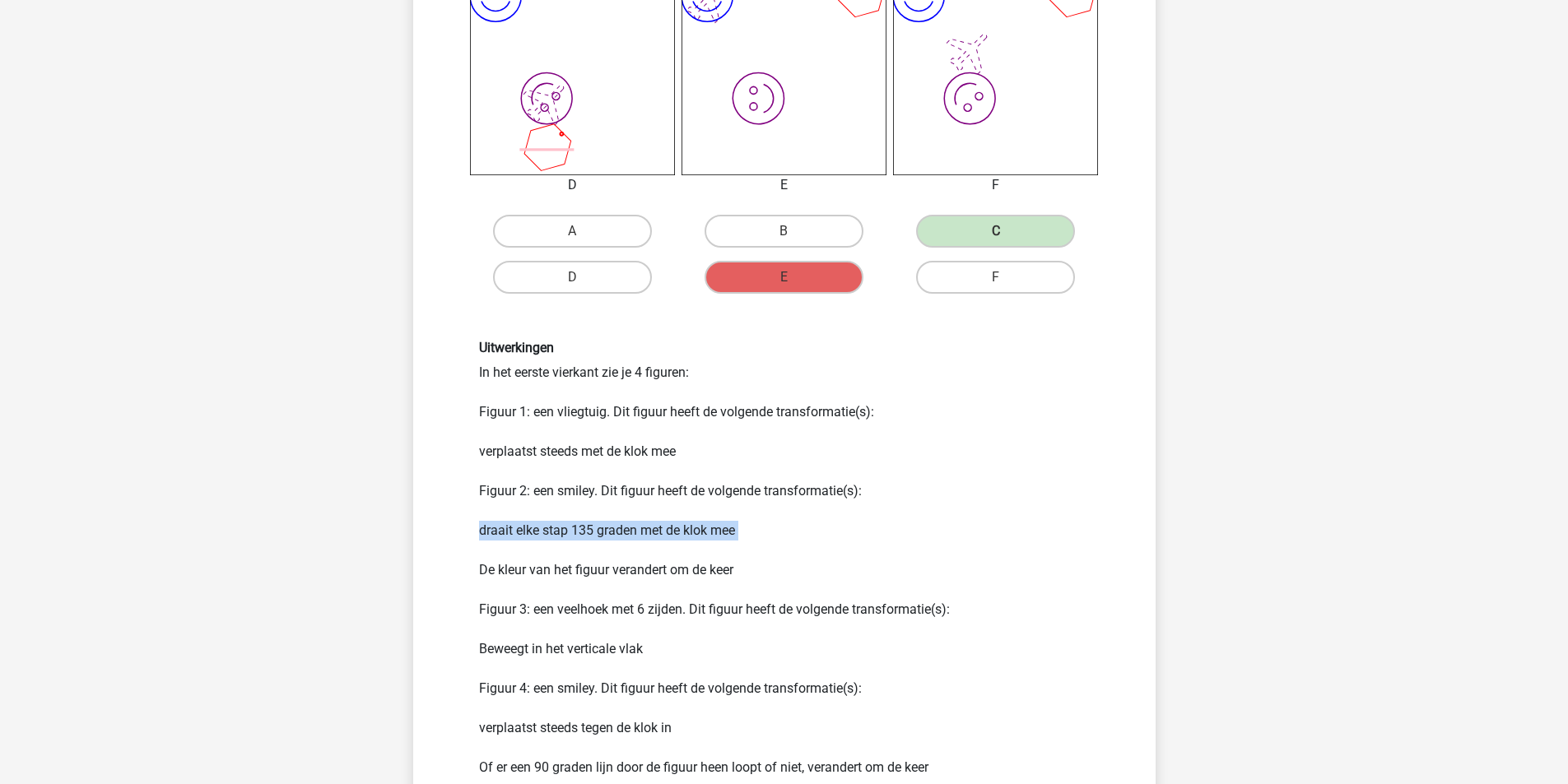
drag, startPoint x: 478, startPoint y: 528, endPoint x: 717, endPoint y: 544, distance: 239.5
click at [717, 544] on div "Uitwerkingen In het eerste vierkant zie je 4 figuren: Figuur 1: een vliegtuig. …" at bounding box center [784, 558] width 636 height 437
click at [798, 548] on div "Uitwerkingen In het eerste vierkant zie je 4 figuren: Figuur 1: een vliegtuig. …" at bounding box center [784, 558] width 636 height 437
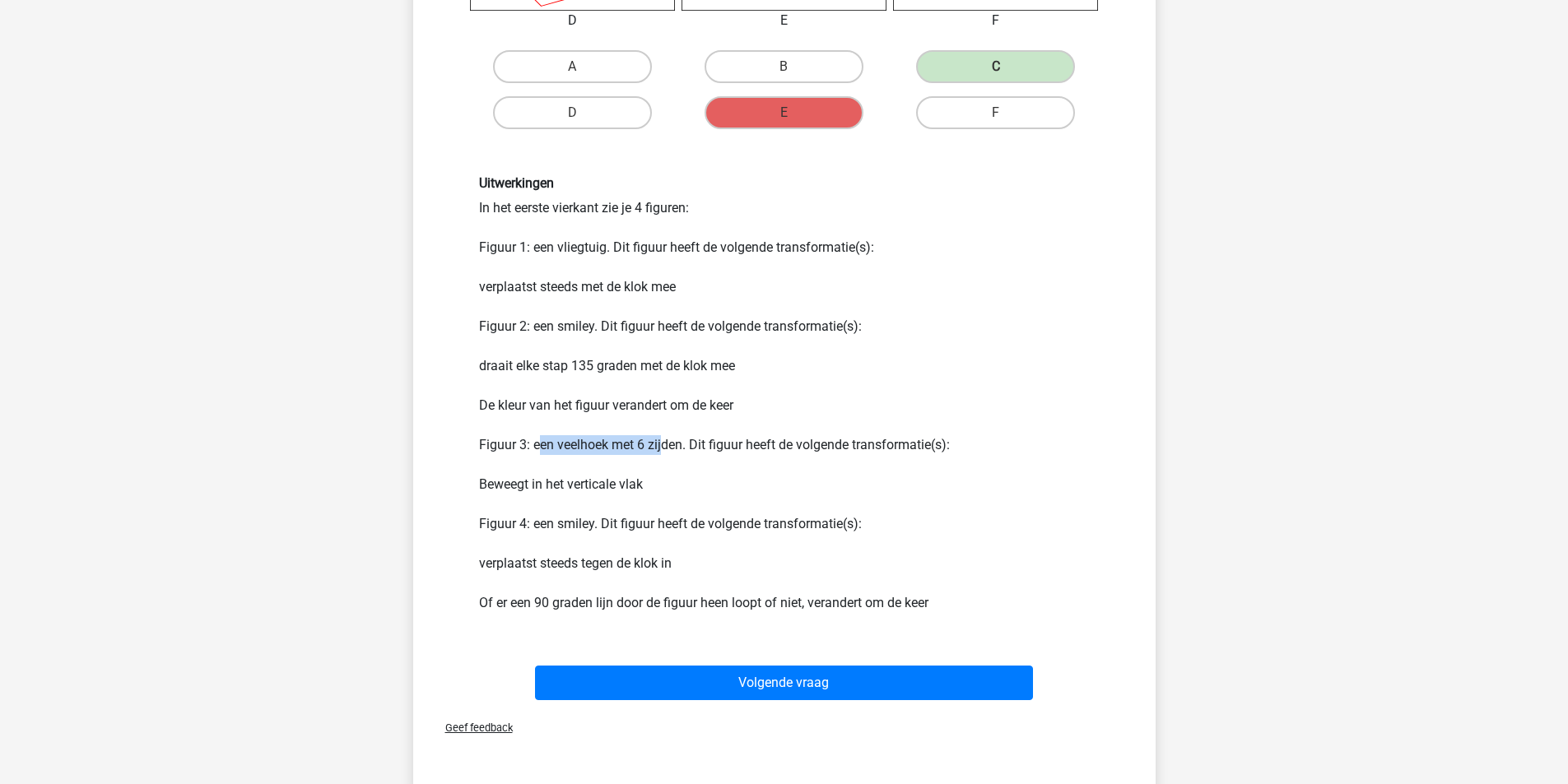
drag, startPoint x: 535, startPoint y: 442, endPoint x: 658, endPoint y: 449, distance: 123.2
click at [658, 449] on div "Uitwerkingen In het eerste vierkant zie je 4 figuren: Figuur 1: een vliegtuig. …" at bounding box center [784, 394] width 636 height 437
click at [700, 460] on div "Uitwerkingen In het eerste vierkant zie je 4 figuren: Figuur 1: een vliegtuig. …" at bounding box center [784, 394] width 636 height 437
drag, startPoint x: 493, startPoint y: 485, endPoint x: 601, endPoint y: 485, distance: 108.0
click at [601, 485] on div "Uitwerkingen In het eerste vierkant zie je 4 figuren: Figuur 1: een vliegtuig. …" at bounding box center [784, 394] width 636 height 437
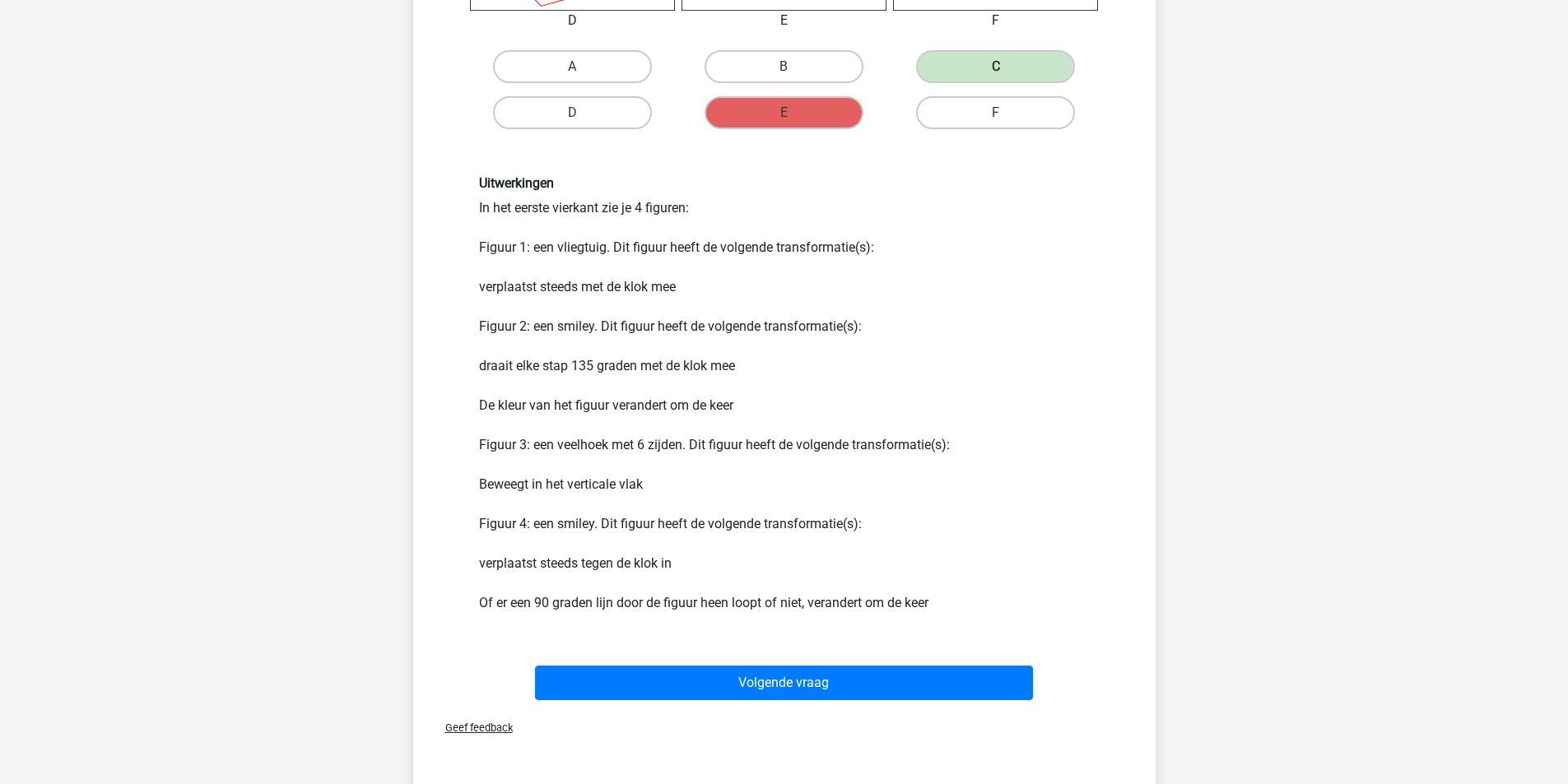
click at [680, 488] on div "Uitwerkingen In het eerste vierkant zie je 4 figuren: Figuur 1: een vliegtuig. …" at bounding box center [784, 394] width 636 height 437
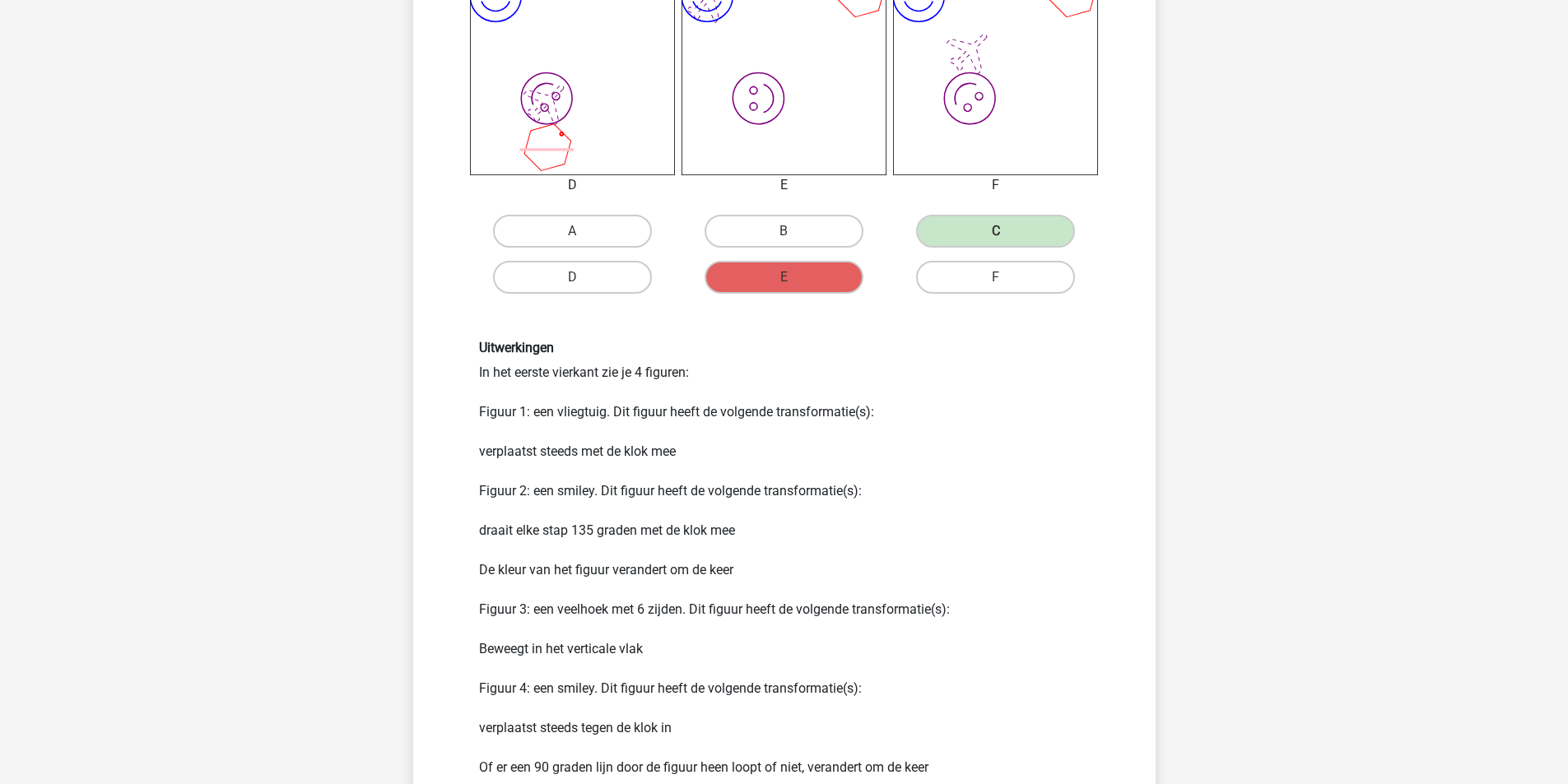
scroll to position [1399, 0]
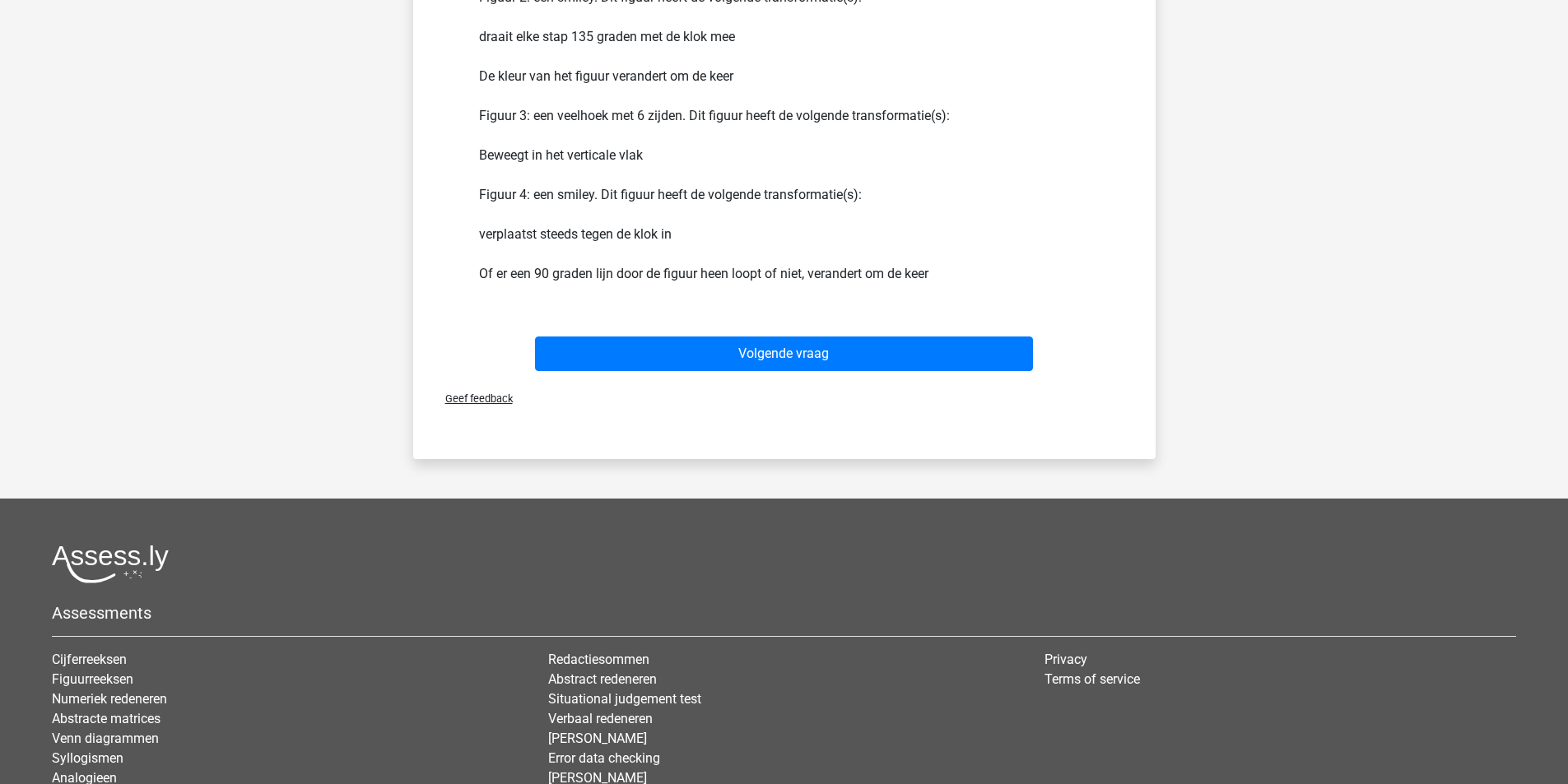
click at [752, 373] on div "Volgende vraag" at bounding box center [784, 357] width 636 height 41
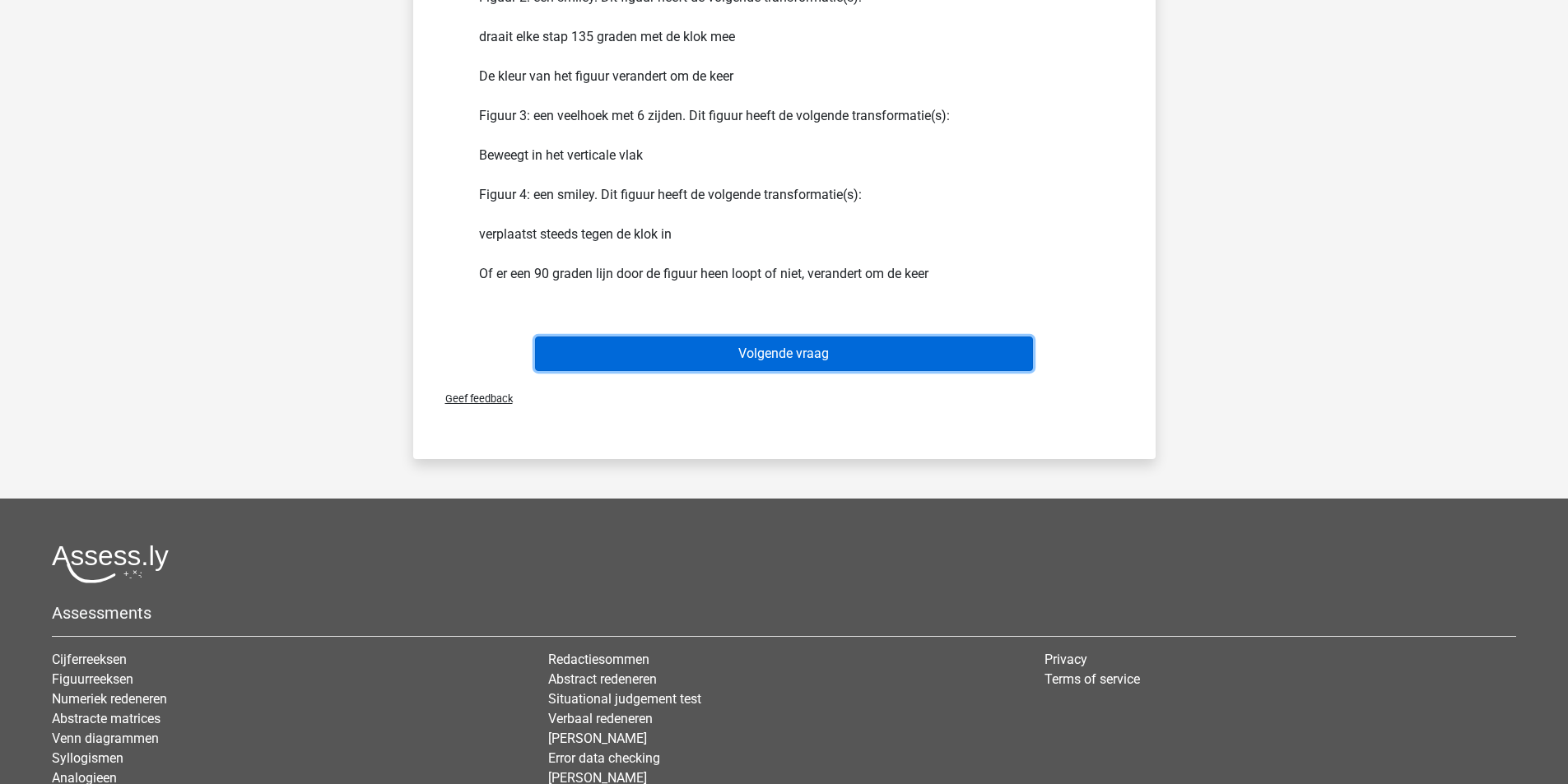
click at [764, 337] on button "Volgende vraag" at bounding box center [784, 354] width 498 height 35
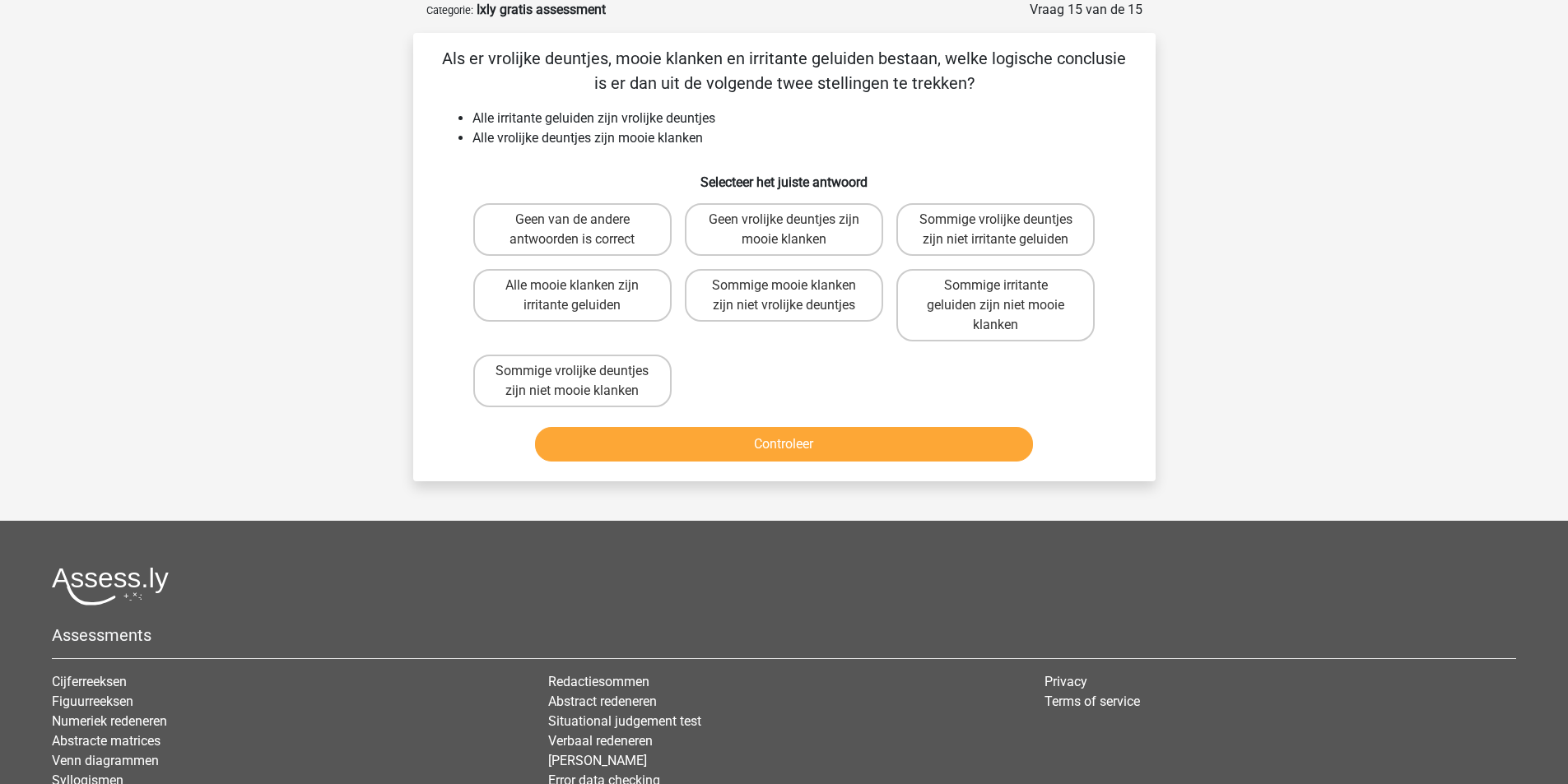
scroll to position [0, 0]
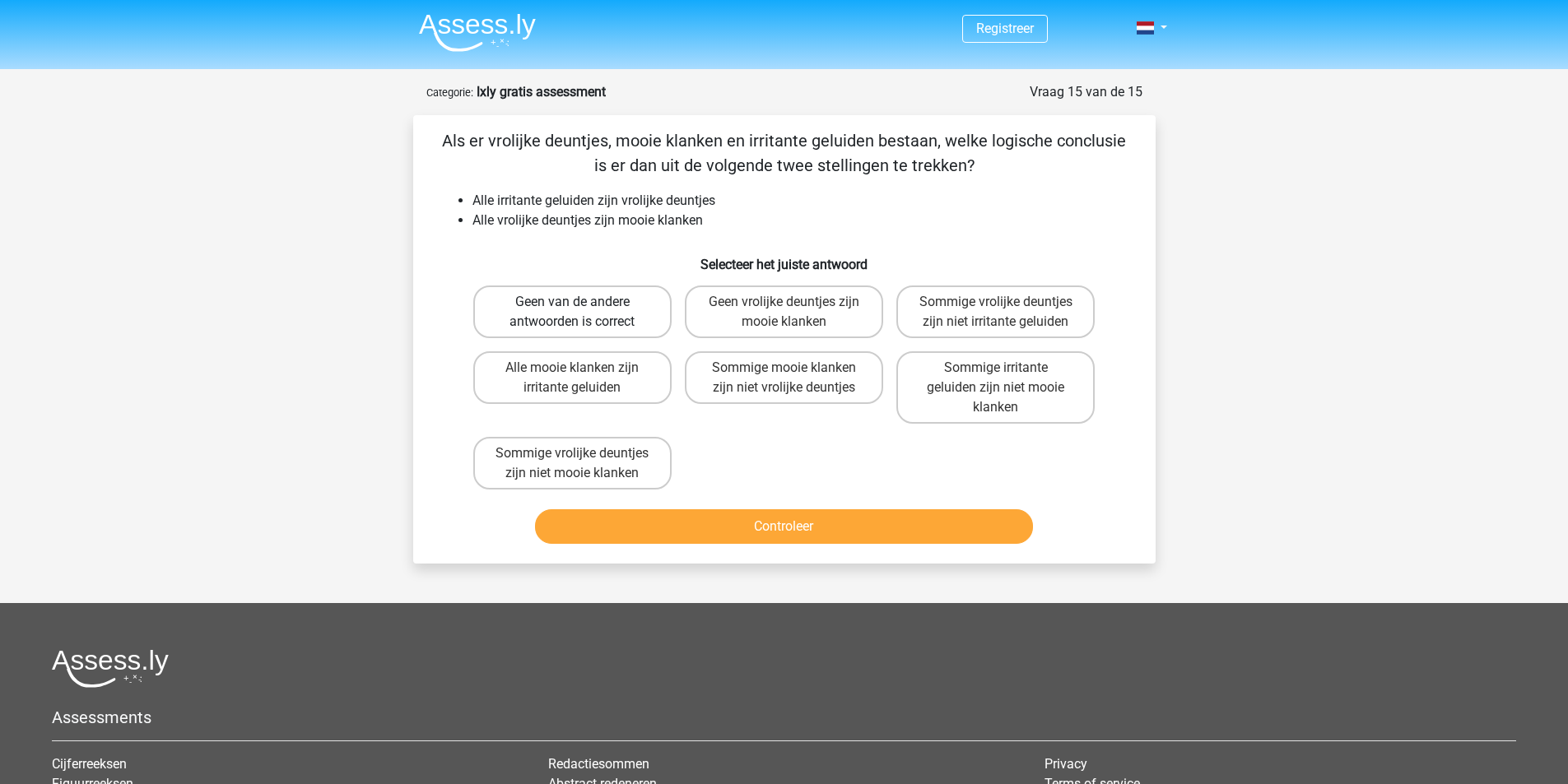
click at [597, 307] on label "Geen van de andere antwoorden is correct" at bounding box center [572, 312] width 198 height 53
click at [583, 307] on input "Geen van de andere antwoorden is correct" at bounding box center [578, 307] width 11 height 11
radio input "true"
click at [756, 539] on button "Controleer" at bounding box center [784, 527] width 498 height 35
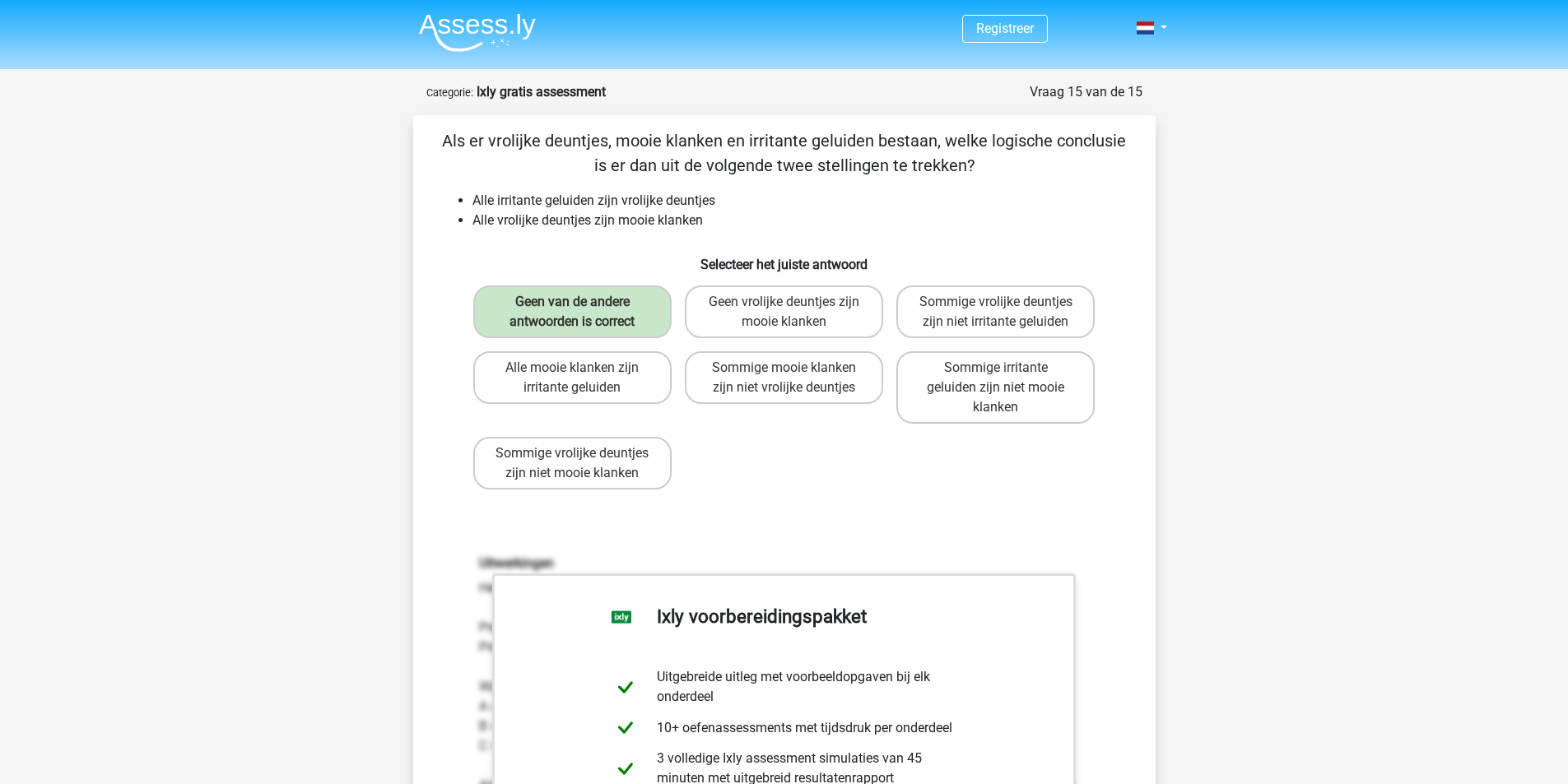
scroll to position [411, 0]
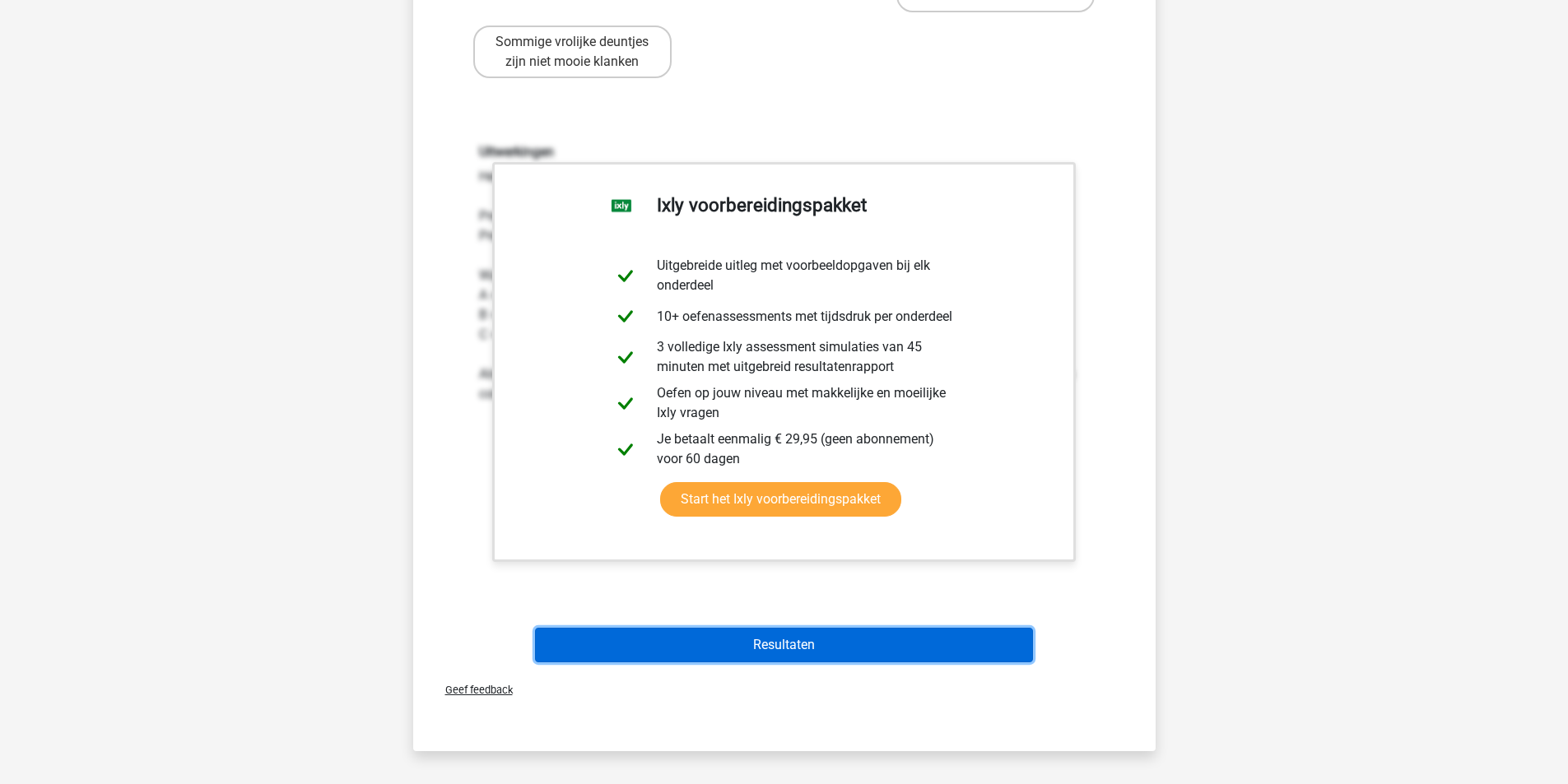
click at [680, 654] on button "Resultaten" at bounding box center [784, 645] width 498 height 35
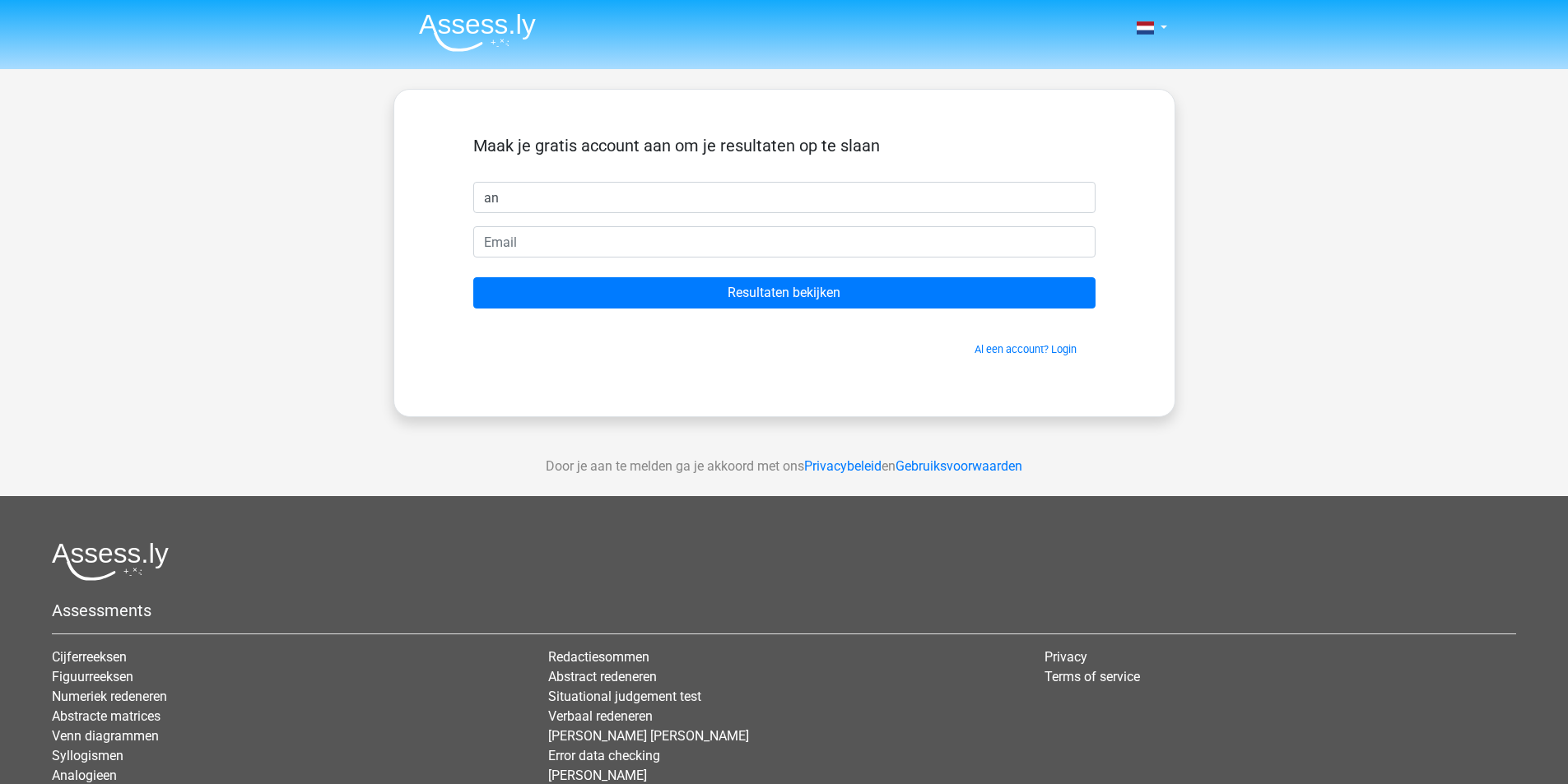
type input "a"
type input "anita"
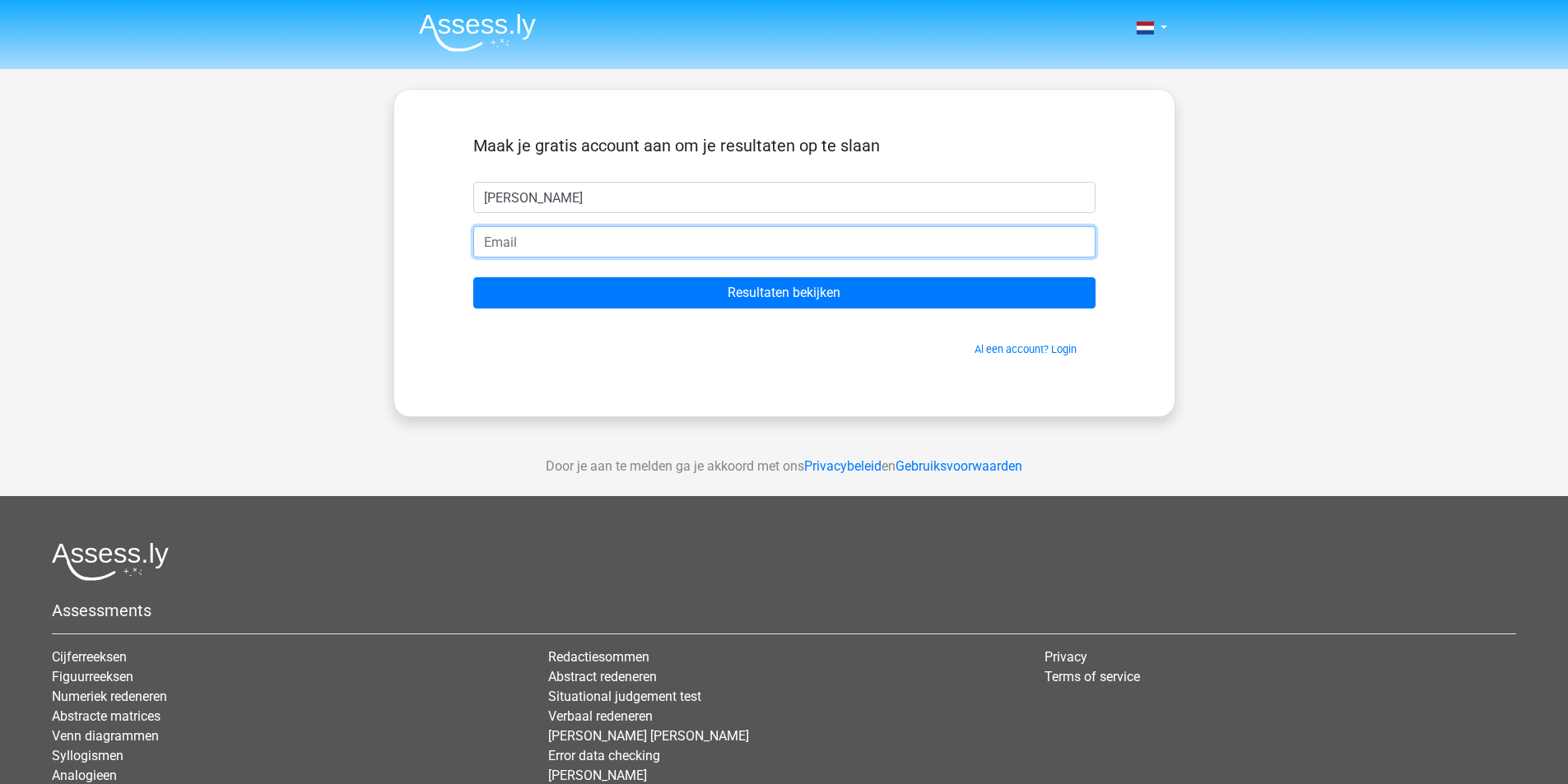
click at [509, 246] on input "email" at bounding box center [784, 242] width 622 height 31
type input "anitadeboer2002@gmail.com"
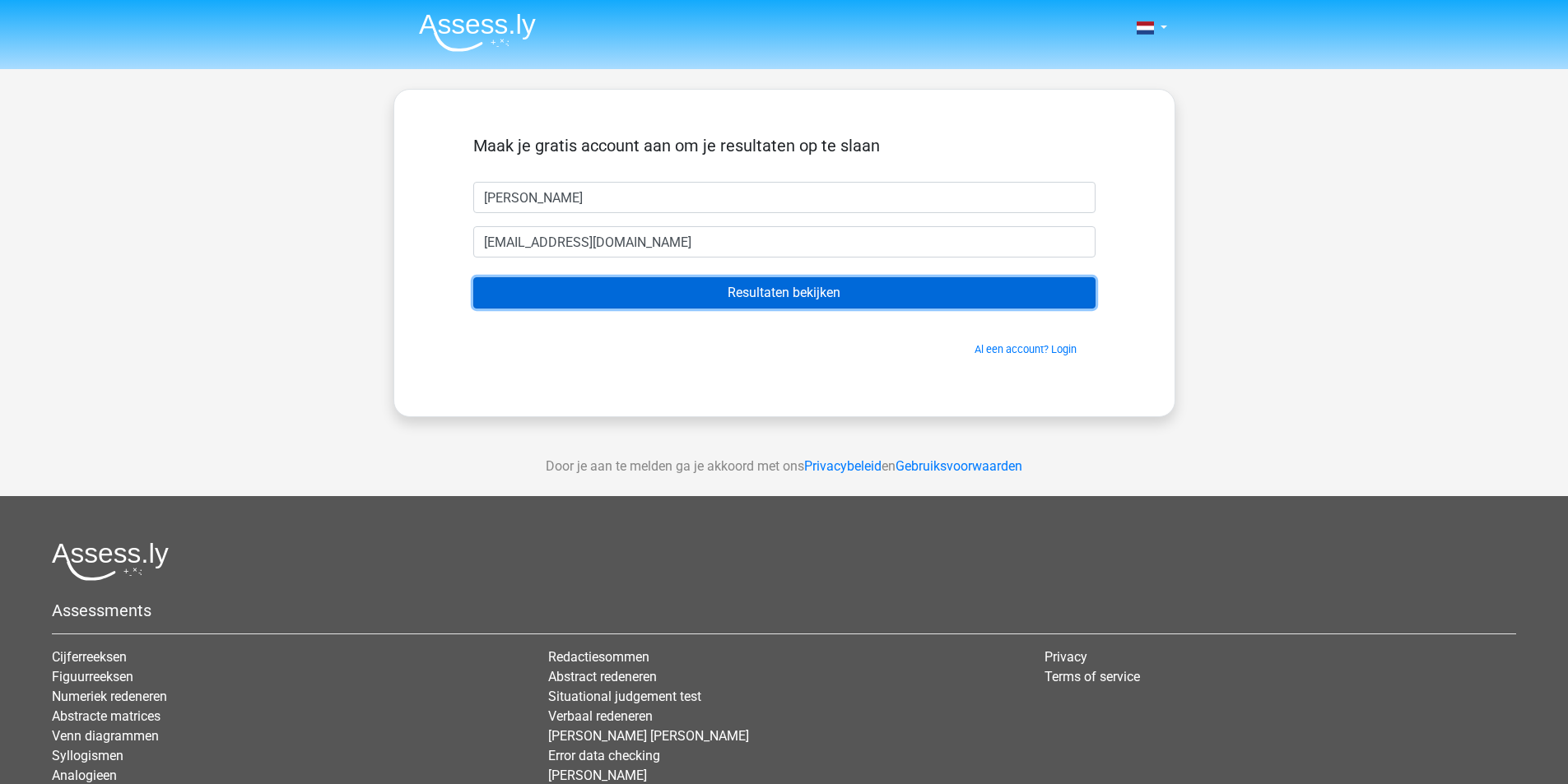
click at [628, 302] on input "Resultaten bekijken" at bounding box center [784, 293] width 622 height 31
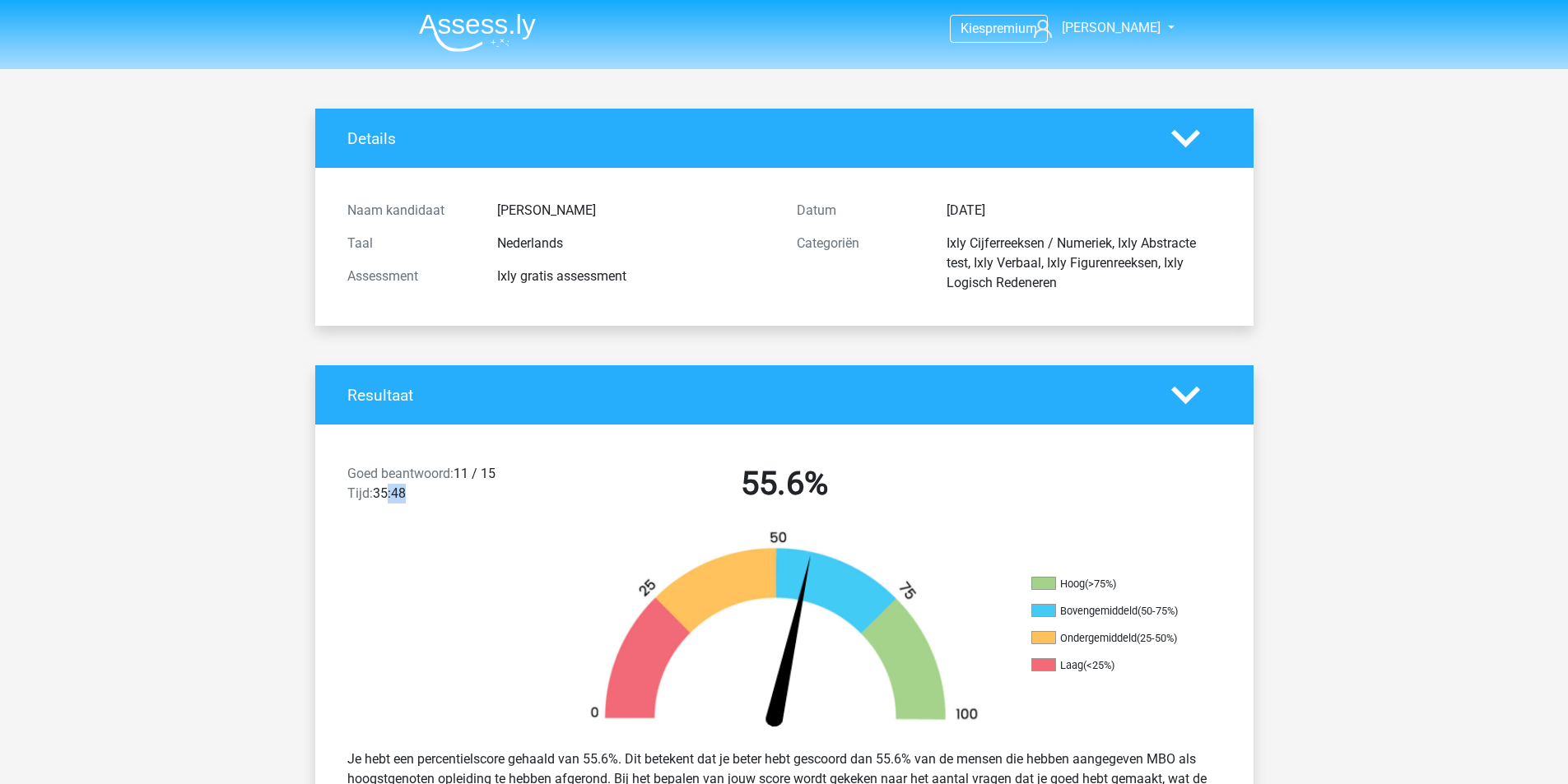
drag, startPoint x: 416, startPoint y: 489, endPoint x: 388, endPoint y: 494, distance: 28.4
click at [388, 494] on div "Goed beantwoord: 11 / 15 Tijd: 35:48" at bounding box center [447, 487] width 225 height 46
click at [1085, 620] on ul "Hoog (>75%) Bovengemiddeld (50-75%) Ondergemiddeld (25-50%) Laag (<25%)" at bounding box center [1113, 630] width 165 height 108
drag, startPoint x: 707, startPoint y: 487, endPoint x: 829, endPoint y: 495, distance: 122.3
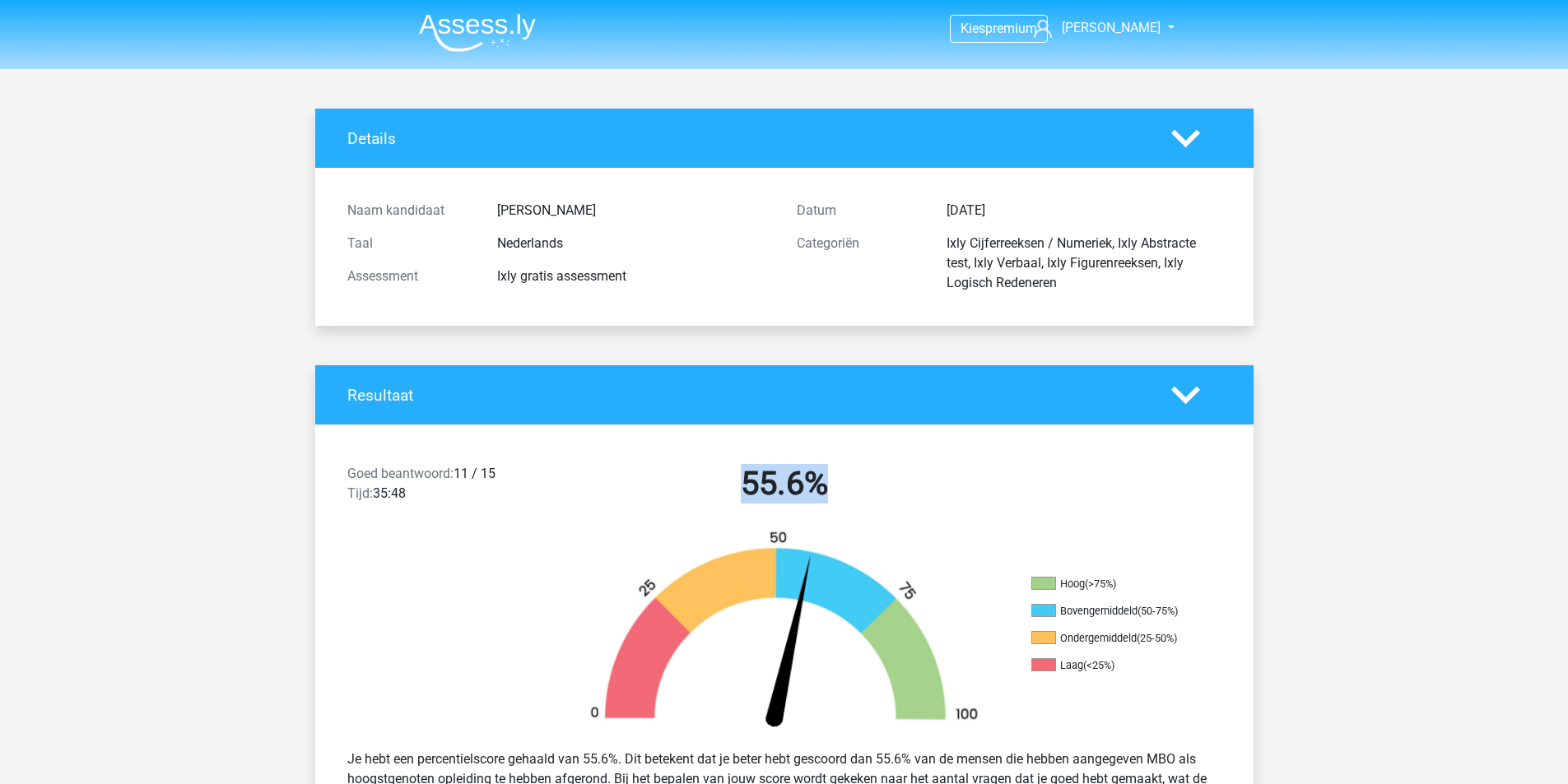
click at [829, 495] on h2 "55.6%" at bounding box center [784, 483] width 425 height 39
click at [878, 493] on h2 "55.6%" at bounding box center [784, 483] width 425 height 39
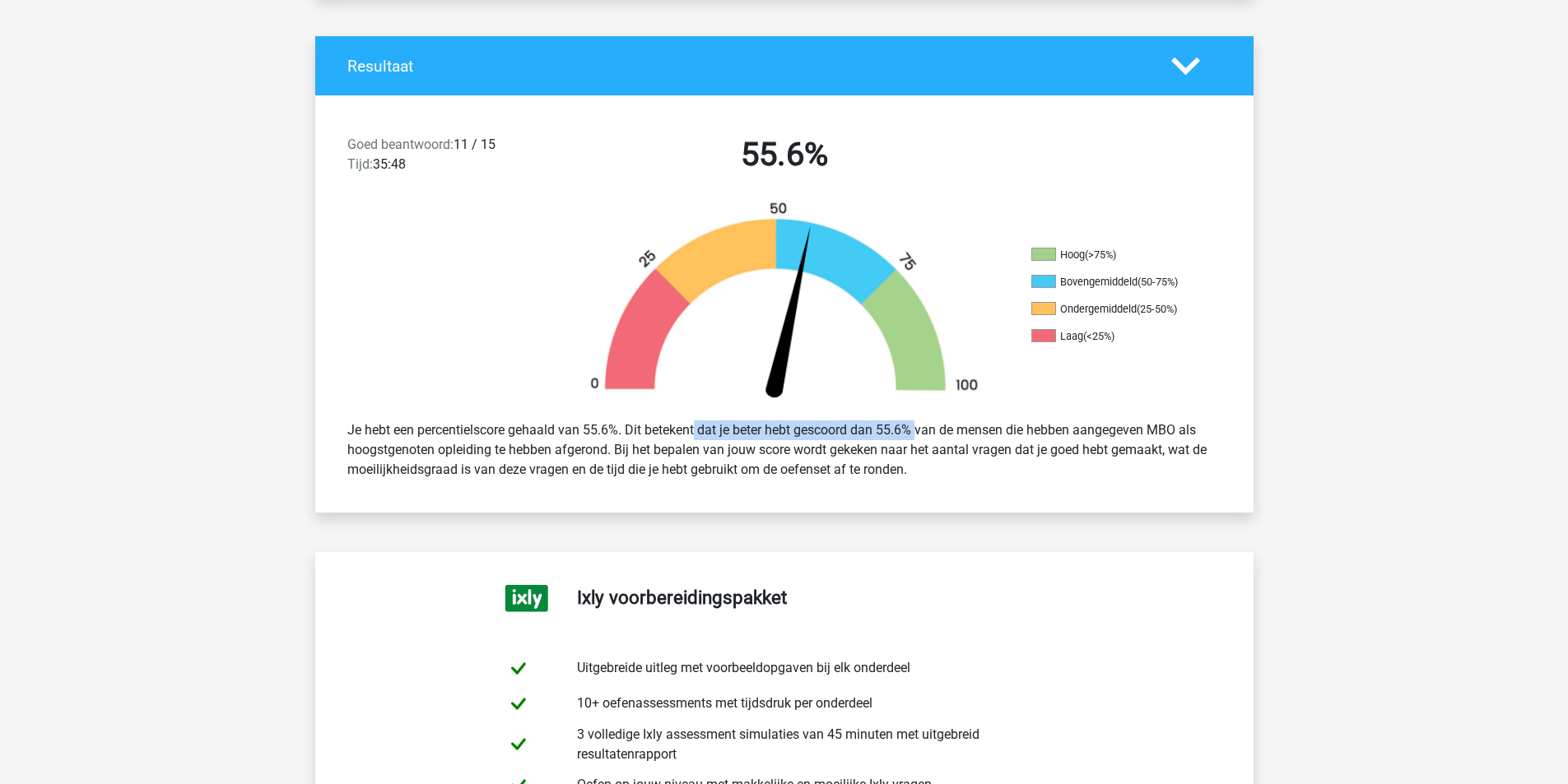
drag, startPoint x: 643, startPoint y: 427, endPoint x: 905, endPoint y: 428, distance: 262.0
click at [905, 428] on div "Je hebt een percentielscore gehaald van 55.6%. Dit betekent dat je beter hebt g…" at bounding box center [784, 450] width 899 height 73
click at [422, 384] on div at bounding box center [433, 304] width 235 height 206
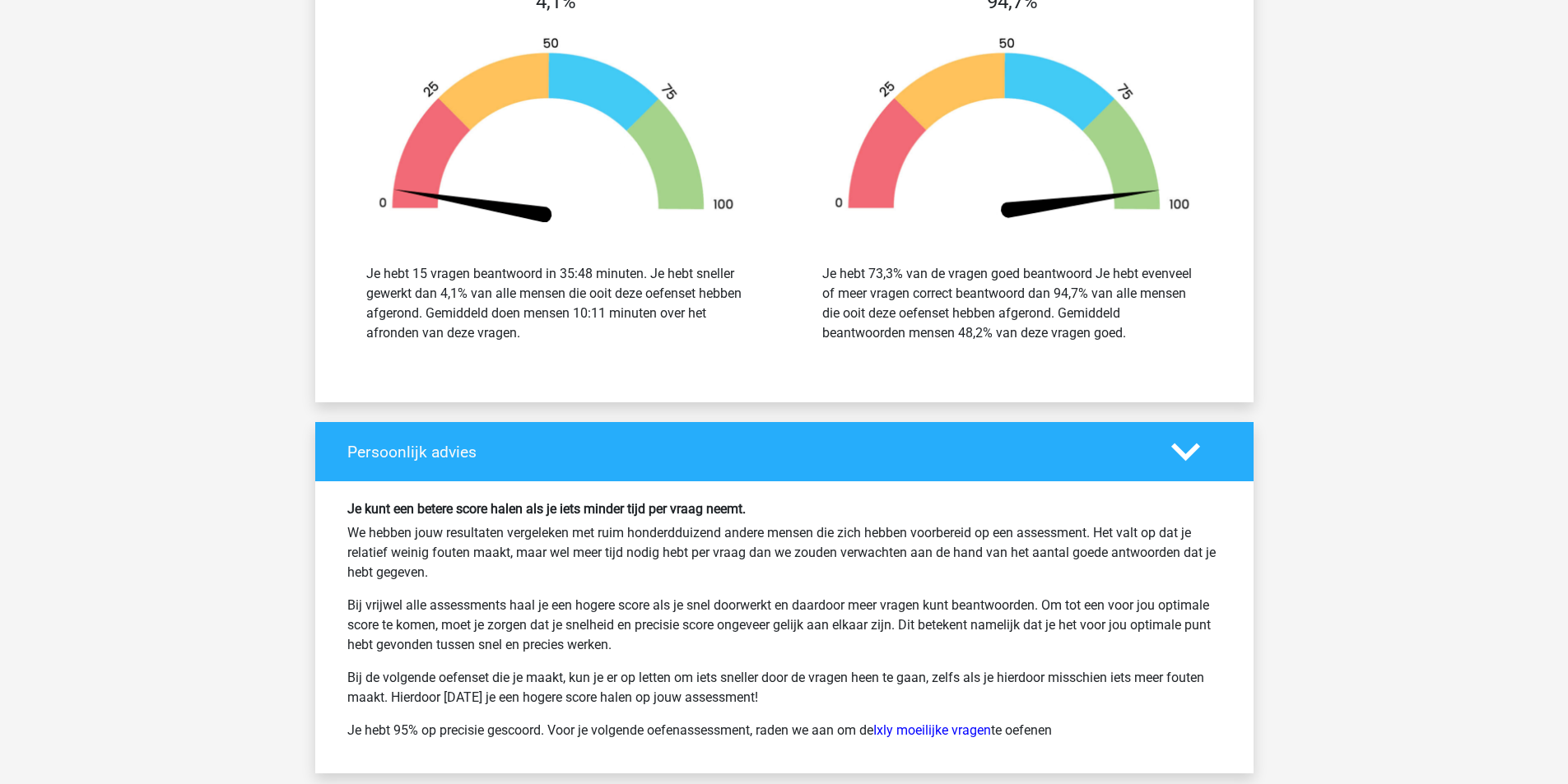
scroll to position [2634, 0]
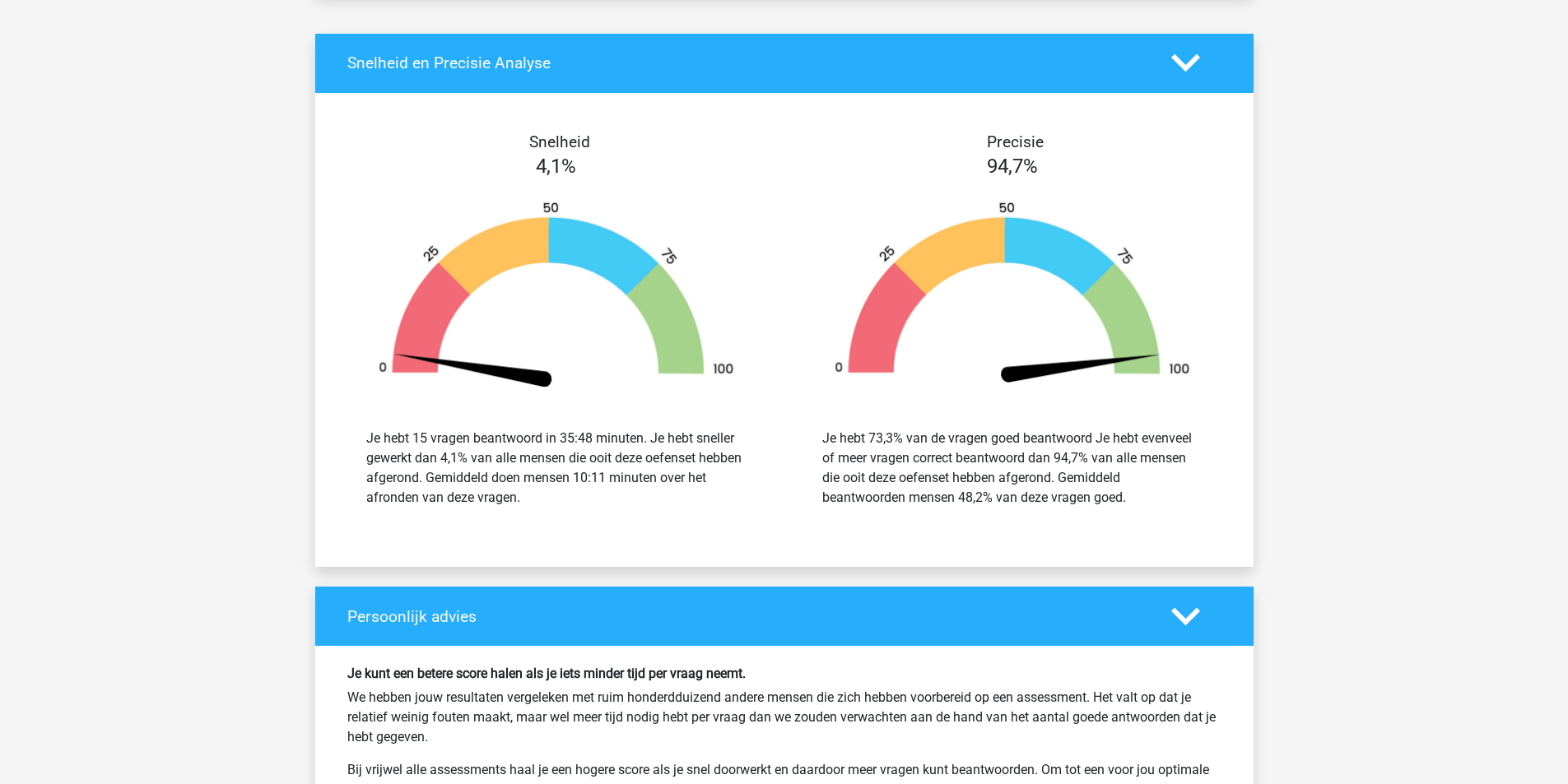
click at [545, 178] on div "4,1%" at bounding box center [556, 166] width 456 height 30
drag, startPoint x: 540, startPoint y: 160, endPoint x: 567, endPoint y: 168, distance: 28.2
click at [567, 168] on span "4,1%" at bounding box center [556, 166] width 40 height 23
click at [586, 200] on div at bounding box center [557, 295] width 431 height 228
drag, startPoint x: 998, startPoint y: 171, endPoint x: 1026, endPoint y: 170, distance: 28.0
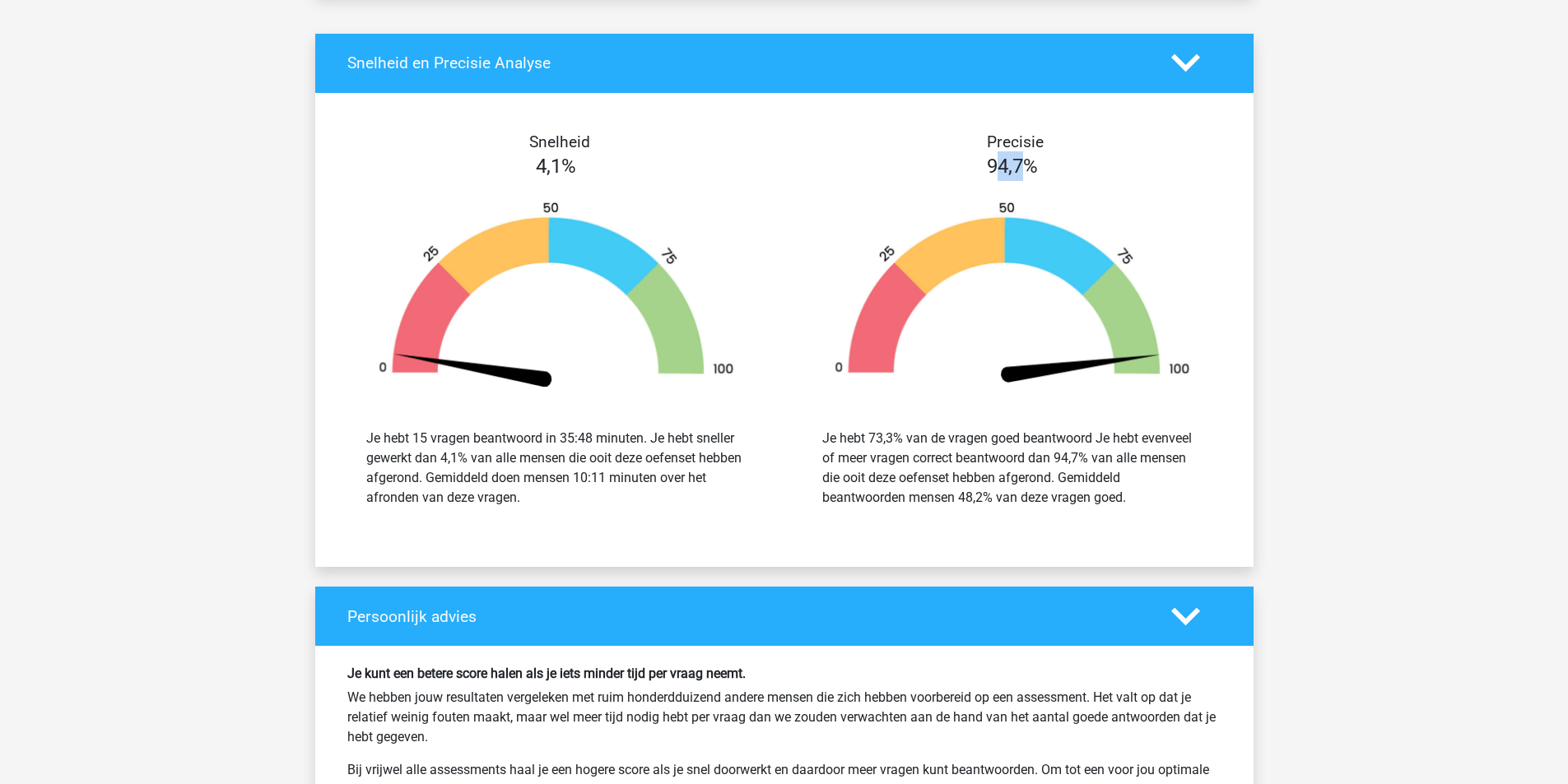
click at [1026, 170] on span "94,7%" at bounding box center [1012, 166] width 51 height 23
click at [1027, 169] on span "94,7%" at bounding box center [1012, 166] width 51 height 23
